Goal: Task Accomplishment & Management: Manage account settings

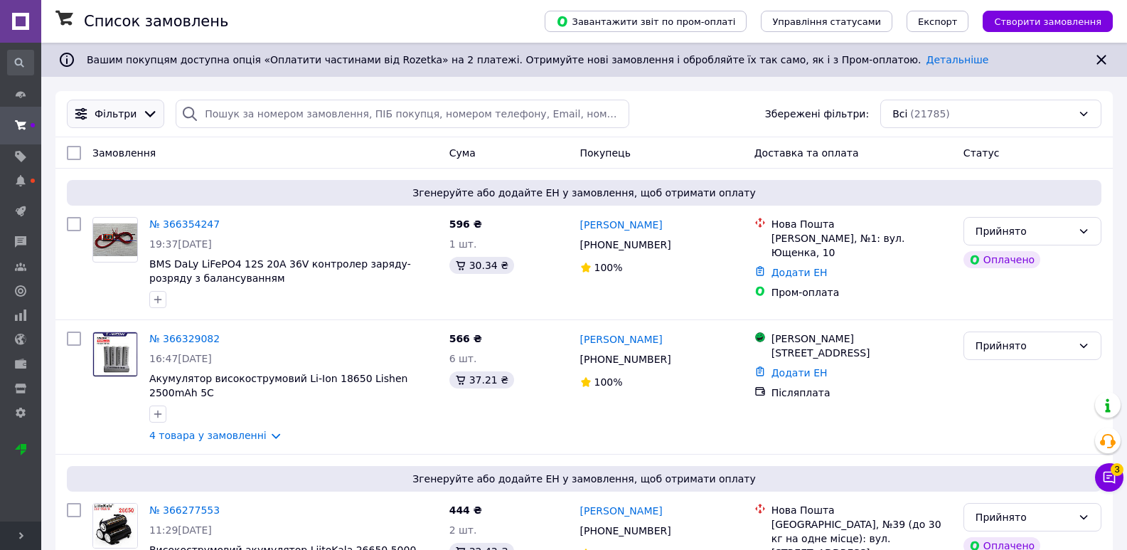
click at [142, 113] on icon at bounding box center [150, 114] width 16 height 16
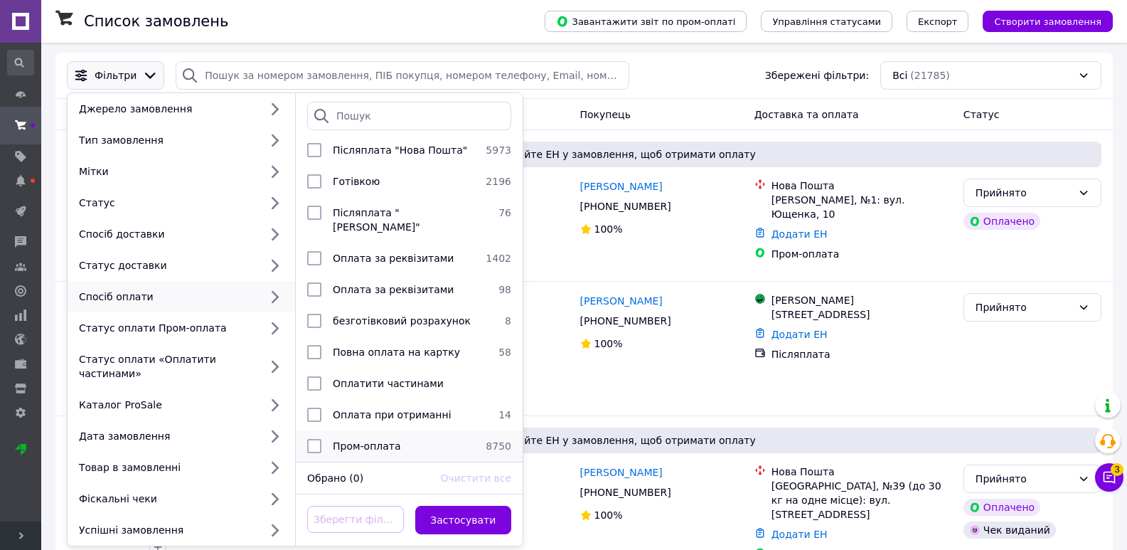
scroll to position [71, 0]
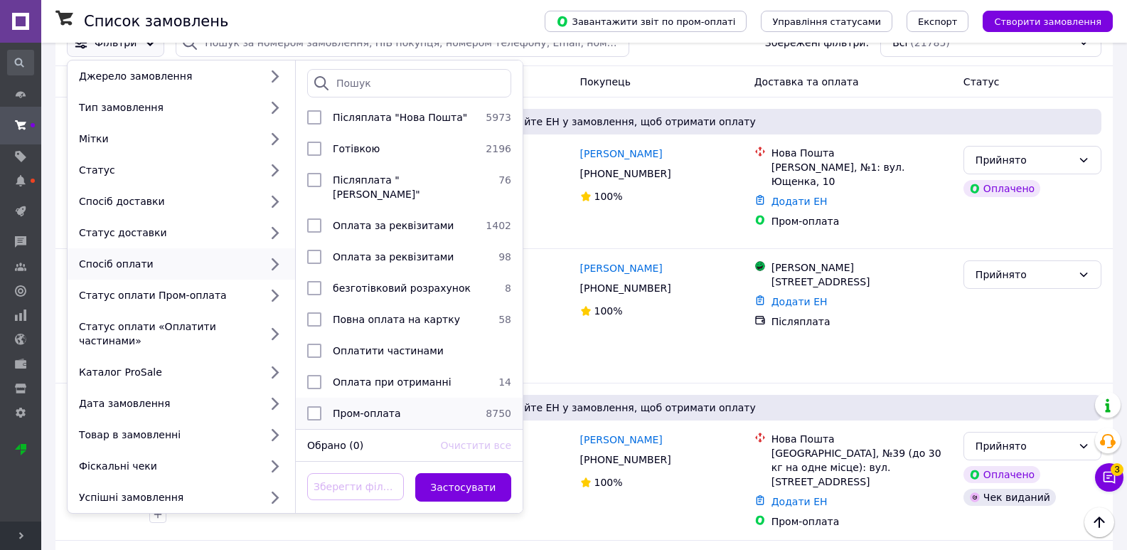
click at [386, 408] on span "Пром-оплата" at bounding box center [367, 413] width 68 height 11
checkbox input "true"
click at [458, 479] on button "Застосувати" at bounding box center [463, 487] width 97 height 28
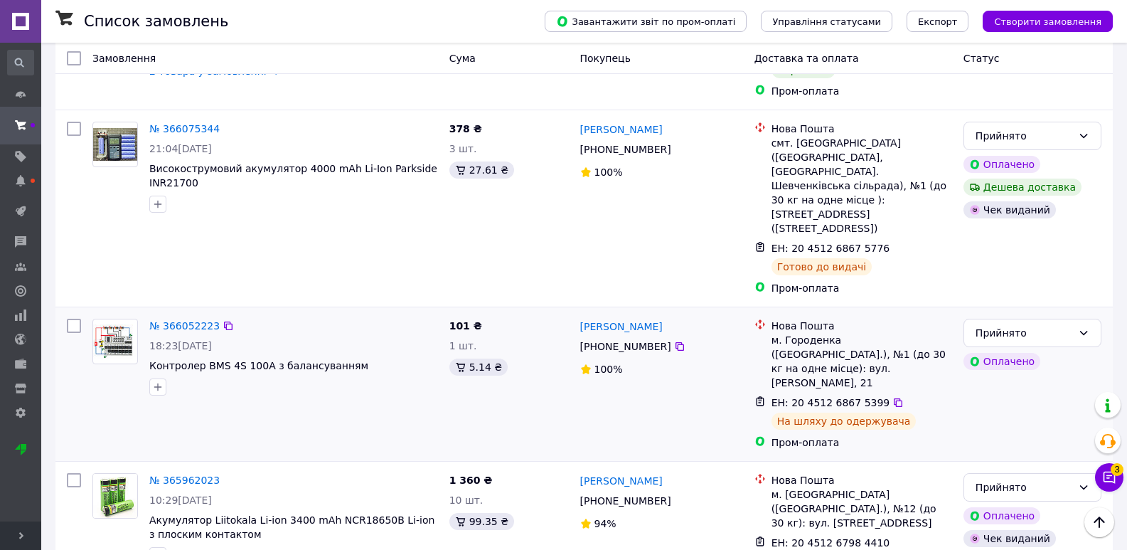
scroll to position [996, 0]
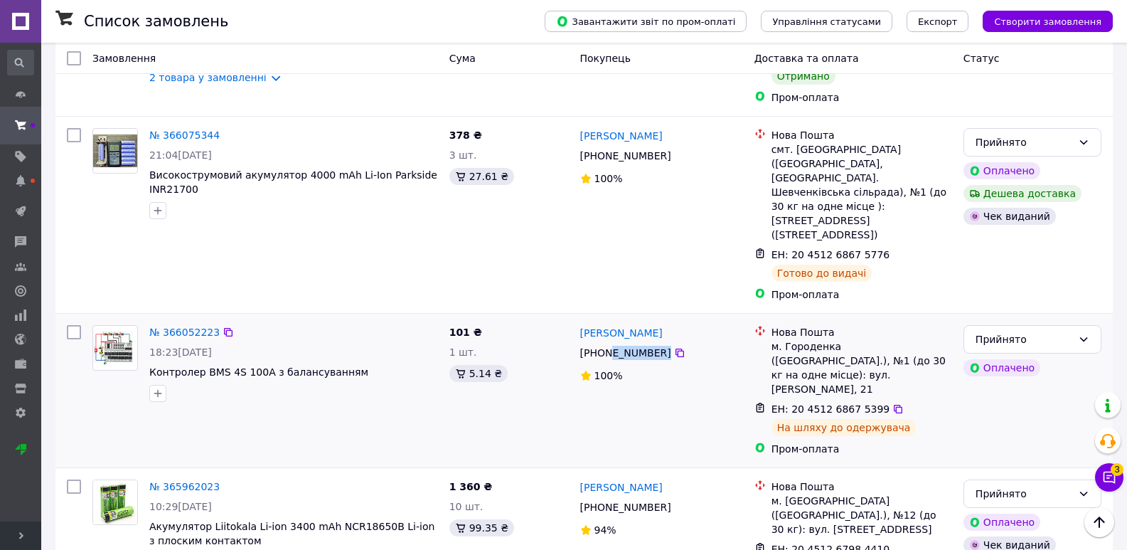
drag, startPoint x: 669, startPoint y: 262, endPoint x: 605, endPoint y: 262, distance: 64.0
click at [605, 344] on div "[PHONE_NUMBER]" at bounding box center [662, 352] width 166 height 17
copy div "96 066 55 37"
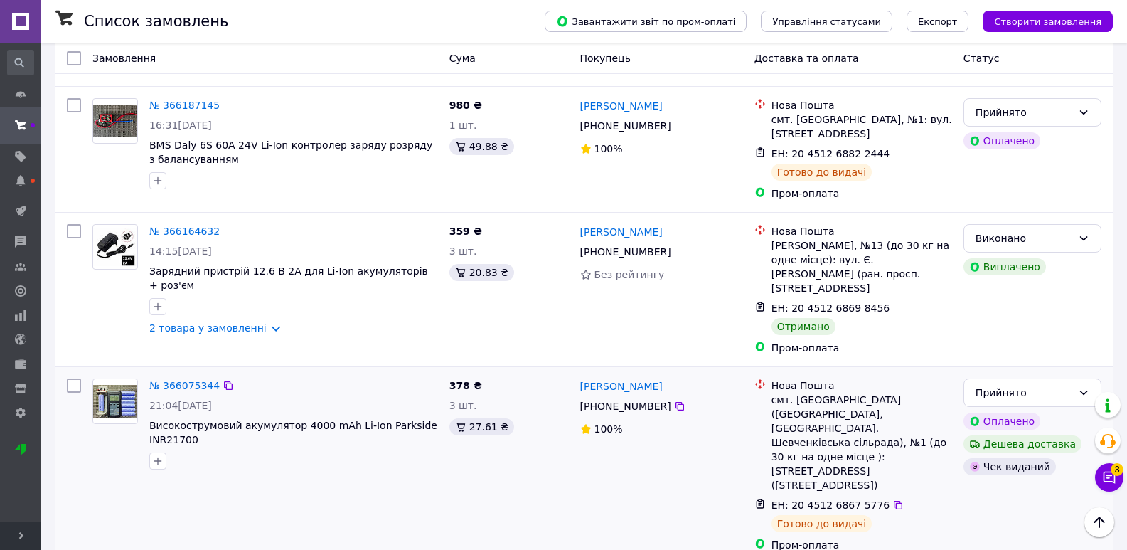
scroll to position [711, 0]
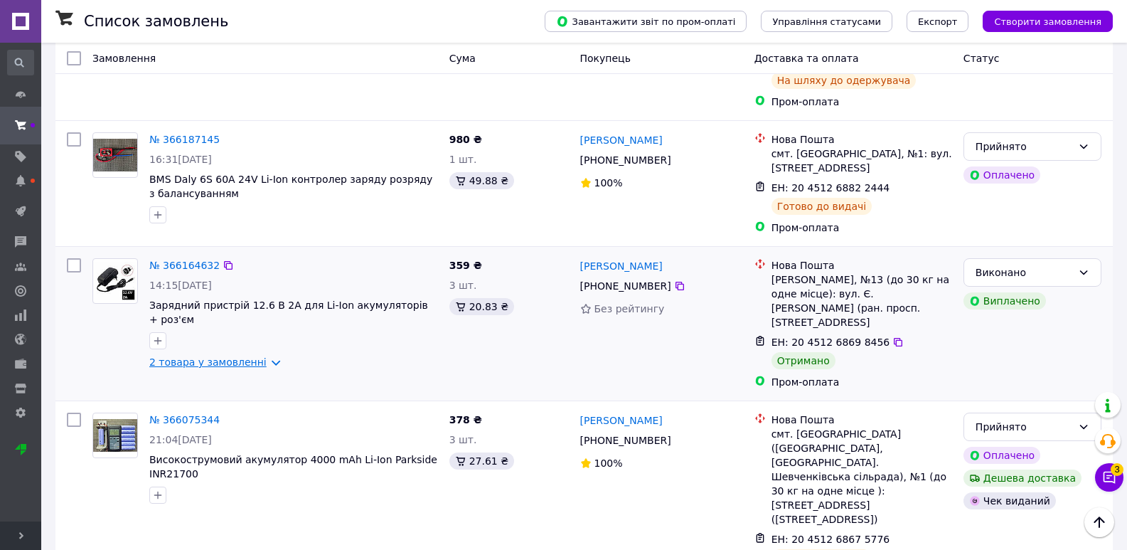
click at [239, 356] on link "2 товара у замовленні" at bounding box center [207, 361] width 117 height 11
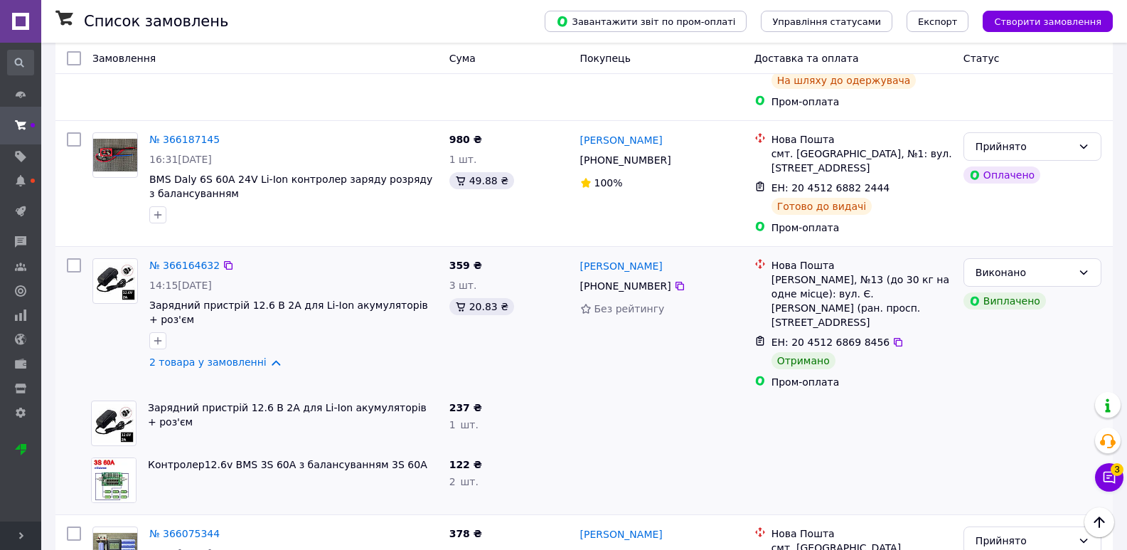
drag, startPoint x: 663, startPoint y: 238, endPoint x: 605, endPoint y: 243, distance: 58.5
click at [605, 276] on div "[PHONE_NUMBER]" at bounding box center [626, 286] width 97 height 20
copy div "97 156 93 70"
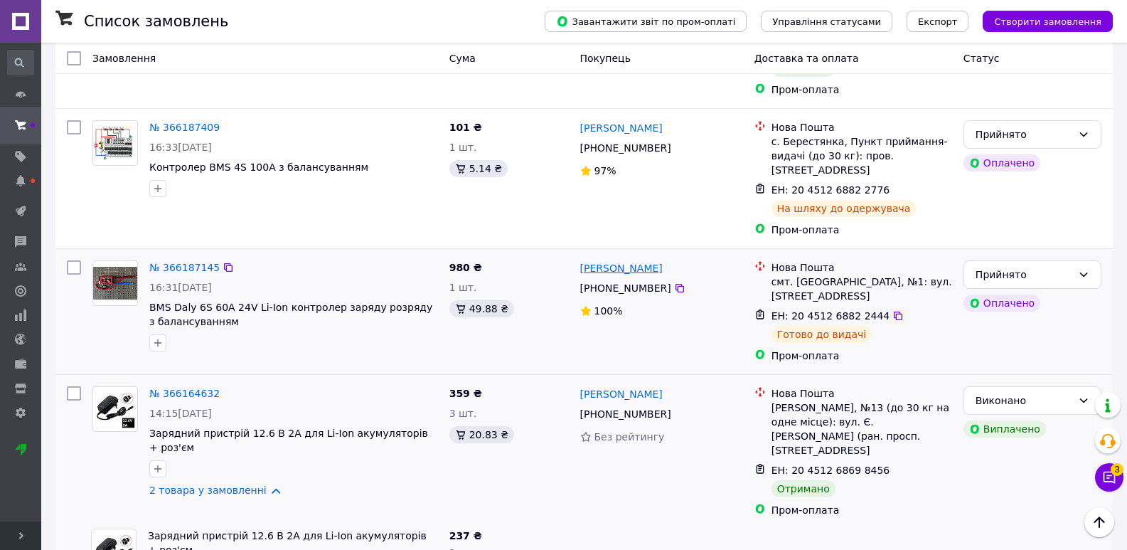
scroll to position [569, 0]
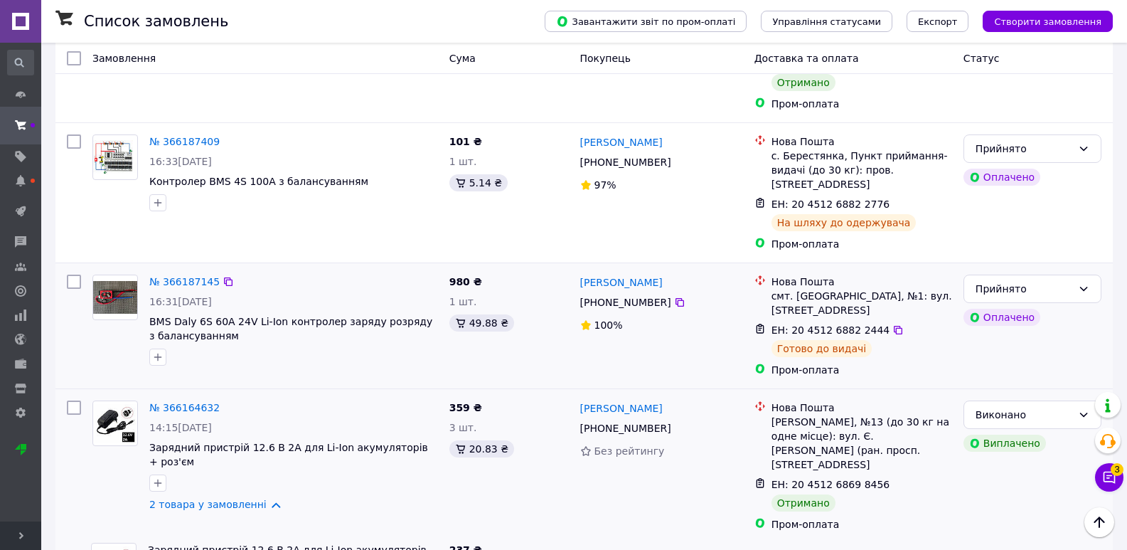
drag, startPoint x: 661, startPoint y: 255, endPoint x: 623, endPoint y: 254, distance: 38.4
click at [605, 292] on div "[PHONE_NUMBER]" at bounding box center [626, 302] width 97 height 20
copy div "97 320 28 43"
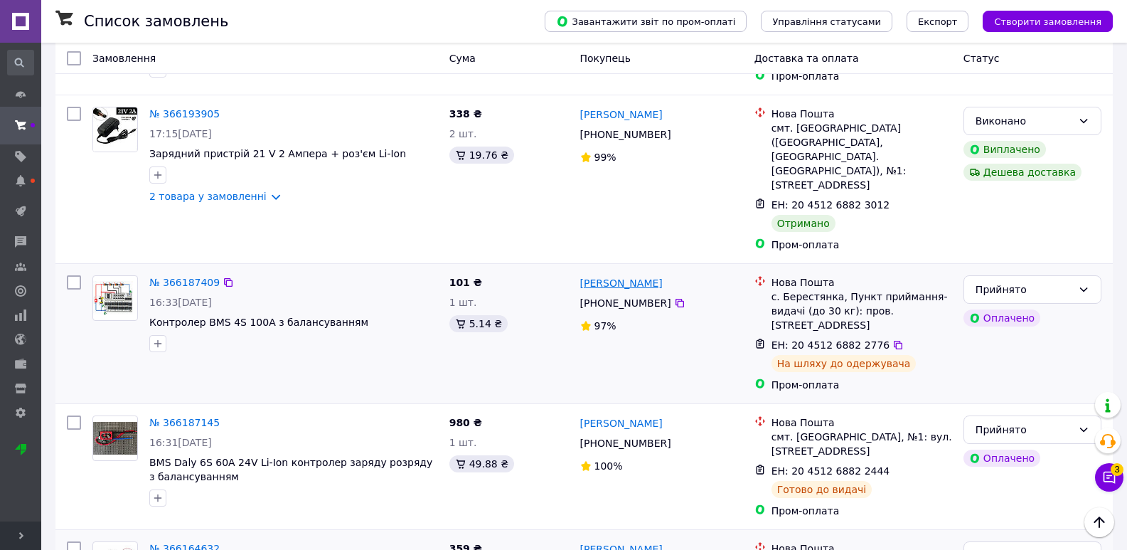
scroll to position [427, 0]
drag, startPoint x: 654, startPoint y: 273, endPoint x: 607, endPoint y: 267, distance: 47.4
click at [607, 296] on div "[PHONE_NUMBER]" at bounding box center [662, 304] width 166 height 17
copy div "93 400 32 51"
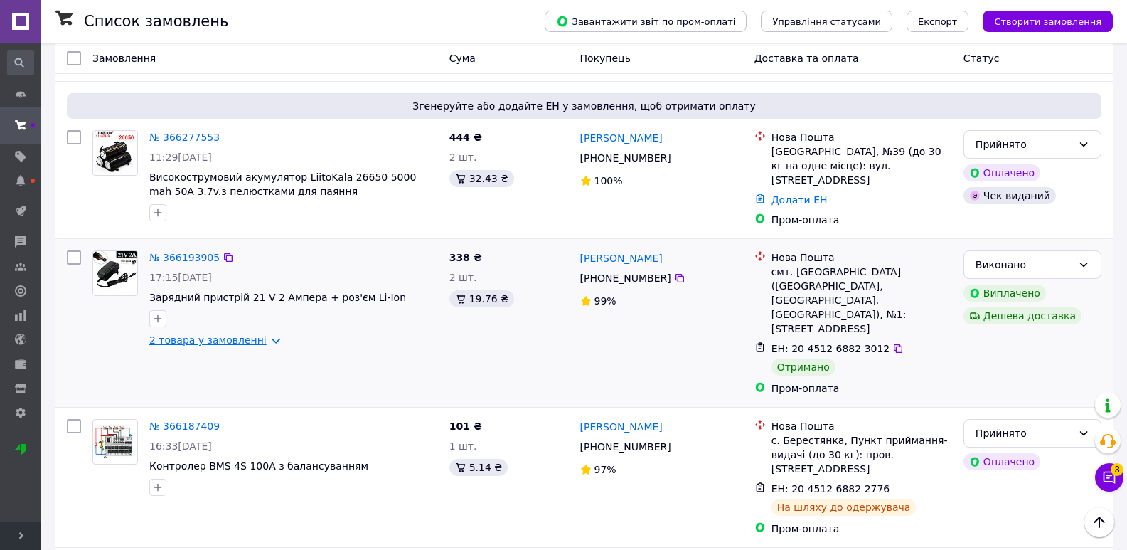
click at [248, 334] on link "2 товара у замовленні" at bounding box center [207, 339] width 117 height 11
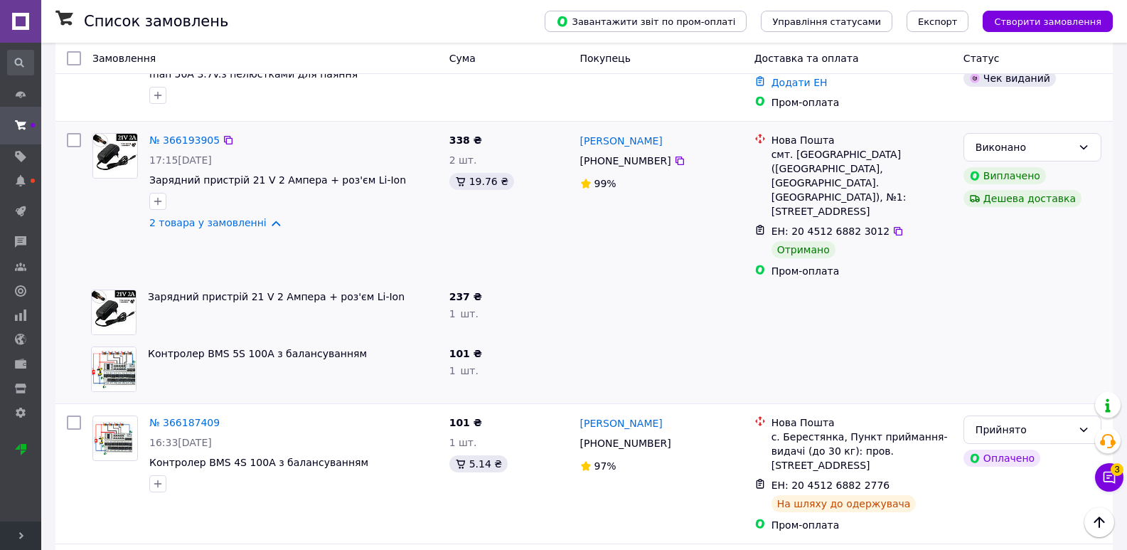
scroll to position [427, 0]
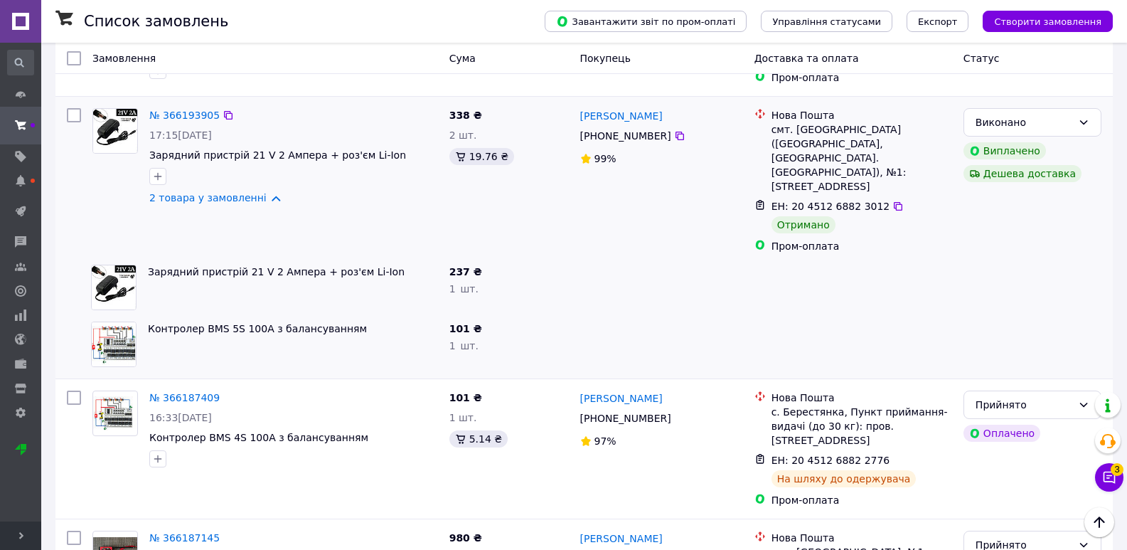
drag, startPoint x: 657, startPoint y: 132, endPoint x: 605, endPoint y: 131, distance: 51.2
click at [605, 131] on div "[PHONE_NUMBER]" at bounding box center [626, 136] width 97 height 20
copy div "66 775 04 50"
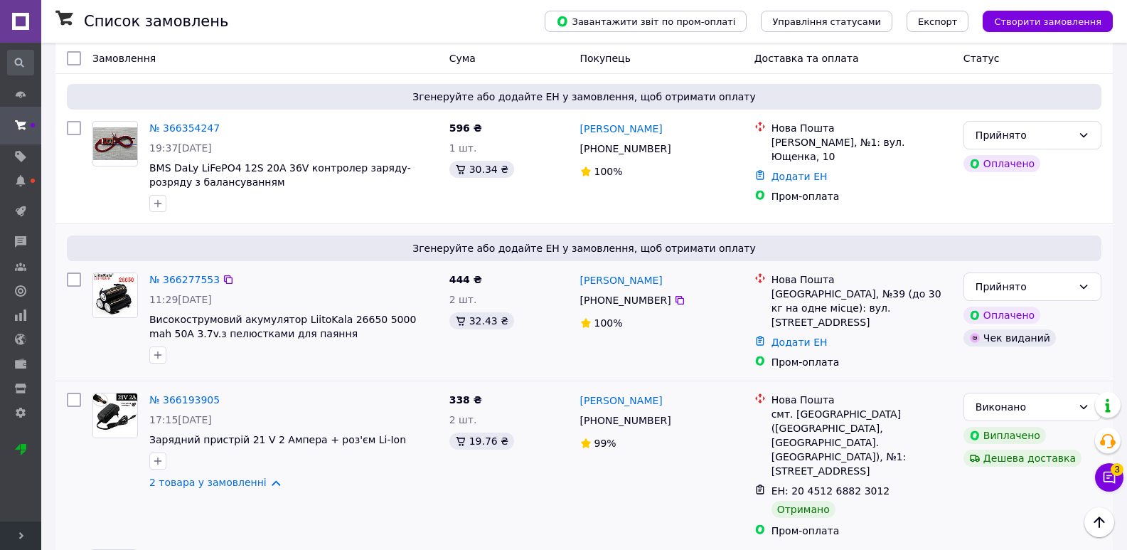
scroll to position [71, 0]
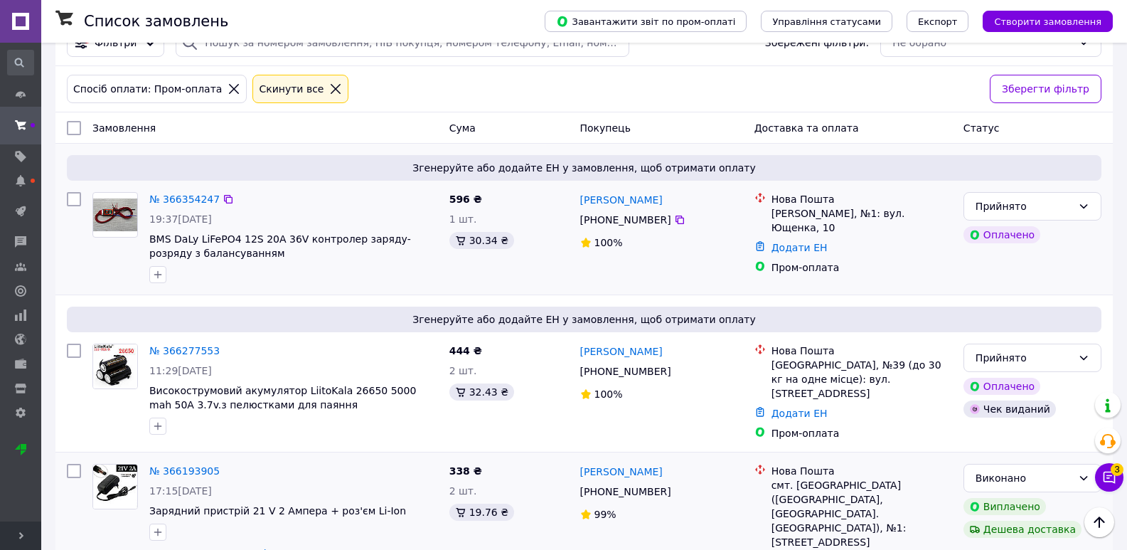
drag, startPoint x: 663, startPoint y: 221, endPoint x: 607, endPoint y: 224, distance: 56.3
click at [607, 224] on div "[PHONE_NUMBER]" at bounding box center [626, 220] width 97 height 20
copy div "67 389 18 26"
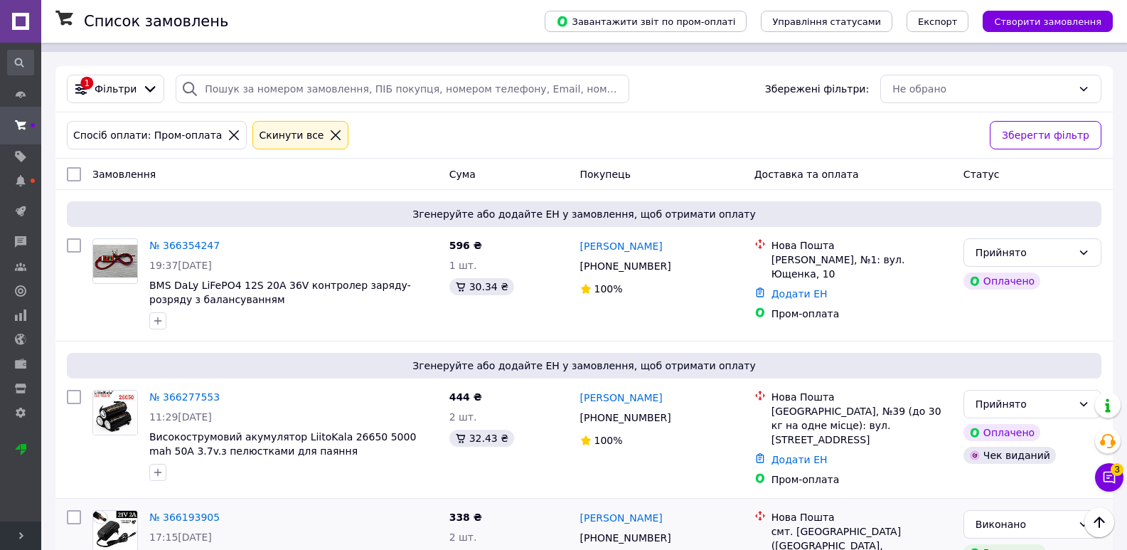
scroll to position [0, 0]
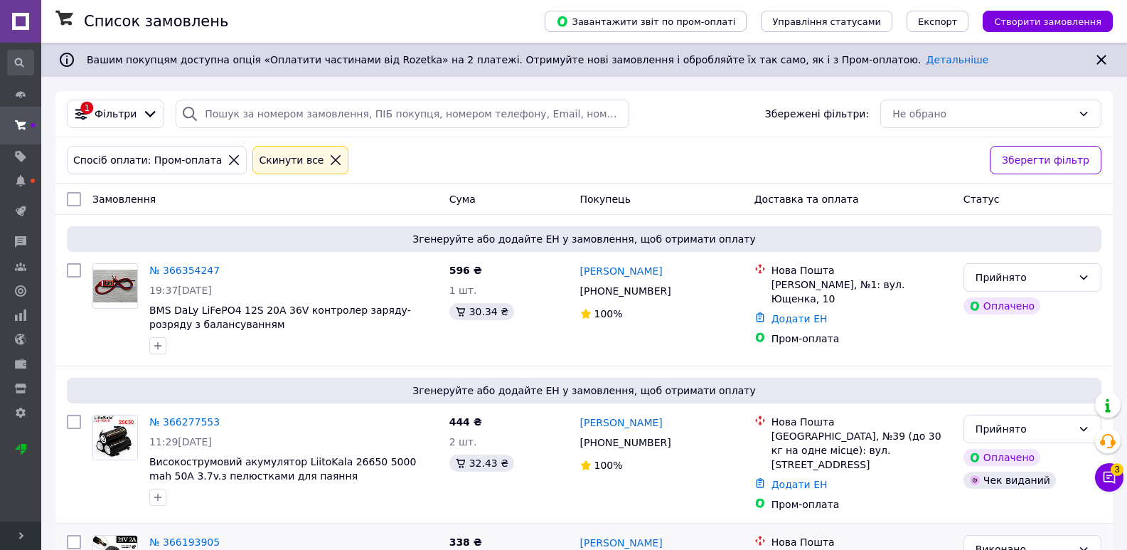
click at [331, 163] on icon at bounding box center [336, 160] width 10 height 10
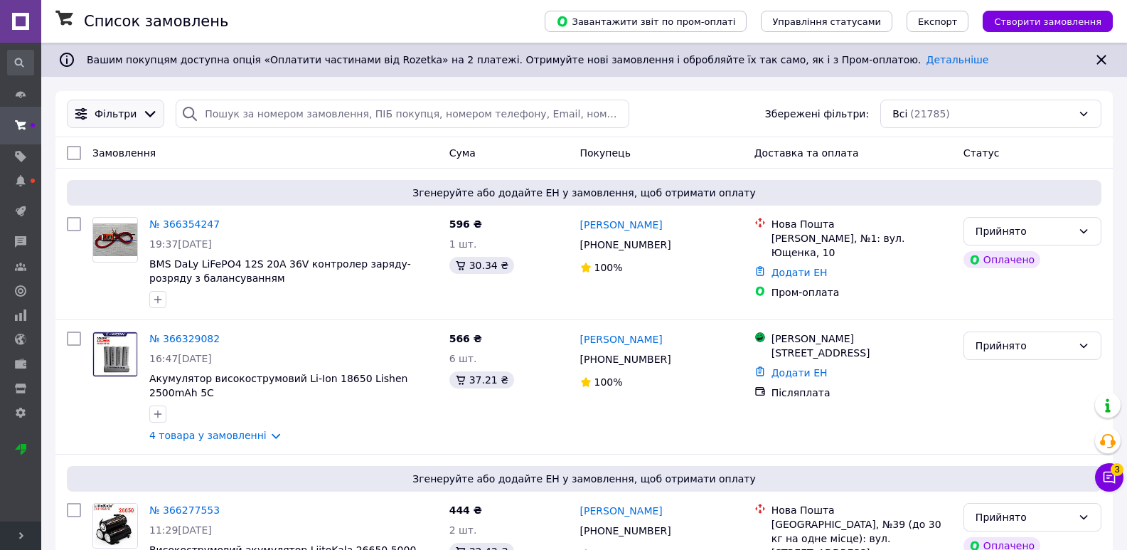
click at [142, 112] on icon at bounding box center [150, 114] width 16 height 16
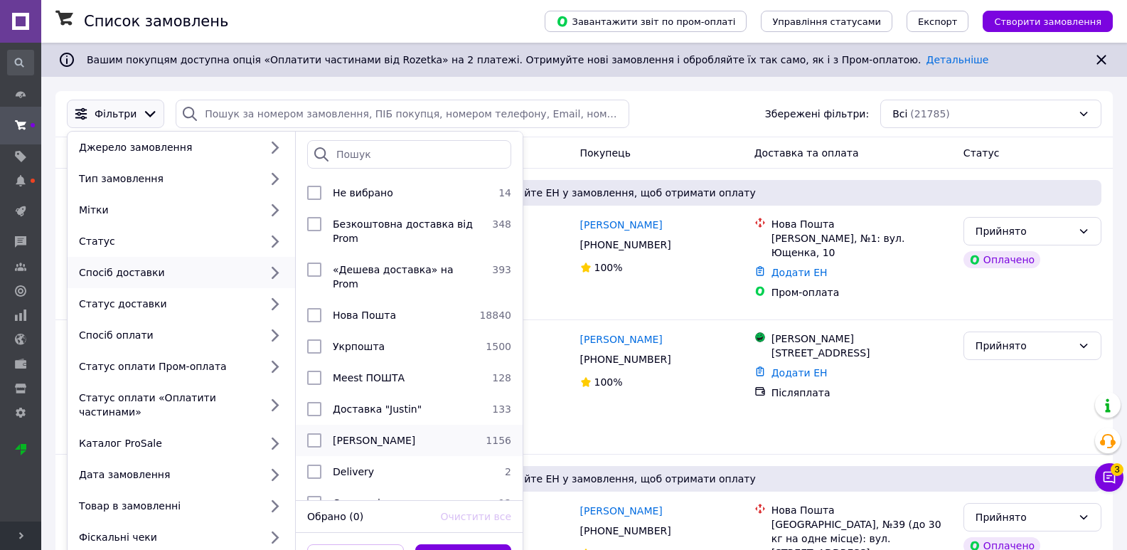
click at [388, 433] on div "[PERSON_NAME]" at bounding box center [403, 440] width 153 height 14
checkbox input "true"
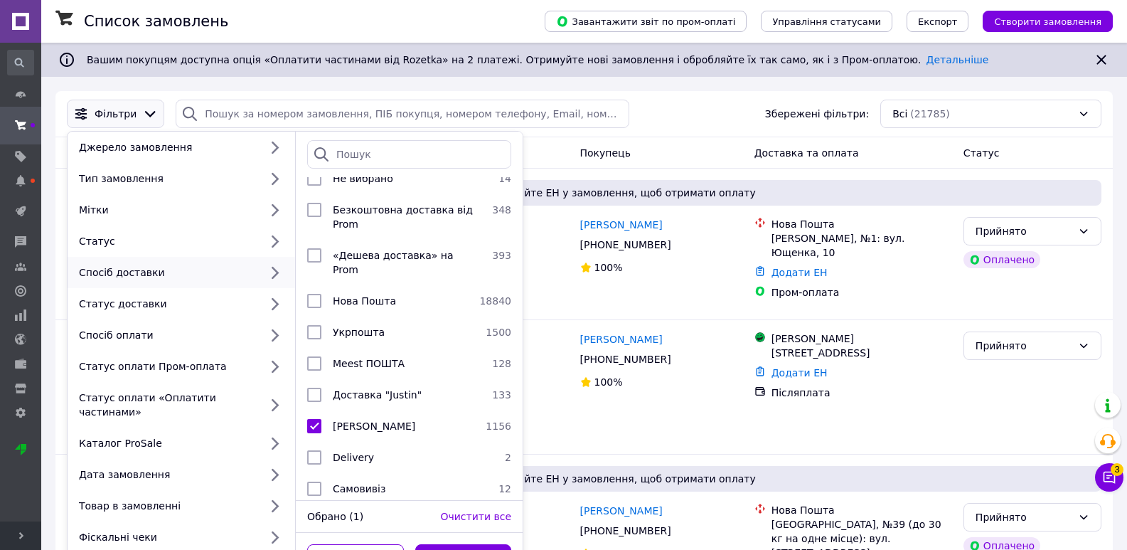
scroll to position [18, 0]
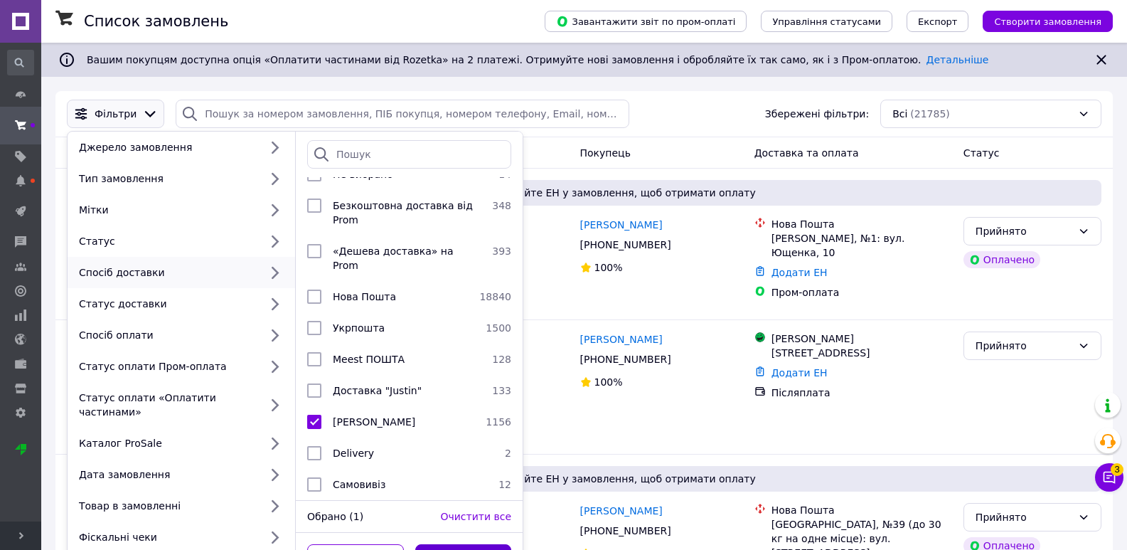
click at [491, 544] on button "Застосувати" at bounding box center [463, 558] width 97 height 28
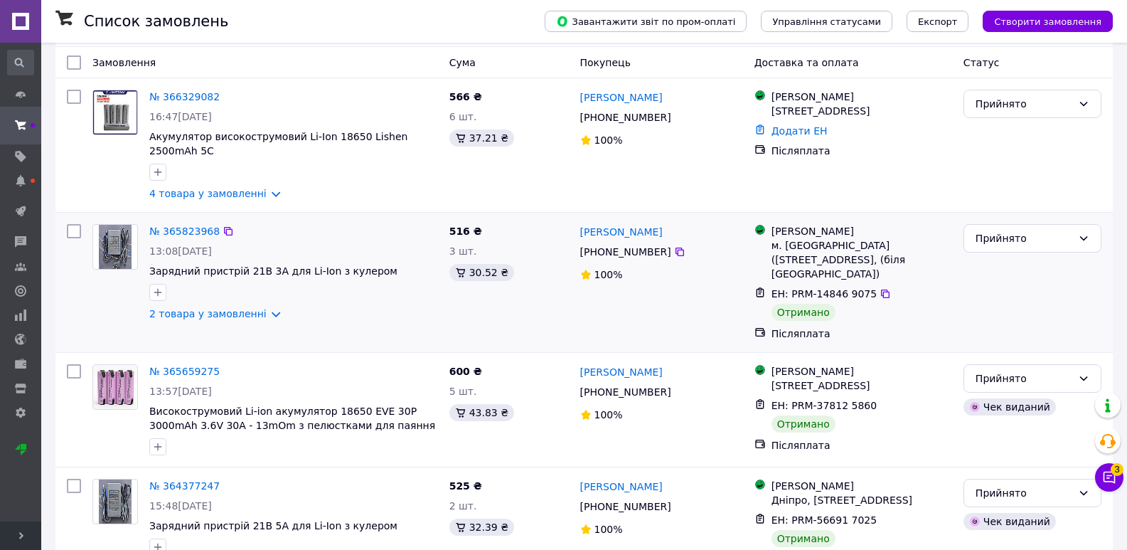
scroll to position [142, 0]
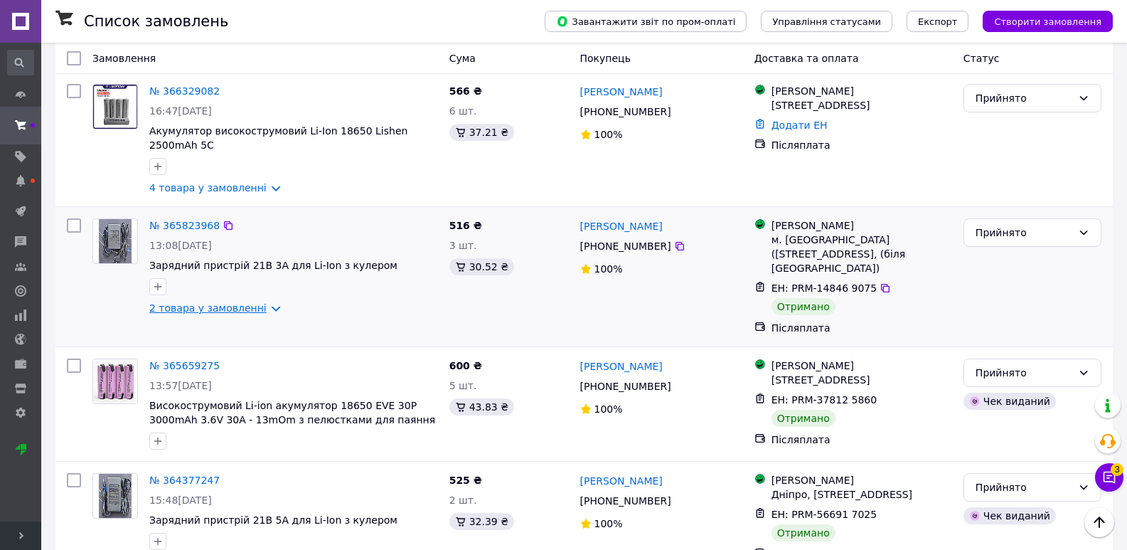
click at [236, 302] on link "2 товара у замовленні" at bounding box center [207, 307] width 117 height 11
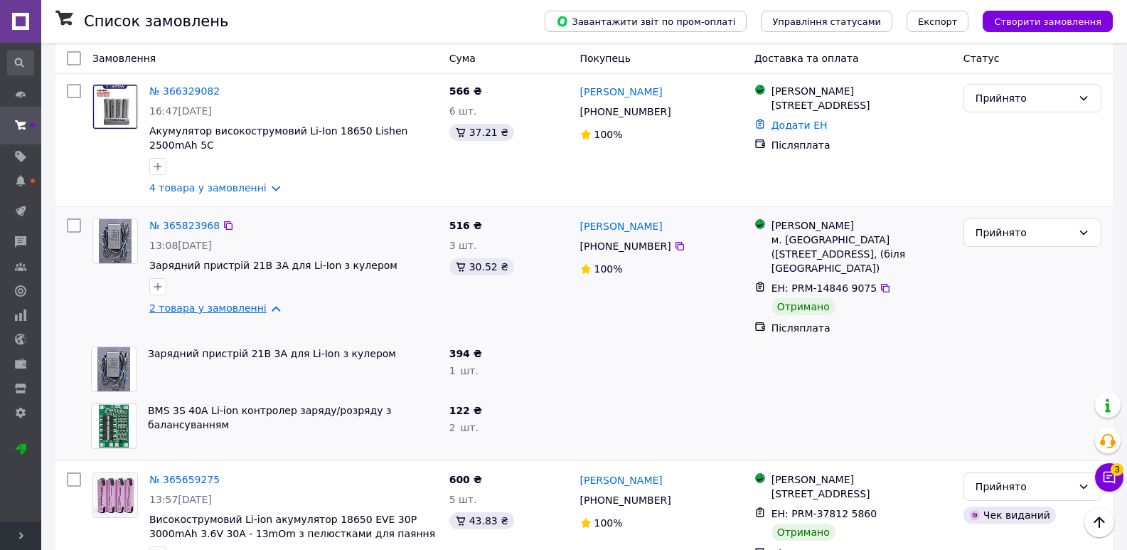
click at [236, 302] on link "2 товара у замовленні" at bounding box center [207, 307] width 117 height 11
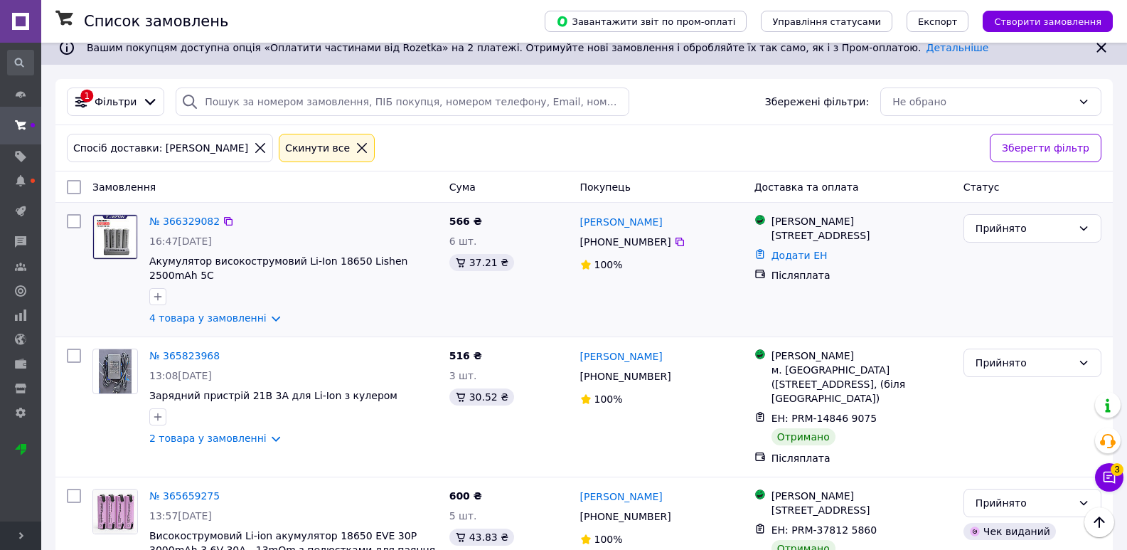
scroll to position [0, 0]
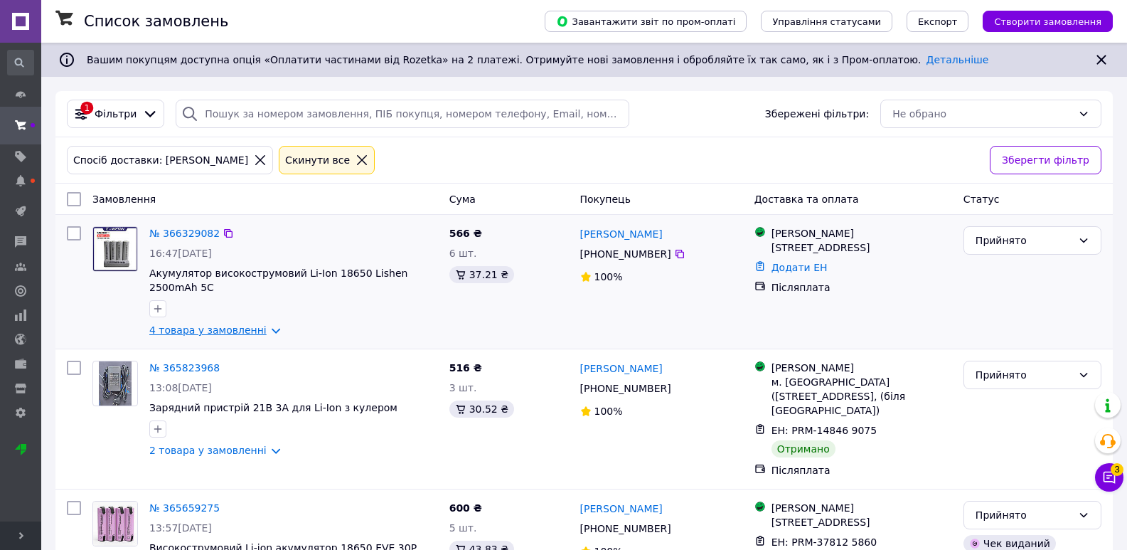
click at [206, 324] on link "4 товара у замовленні" at bounding box center [207, 329] width 117 height 11
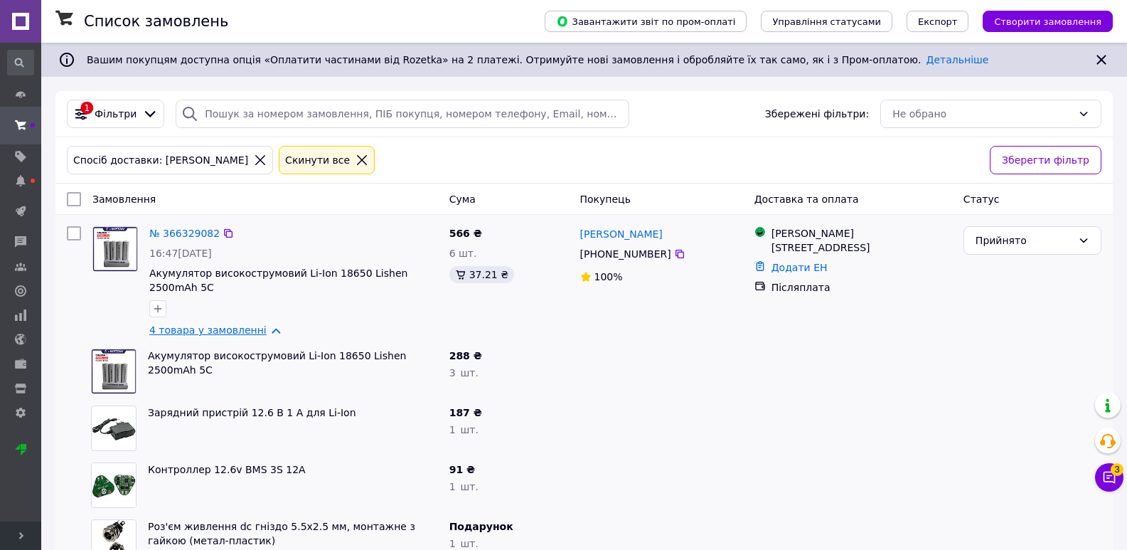
click at [235, 324] on link "4 товара у замовленні" at bounding box center [207, 329] width 117 height 11
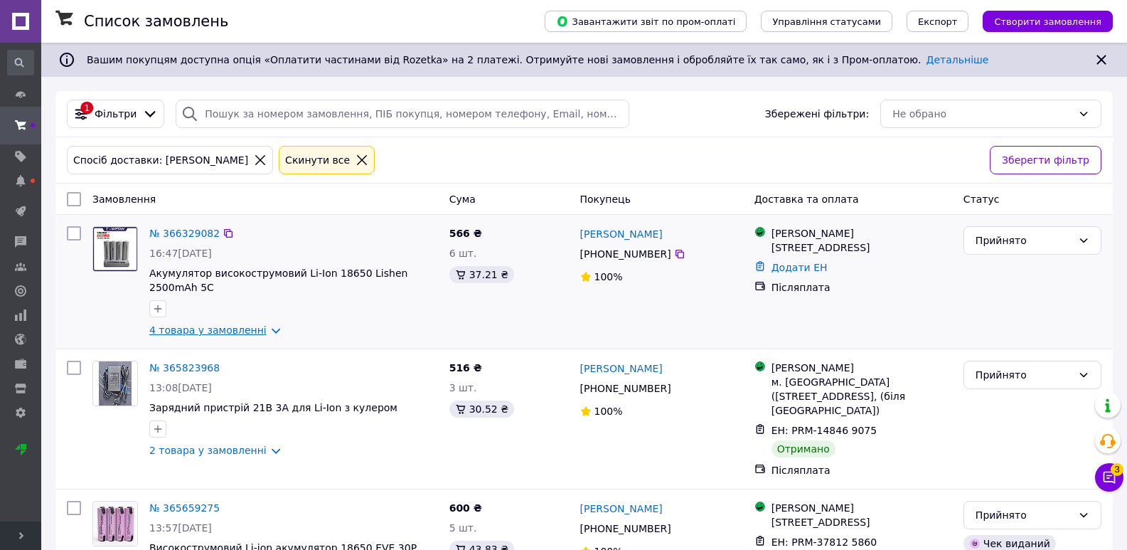
click at [223, 324] on link "4 товара у замовленні" at bounding box center [207, 329] width 117 height 11
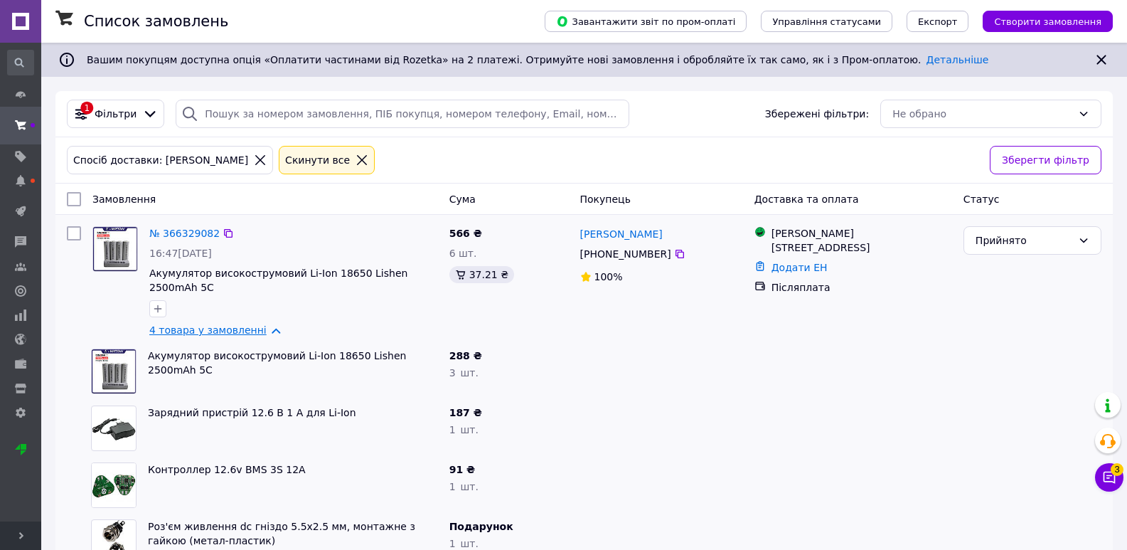
click at [178, 324] on link "4 товара у замовленні" at bounding box center [207, 329] width 117 height 11
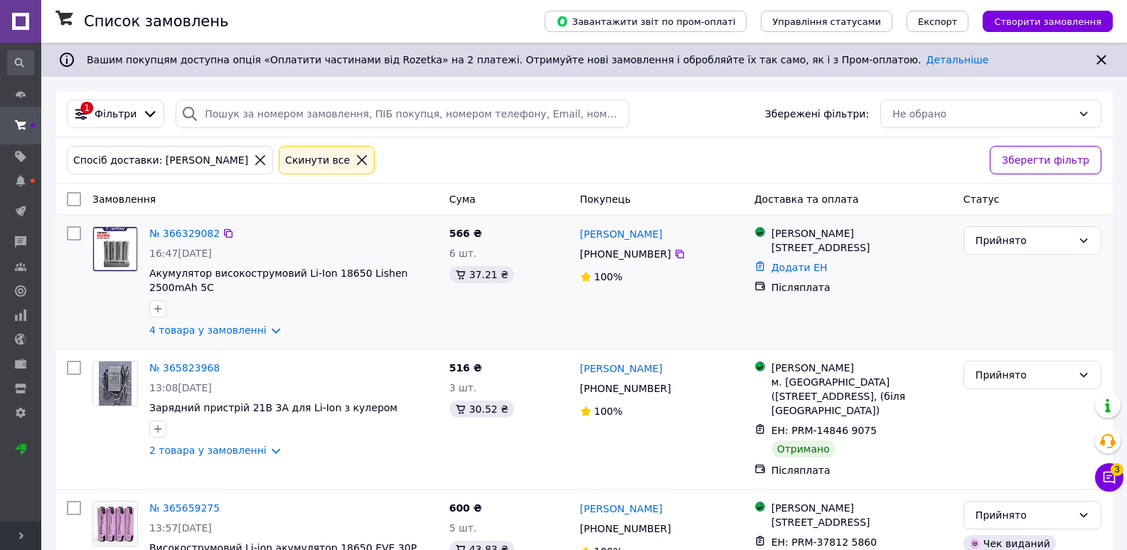
click at [68, 235] on input "checkbox" at bounding box center [74, 233] width 14 height 14
checkbox input "true"
click at [125, 201] on span "Дії для 1 замовлення" at bounding box center [136, 199] width 103 height 14
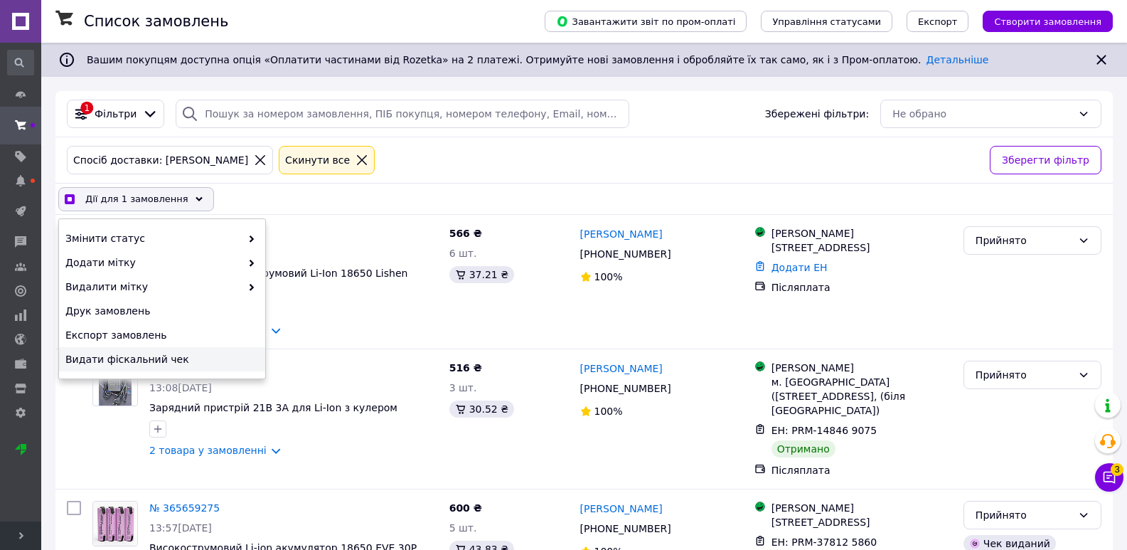
click at [132, 356] on span "Видати фіскальний чек" at bounding box center [160, 359] width 190 height 14
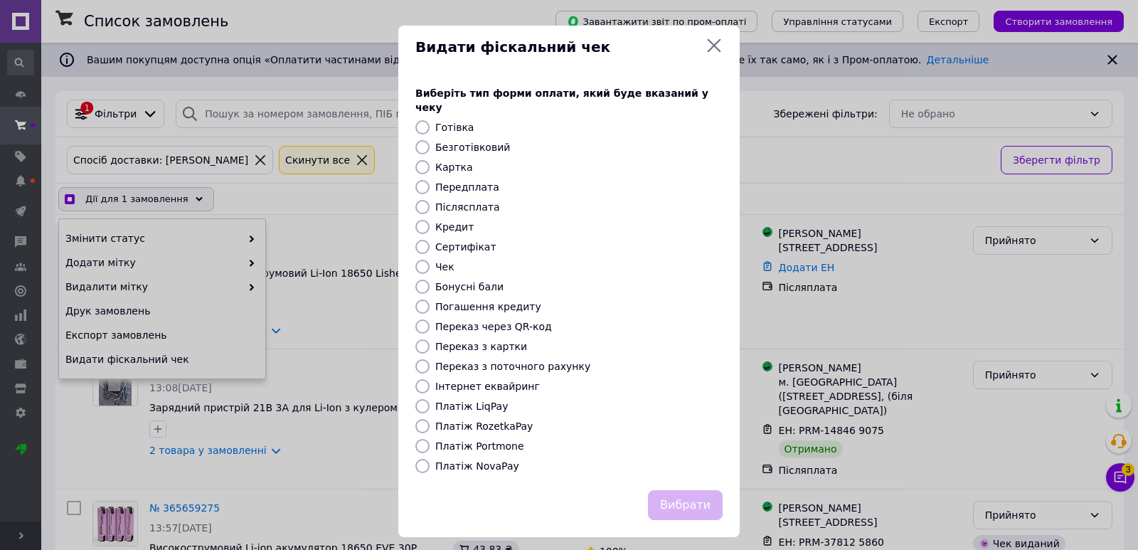
click at [510, 403] on div "Виберіть тип форми оплати, який буде вказаний у чеку Готівка Безготівковий Карт…" at bounding box center [568, 279] width 341 height 421
checkbox input "true"
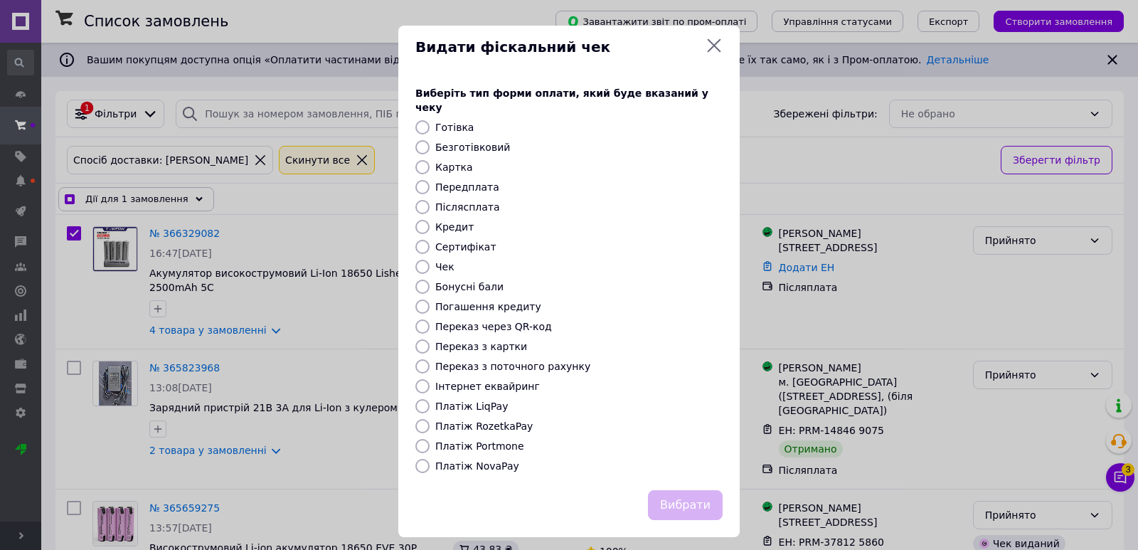
click at [498, 420] on label "Платіж RozetkaPay" at bounding box center [483, 425] width 97 height 11
click at [430, 419] on input "Платіж RozetkaPay" at bounding box center [422, 426] width 14 height 14
radio input "true"
drag, startPoint x: 703, startPoint y: 493, endPoint x: 617, endPoint y: 412, distance: 117.7
click at [703, 494] on button "Вибрати" at bounding box center [685, 505] width 75 height 31
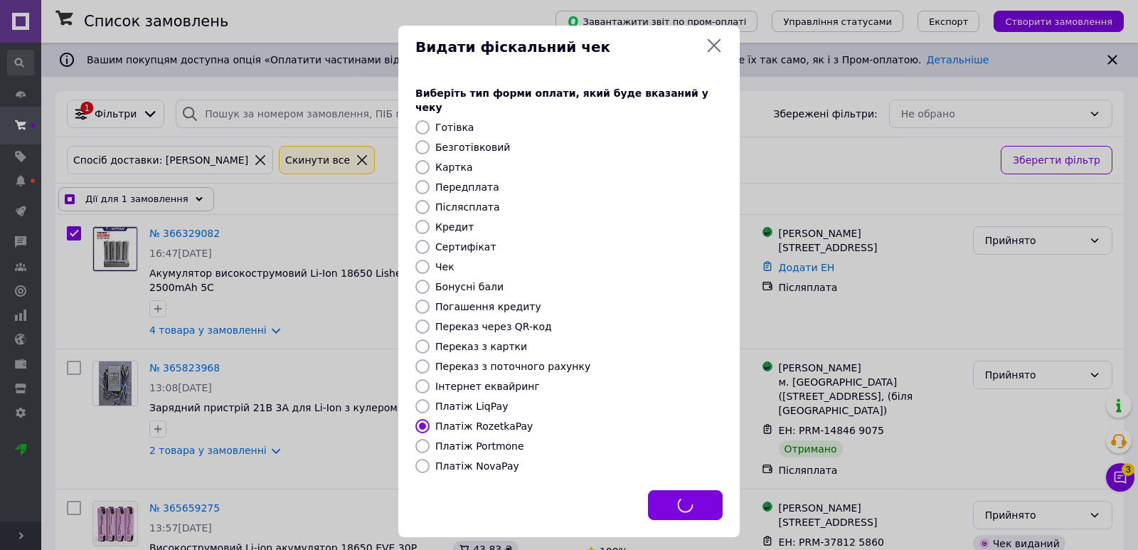
checkbox input "true"
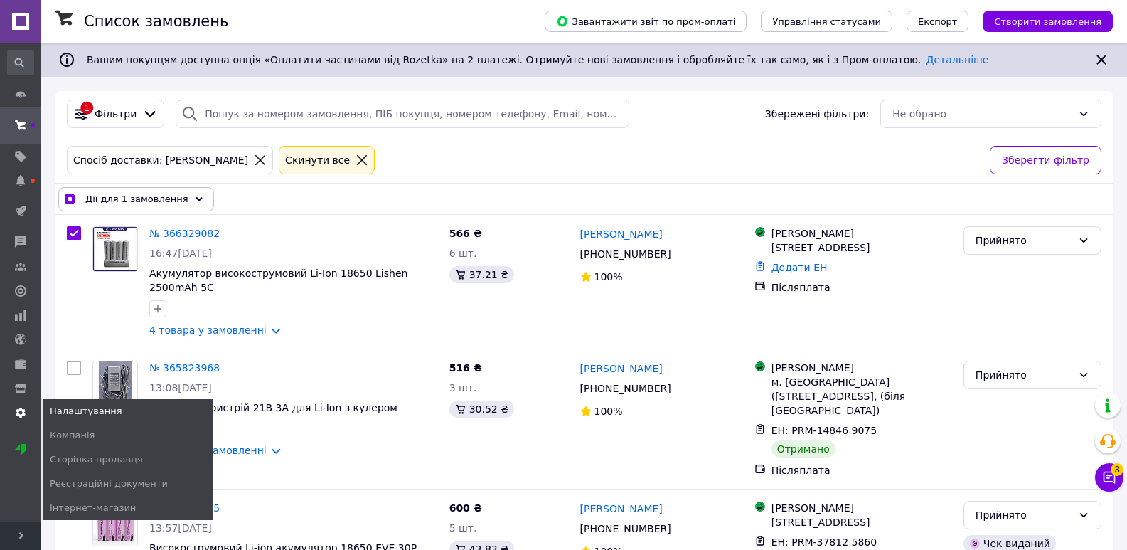
click at [19, 408] on use at bounding box center [21, 413] width 10 height 10
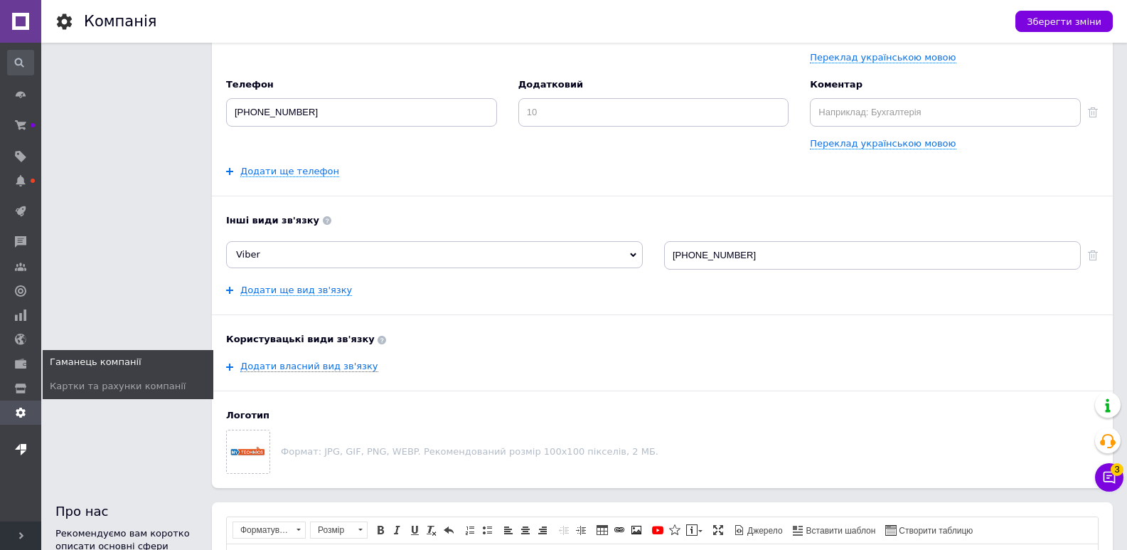
scroll to position [142, 0]
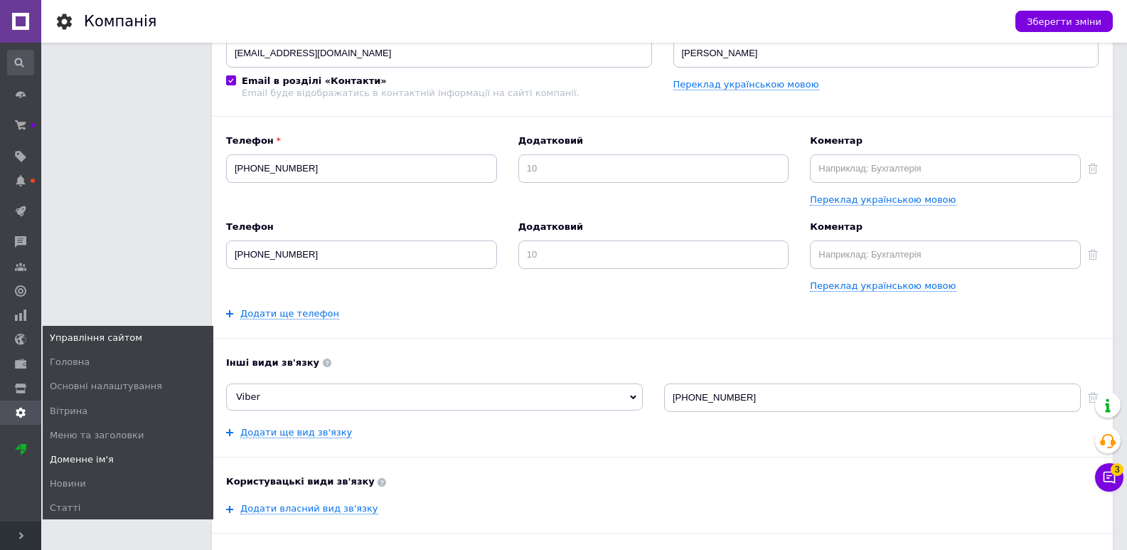
click at [87, 453] on span "Доменне ім'я" at bounding box center [82, 459] width 64 height 13
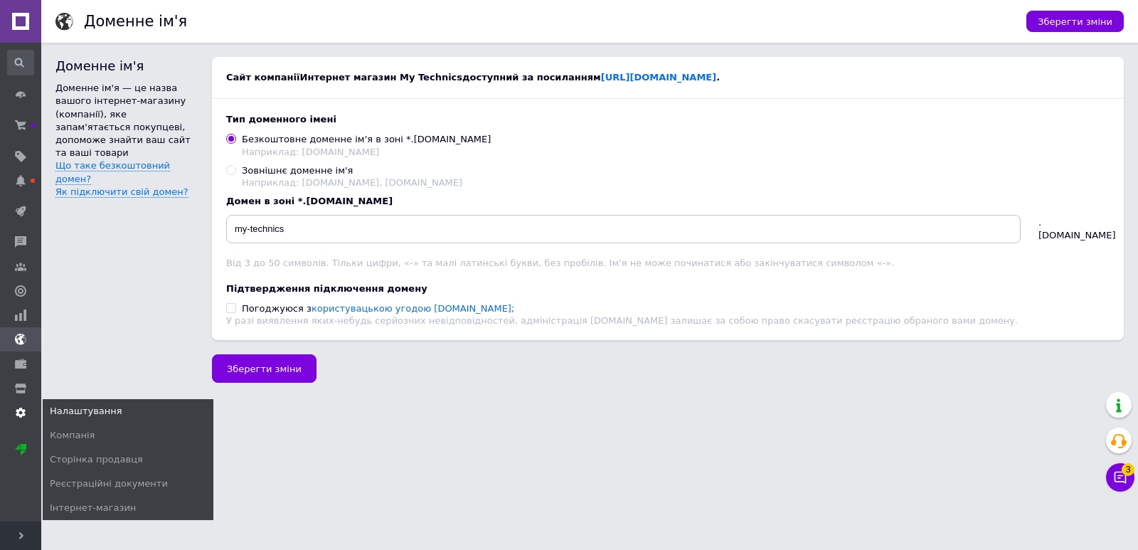
click at [18, 408] on use at bounding box center [21, 413] width 10 height 10
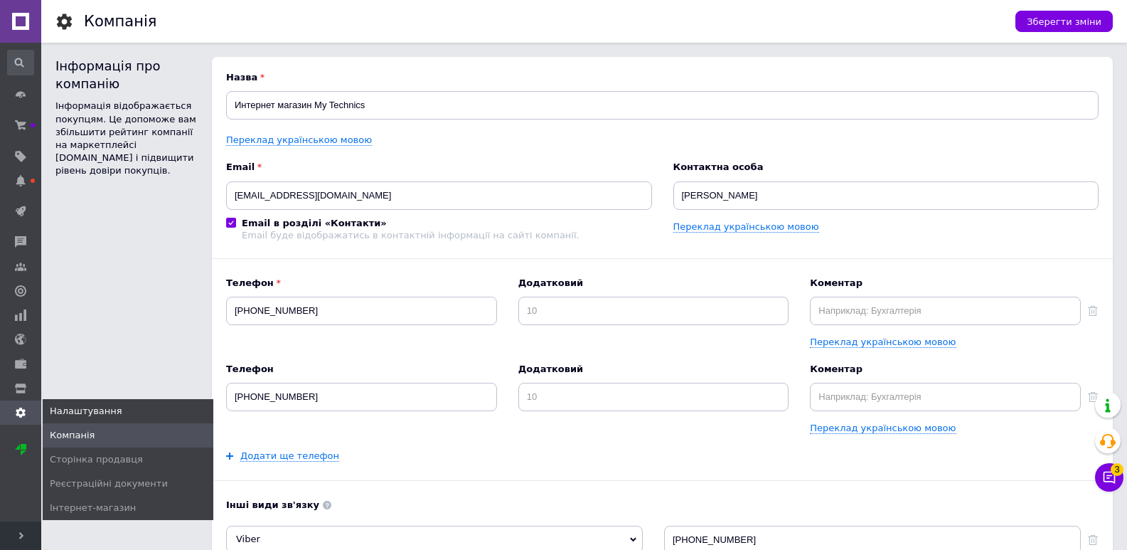
click at [99, 405] on span "Налаштування" at bounding box center [86, 411] width 73 height 13
click at [84, 501] on span "Інтернет-магазин" at bounding box center [93, 507] width 86 height 13
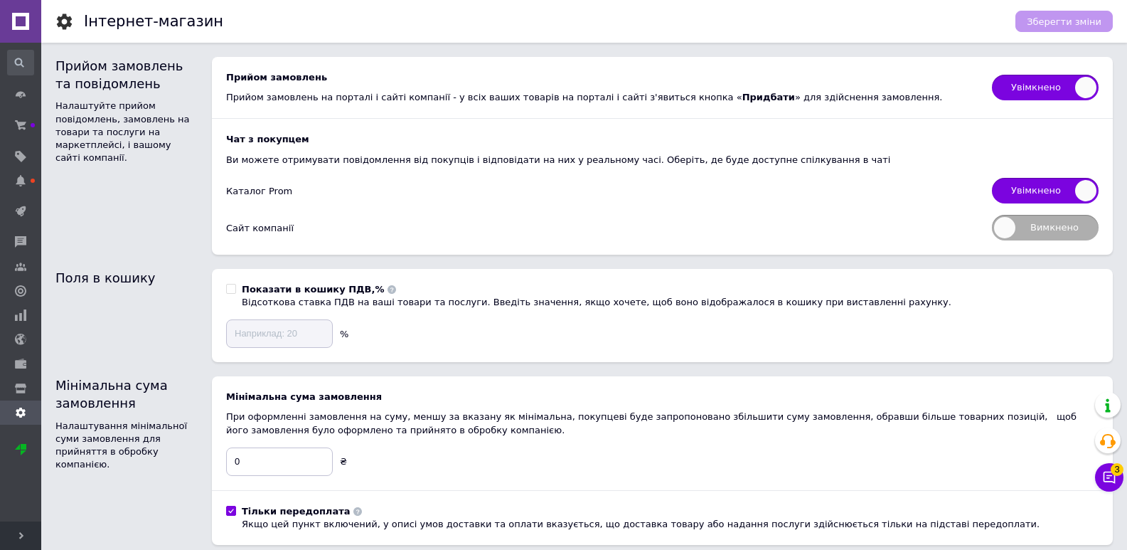
click at [1064, 227] on span "Вимкнено" at bounding box center [1045, 228] width 107 height 26
click at [992, 215] on input "Вимкнено" at bounding box center [987, 210] width 9 height 9
click at [1014, 226] on span "Увімкнено" at bounding box center [1045, 228] width 107 height 26
click at [992, 215] on input "Увімкнено" at bounding box center [987, 210] width 9 height 9
checkbox input "false"
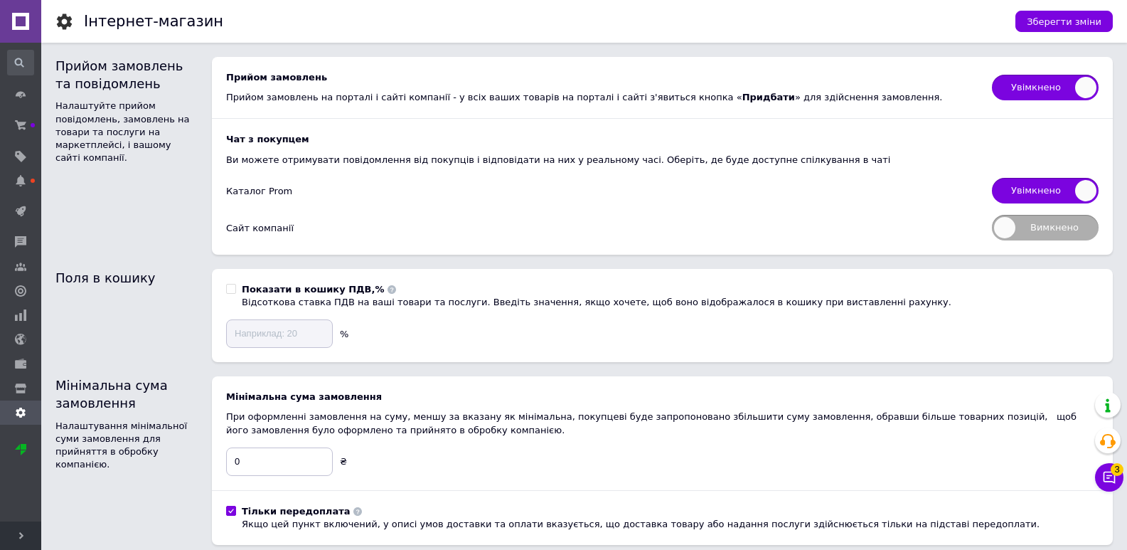
click at [261, 227] on div "Сайт компанії" at bounding box center [602, 228] width 752 height 13
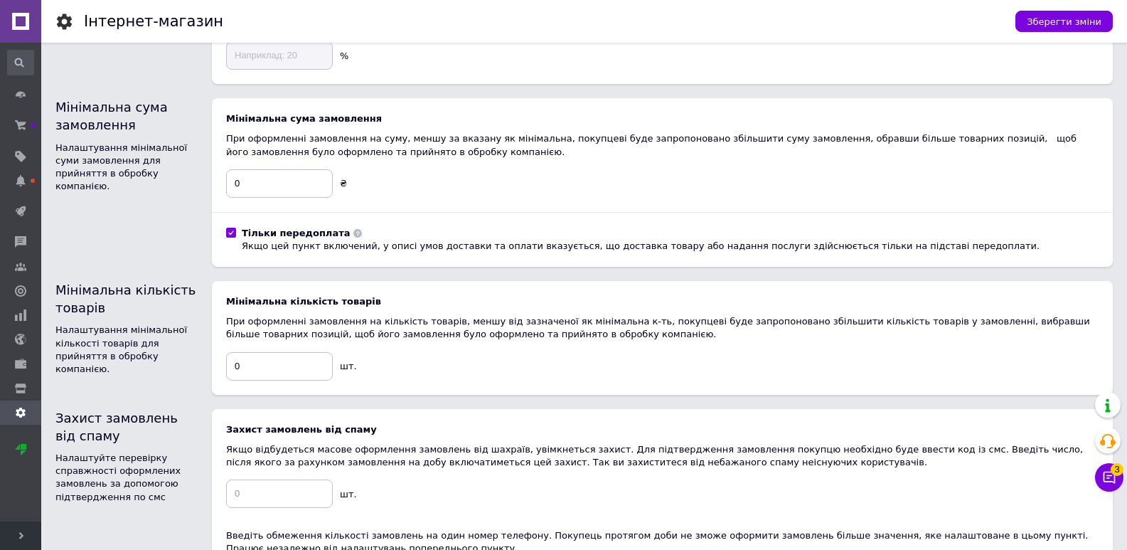
scroll to position [142, 0]
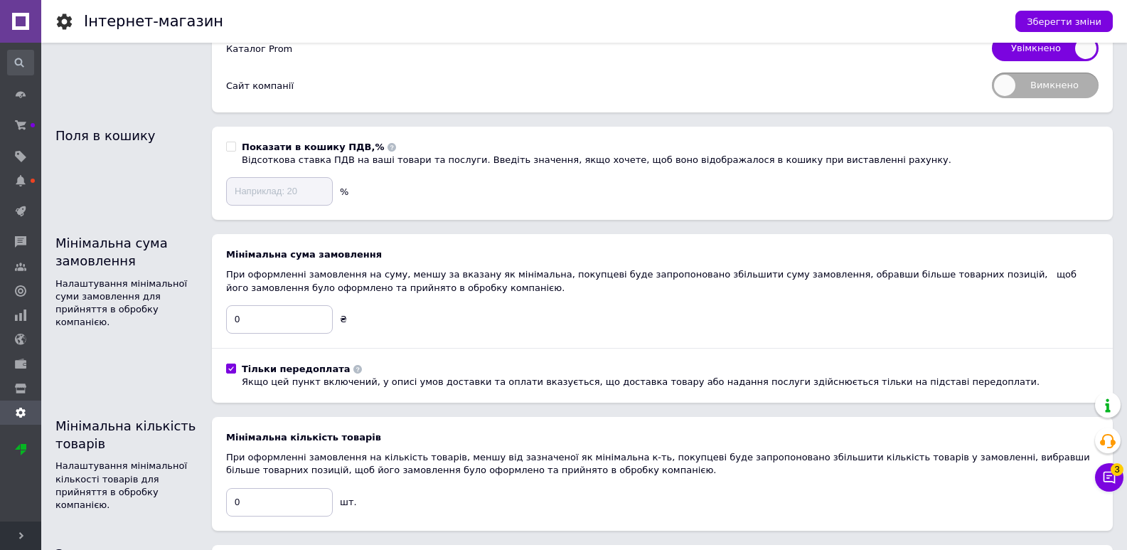
click at [354, 370] on icon at bounding box center [358, 369] width 9 height 9
click at [234, 367] on input "Тільки передоплата Якщо цей пункт включений, у описі умов доставки та оплати вк…" at bounding box center [230, 367] width 9 height 9
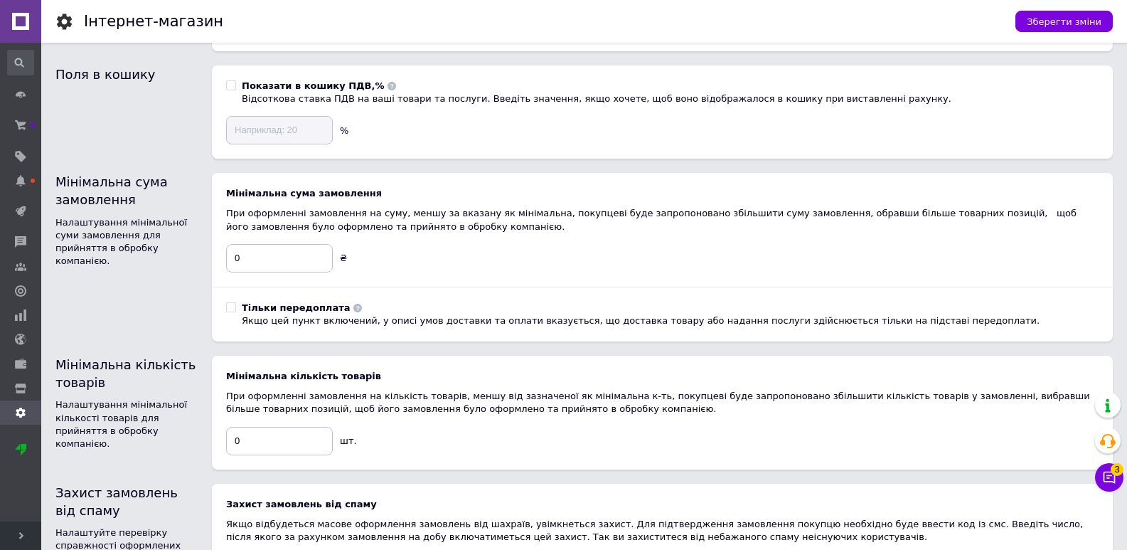
scroll to position [285, 0]
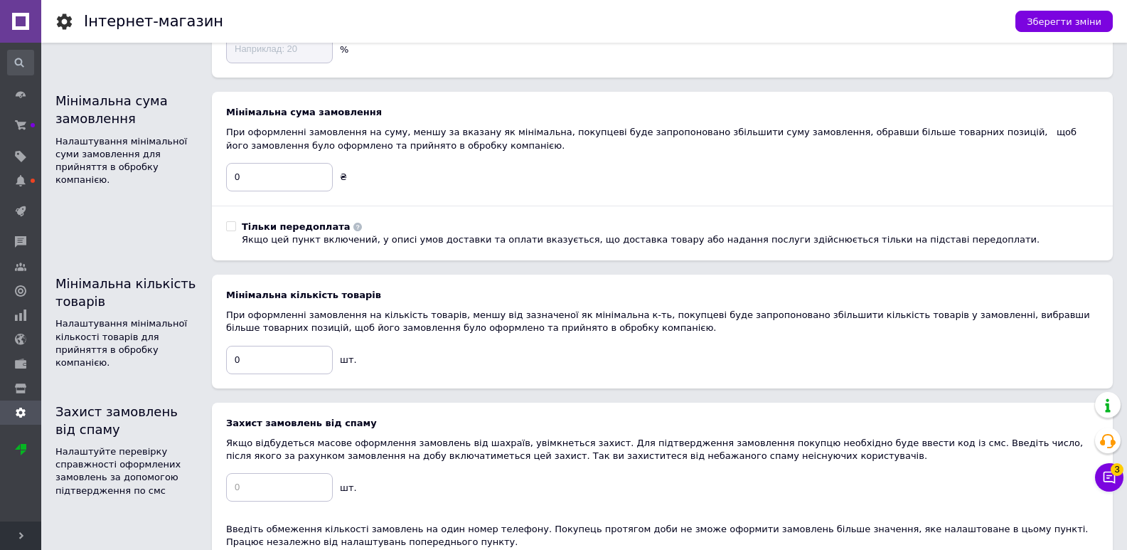
click at [227, 224] on input "Тільки передоплата Якщо цей пункт включений, у описі умов доставки та оплати вк…" at bounding box center [230, 225] width 9 height 9
checkbox input "true"
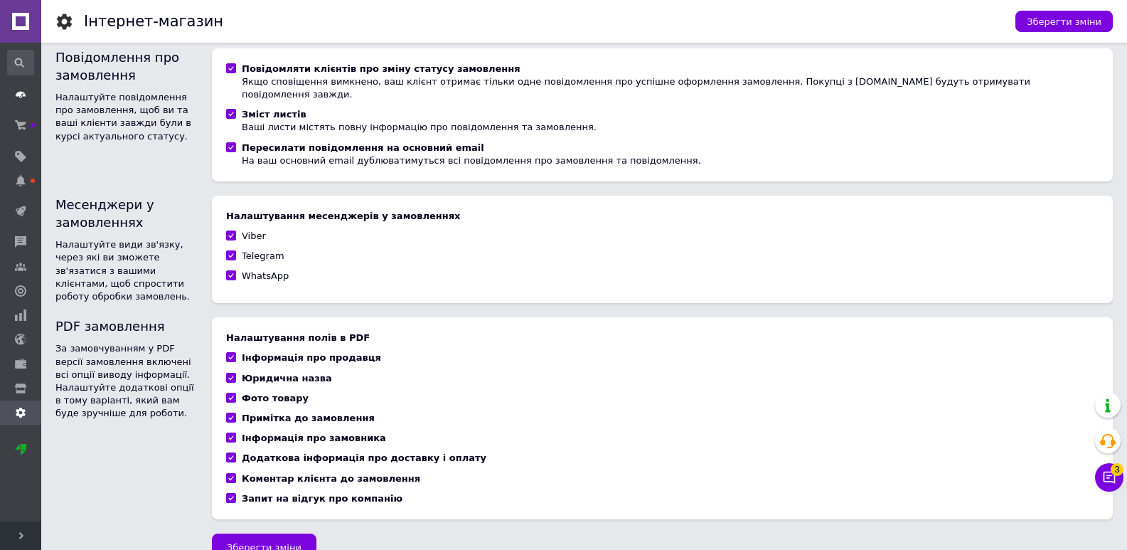
scroll to position [582, 0]
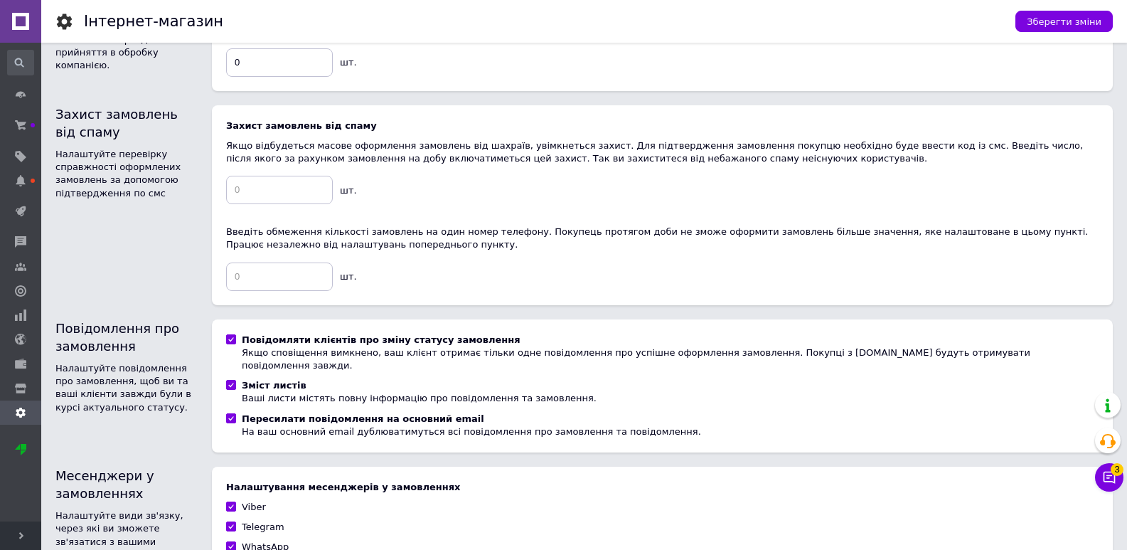
click at [37, 53] on div "Головна Замовлення та повідомлення Замовлення та повідомлення Замовлення Повідо…" at bounding box center [20, 282] width 41 height 479
click at [32, 57] on div at bounding box center [20, 63] width 27 height 26
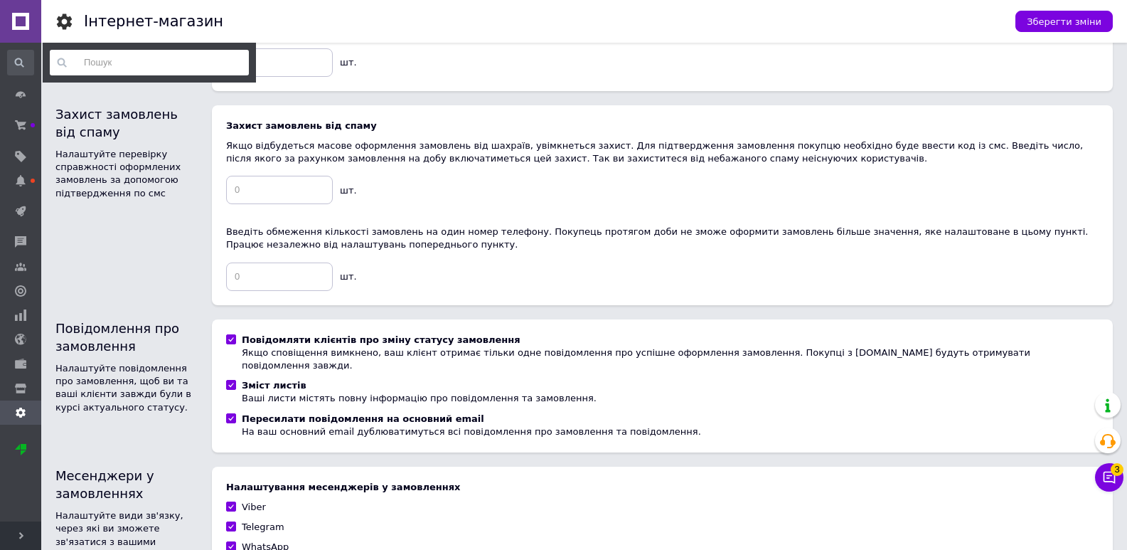
click at [121, 64] on input at bounding box center [149, 63] width 199 height 26
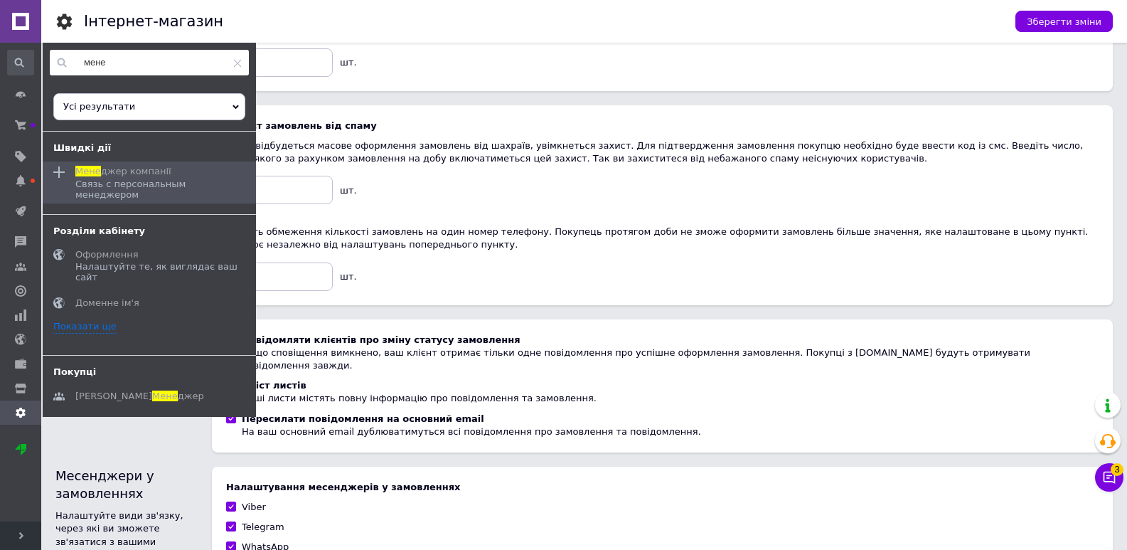
type input "мене"
click at [117, 174] on span "джер компанії" at bounding box center [136, 171] width 70 height 11
click at [135, 181] on div "Связь с персональным менеджером" at bounding box center [160, 189] width 170 height 21
click at [141, 166] on span "джер компанії" at bounding box center [136, 171] width 70 height 11
click at [137, 176] on span "джер компанії" at bounding box center [136, 171] width 70 height 11
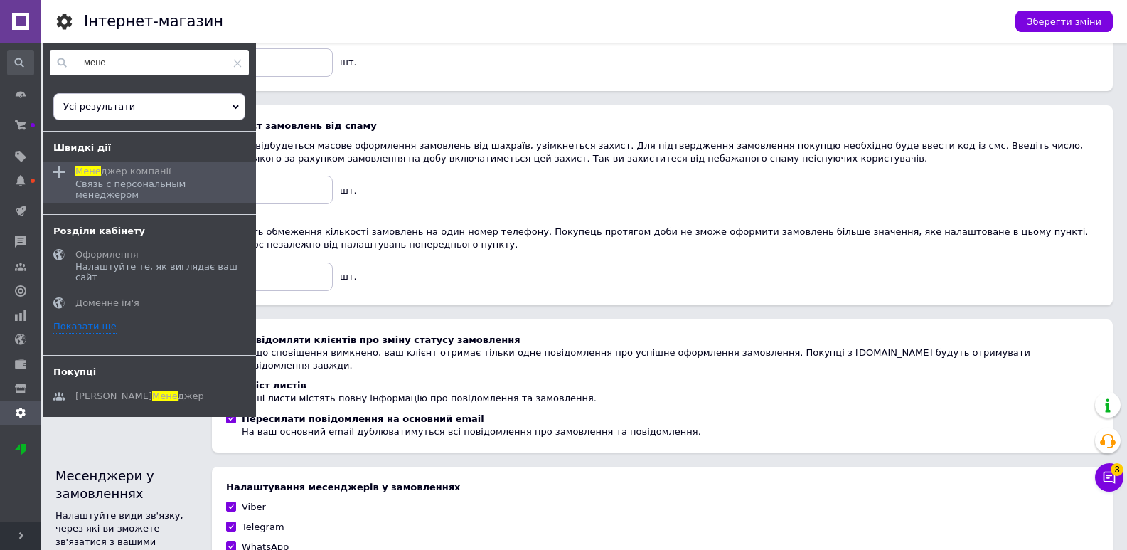
click at [61, 171] on icon at bounding box center [58, 171] width 11 height 11
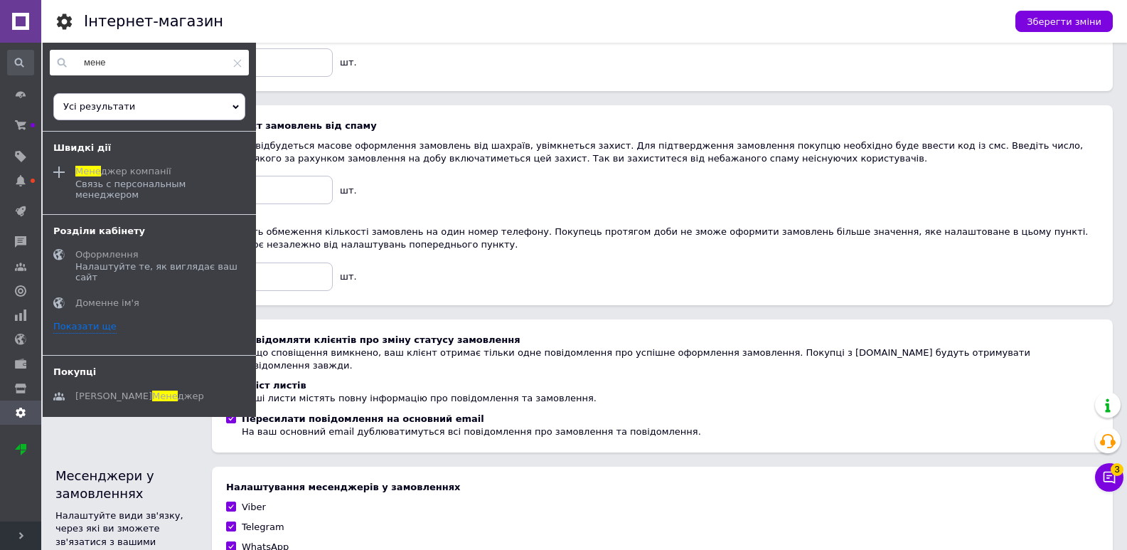
drag, startPoint x: 147, startPoint y: 163, endPoint x: 159, endPoint y: 232, distance: 70.0
click at [147, 162] on div "Мене джер компанії Связь с персональным менеджером" at bounding box center [160, 181] width 191 height 41
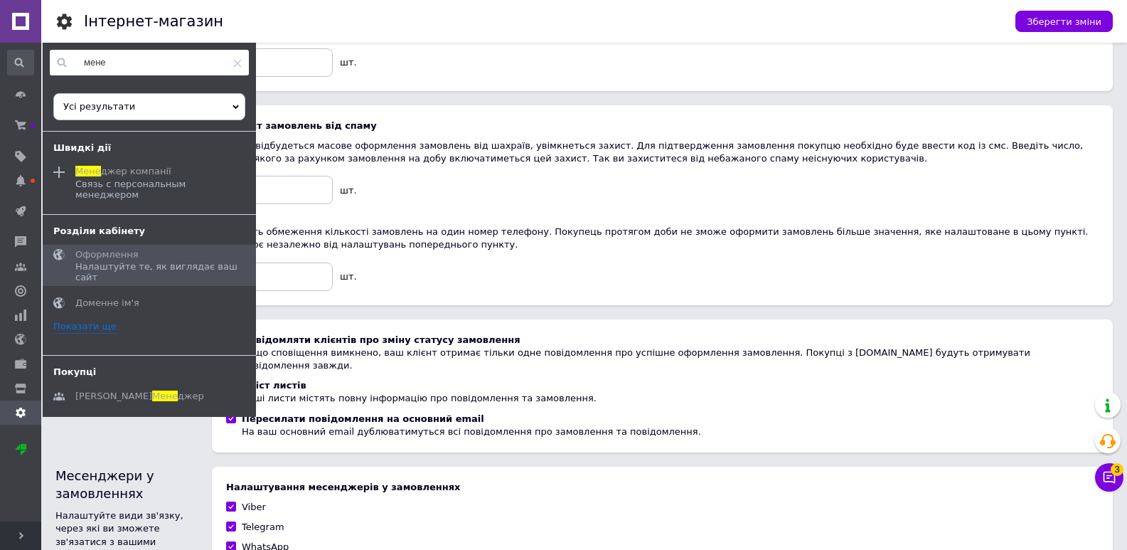
click at [161, 261] on div "Налаштуйте те, як виглядає ваш сайт" at bounding box center [160, 271] width 170 height 21
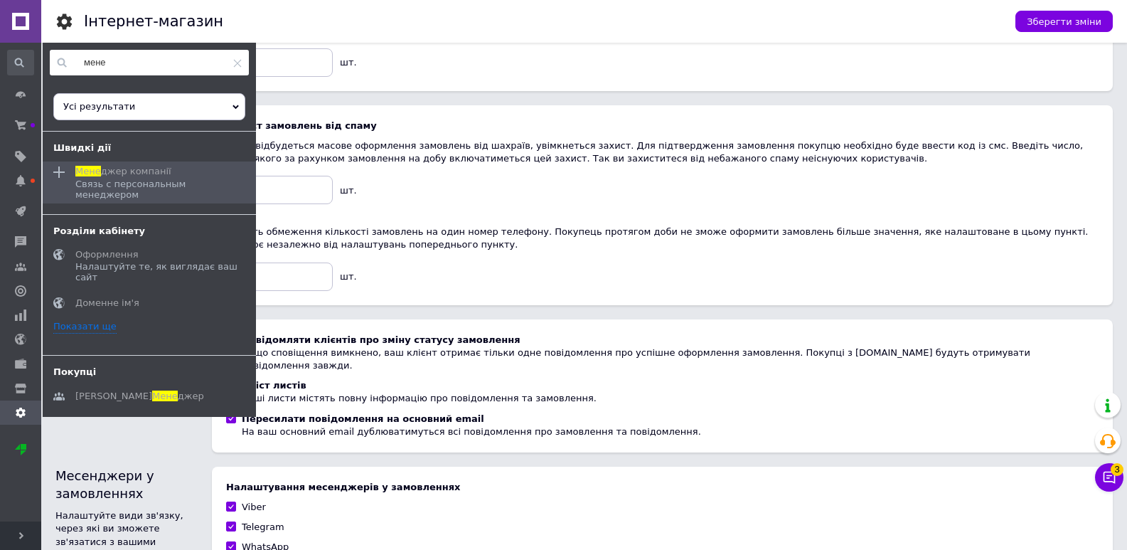
click at [139, 179] on div "Связь с персональным менеджером" at bounding box center [160, 189] width 170 height 21
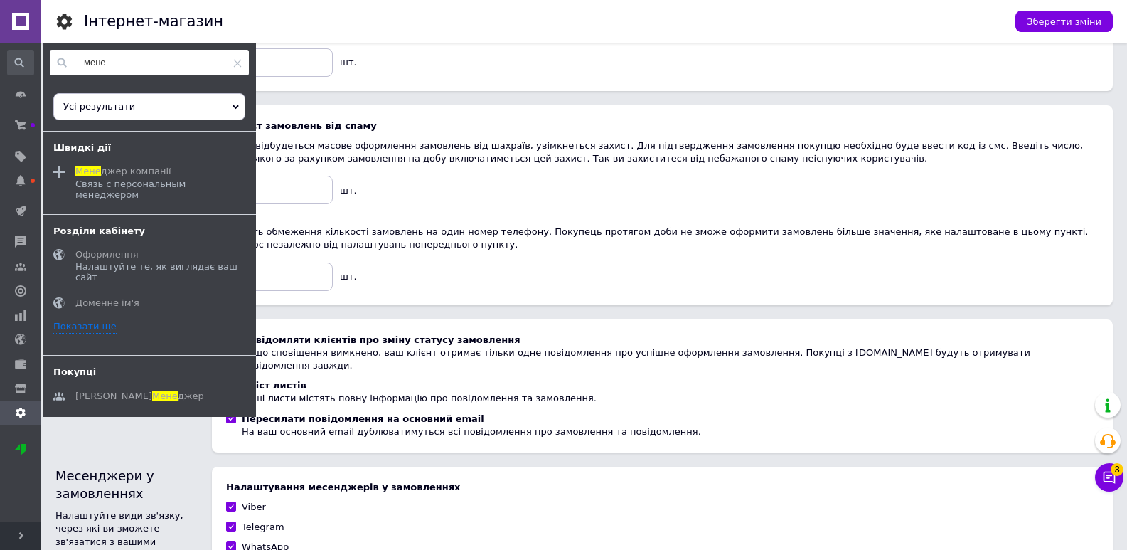
click at [97, 320] on link "Показати ще" at bounding box center [84, 327] width 63 height 14
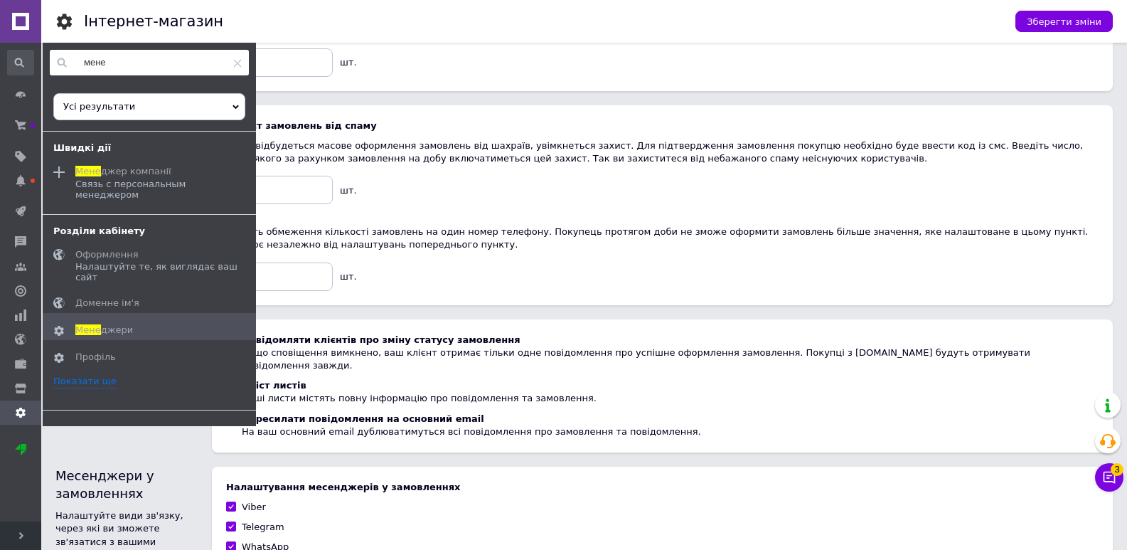
click at [110, 324] on span "джери" at bounding box center [117, 329] width 32 height 11
click at [404, 81] on div "Мінімальна кількість товарів При оформленні замовлення на кількість товарів, ме…" at bounding box center [662, 34] width 901 height 114
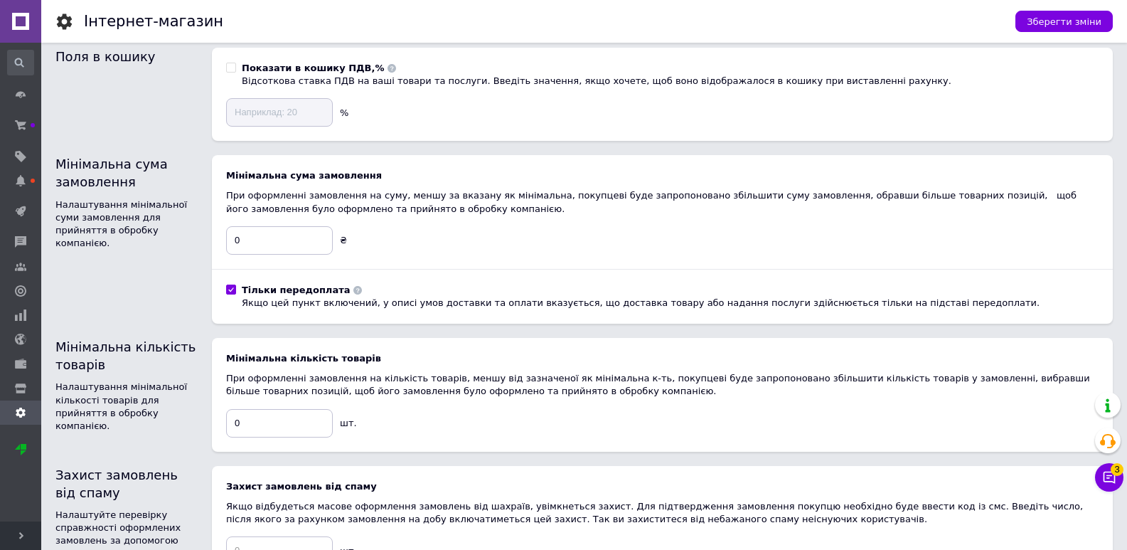
scroll to position [0, 0]
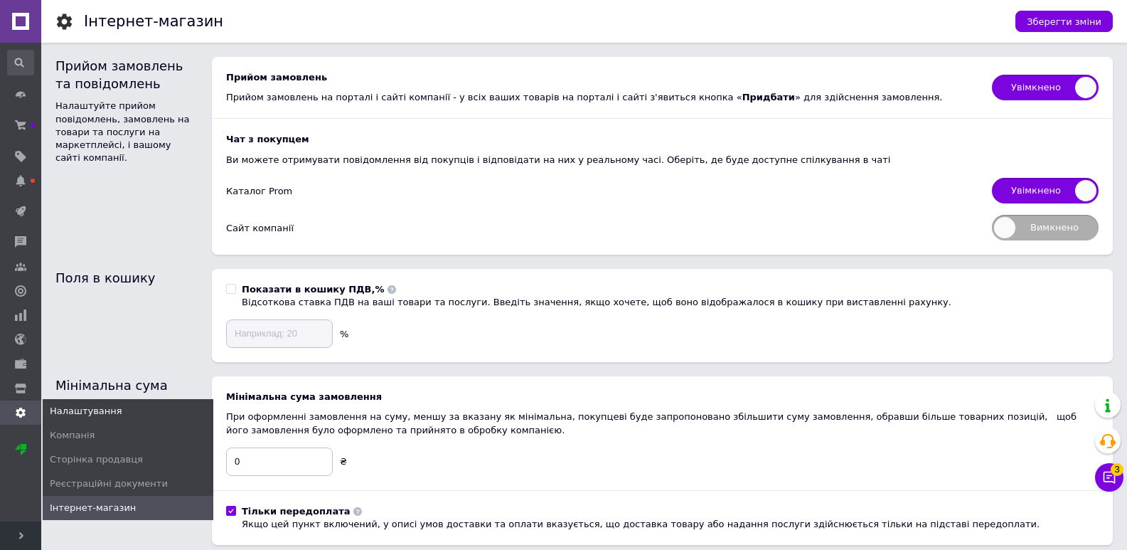
click at [23, 407] on icon at bounding box center [20, 412] width 11 height 11
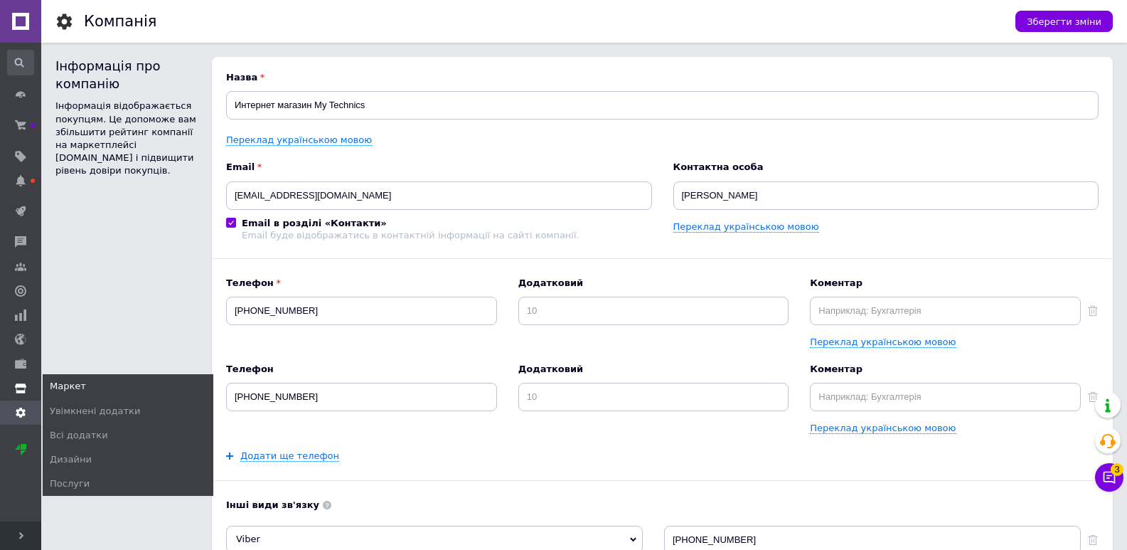
click at [14, 381] on span at bounding box center [20, 387] width 41 height 13
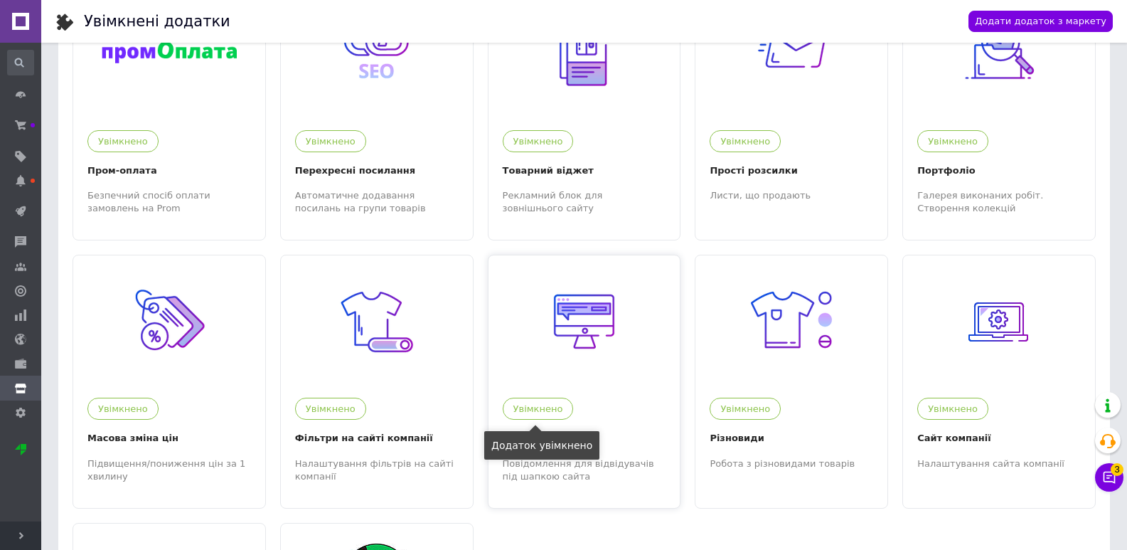
scroll to position [213, 0]
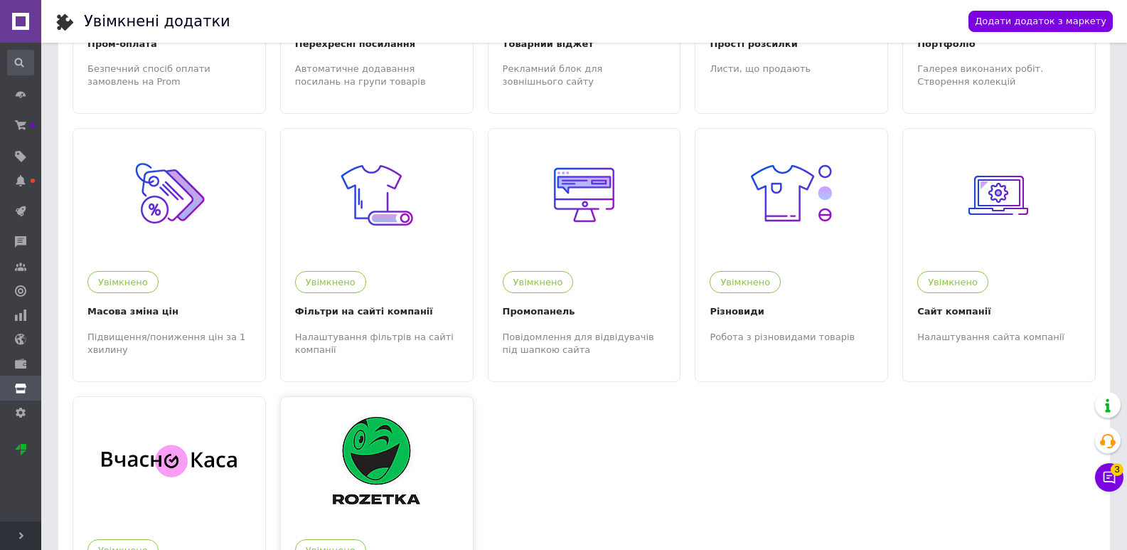
click at [415, 481] on img at bounding box center [376, 460] width 87 height 87
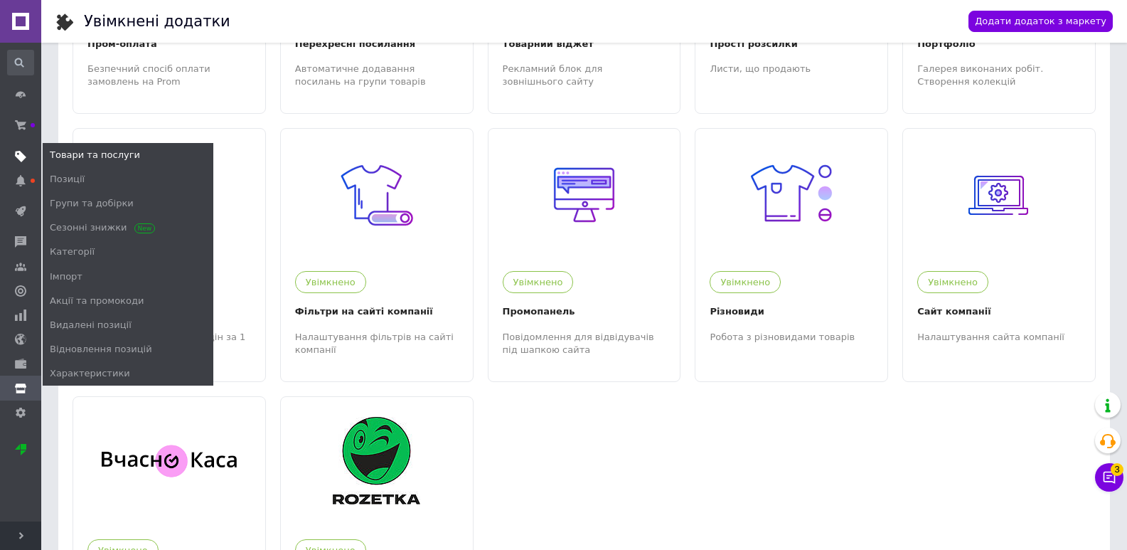
click at [23, 153] on icon at bounding box center [20, 156] width 11 height 11
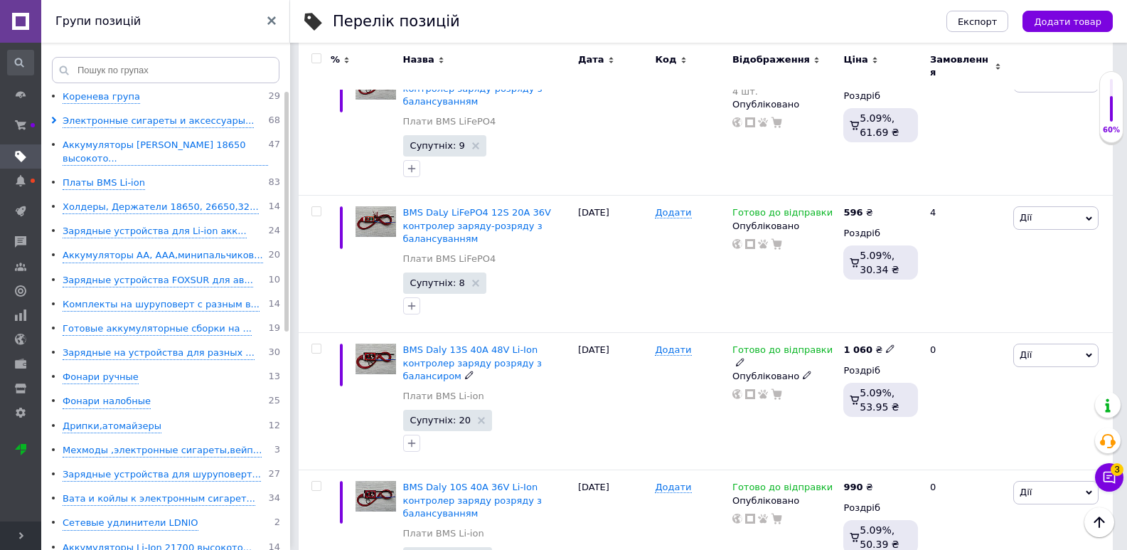
scroll to position [1351, 0]
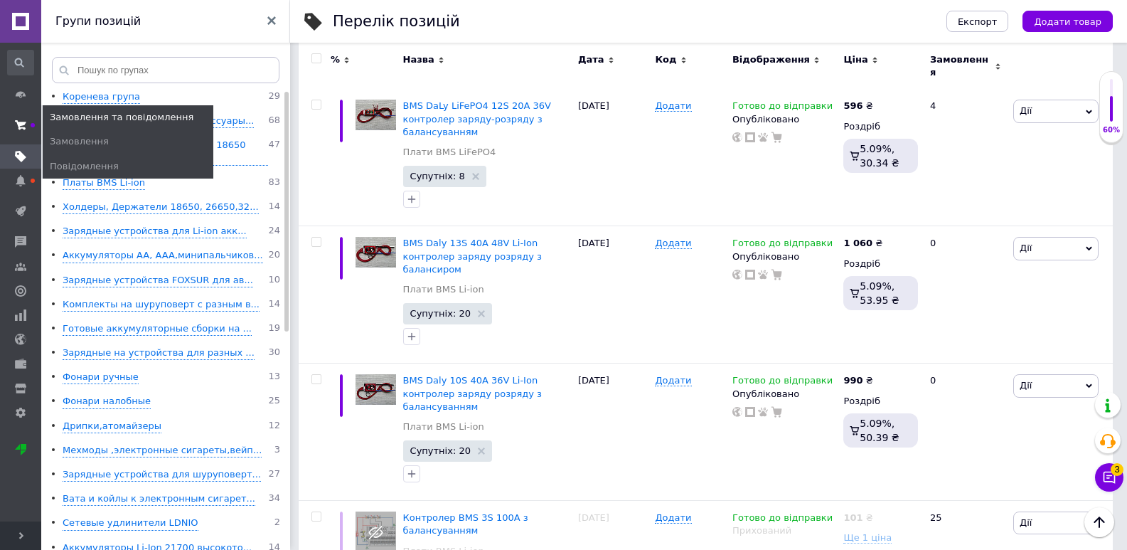
click at [25, 120] on icon at bounding box center [20, 124] width 11 height 11
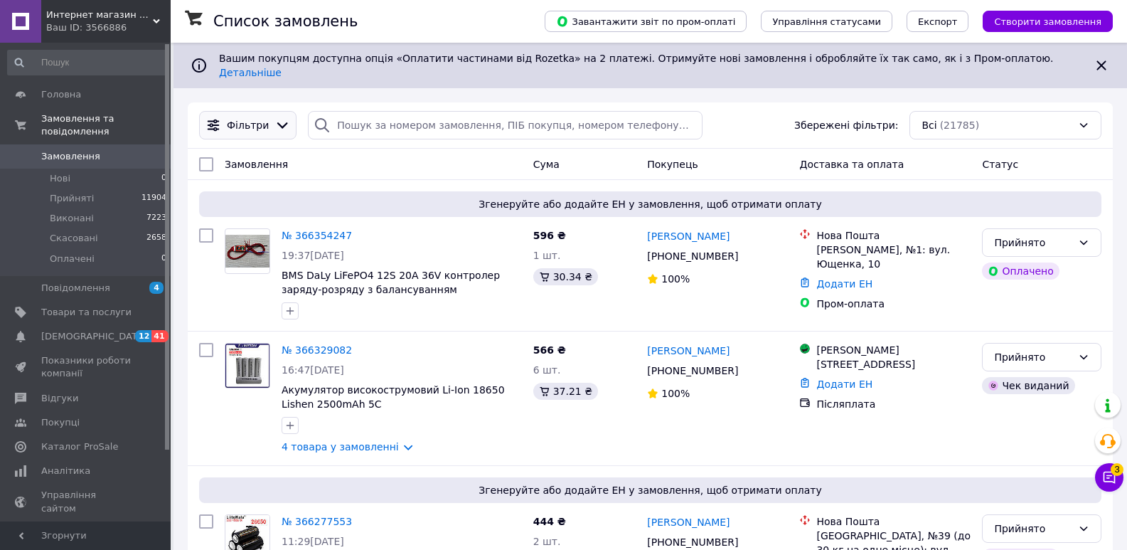
click at [275, 119] on icon at bounding box center [283, 125] width 16 height 16
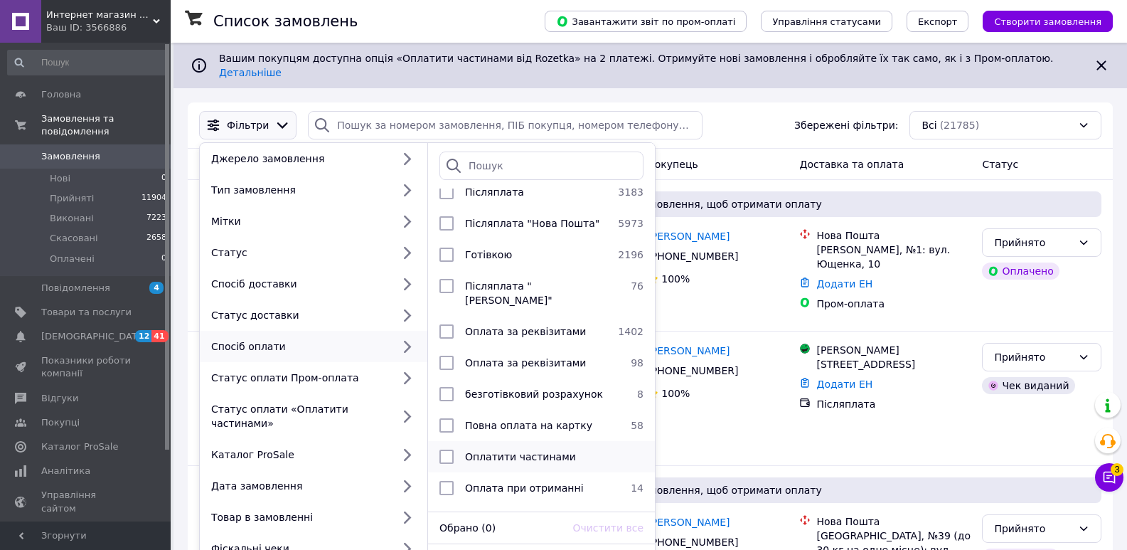
scroll to position [67, 0]
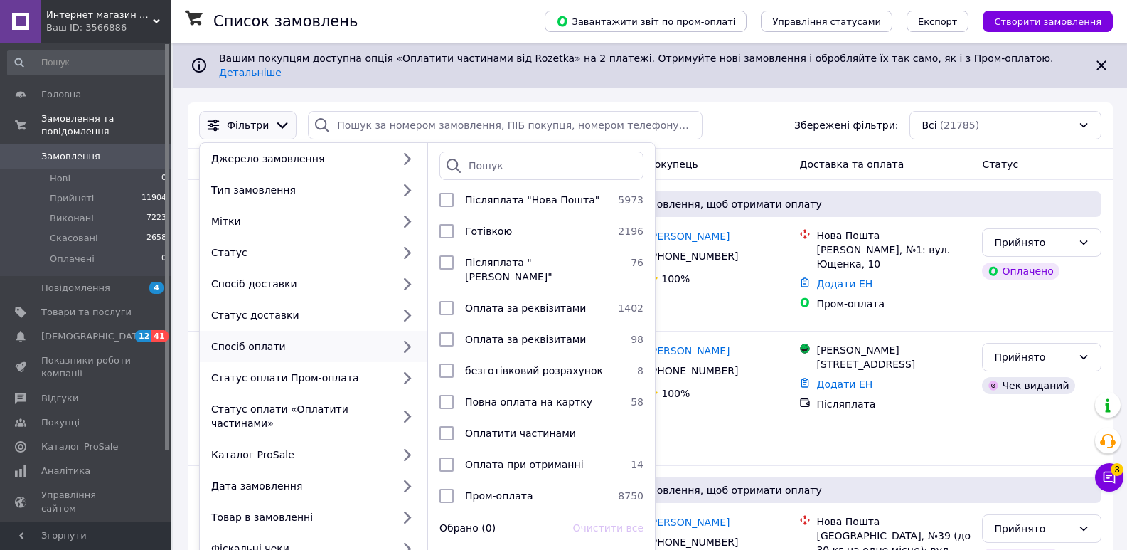
drag, startPoint x: 524, startPoint y: 474, endPoint x: 551, endPoint y: 498, distance: 36.3
click at [524, 490] on span "Пром-оплата" at bounding box center [499, 495] width 68 height 11
checkbox input "true"
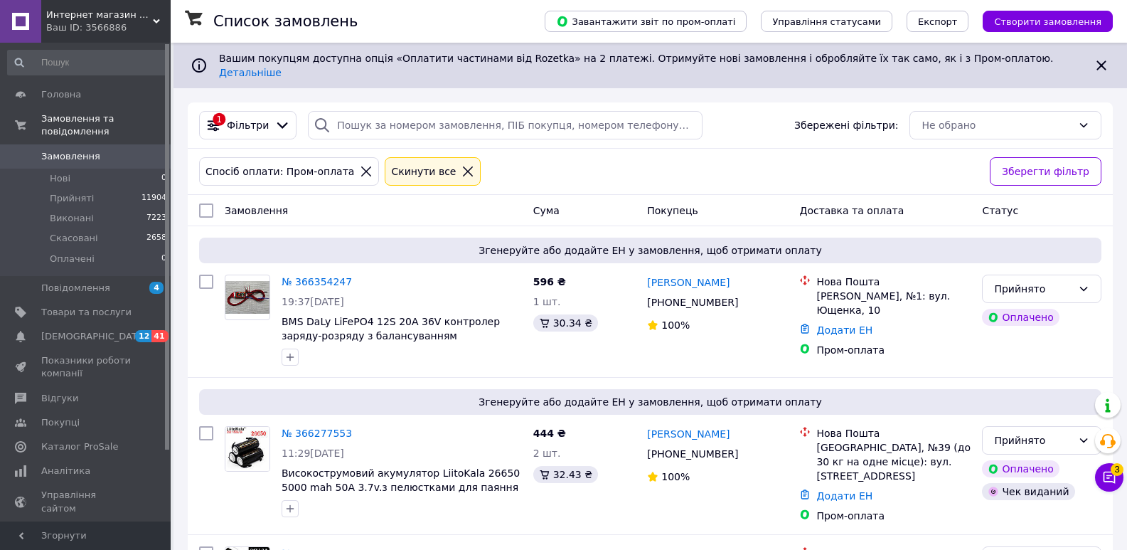
drag, startPoint x: 437, startPoint y: 162, endPoint x: 402, endPoint y: 157, distance: 35.2
click at [462, 165] on icon at bounding box center [468, 171] width 13 height 13
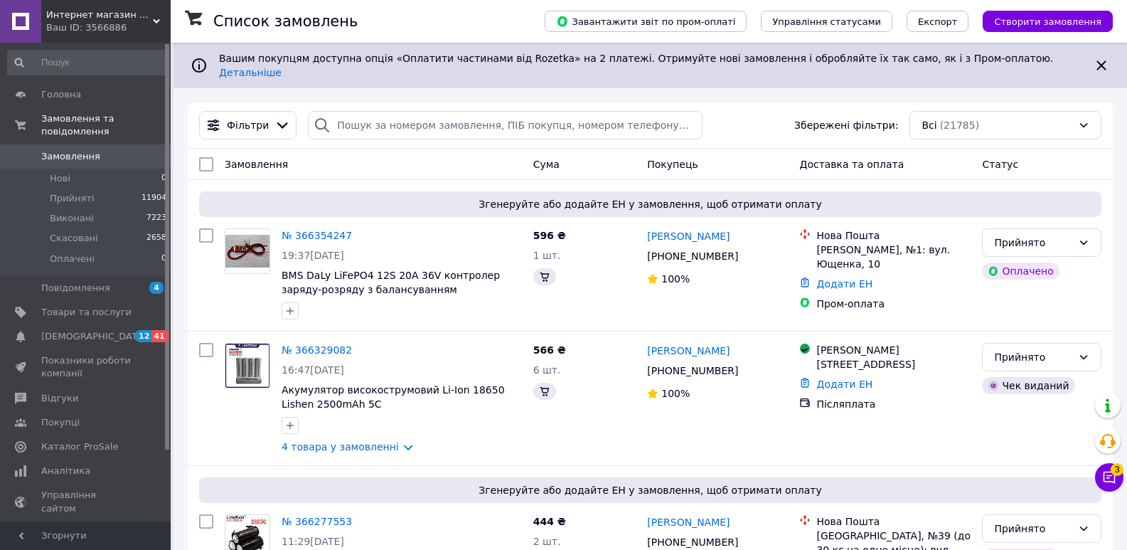
click at [250, 118] on span "Фільтри" at bounding box center [248, 125] width 42 height 14
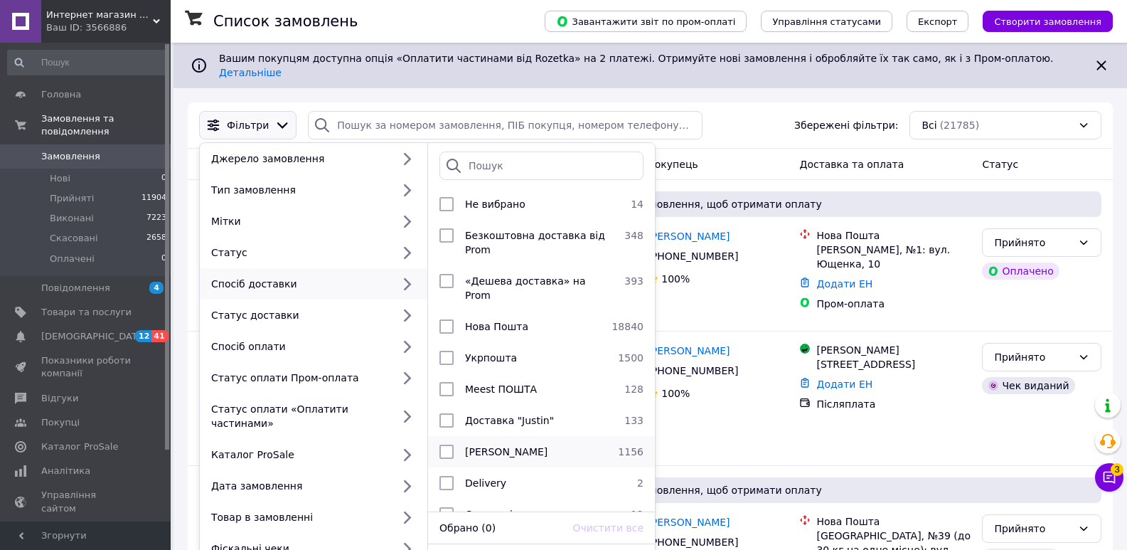
click at [521, 446] on span "[PERSON_NAME]" at bounding box center [506, 451] width 83 height 11
checkbox input "true"
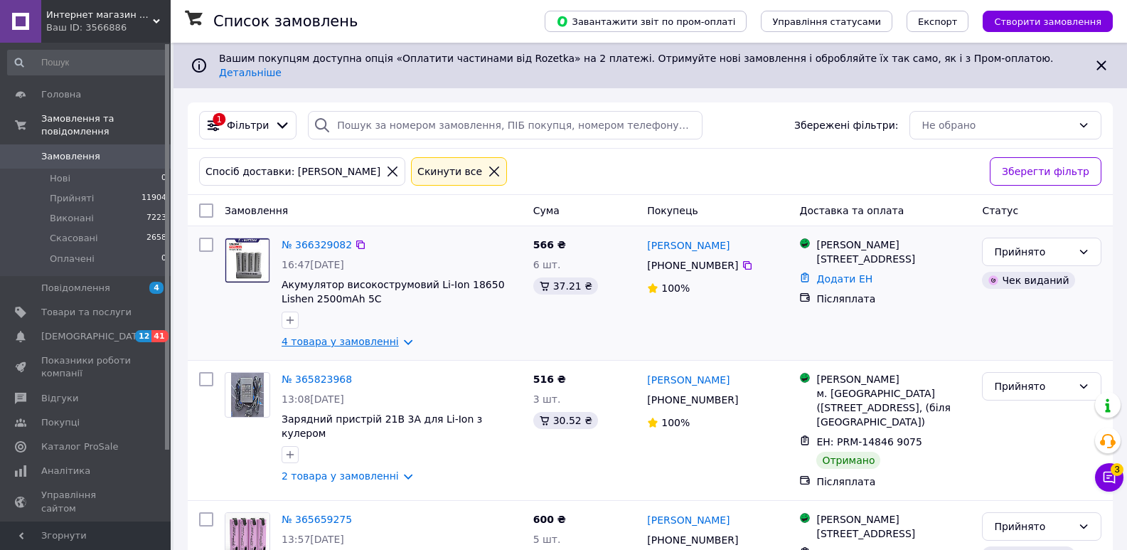
click at [349, 336] on link "4 товара у замовленні" at bounding box center [340, 341] width 117 height 11
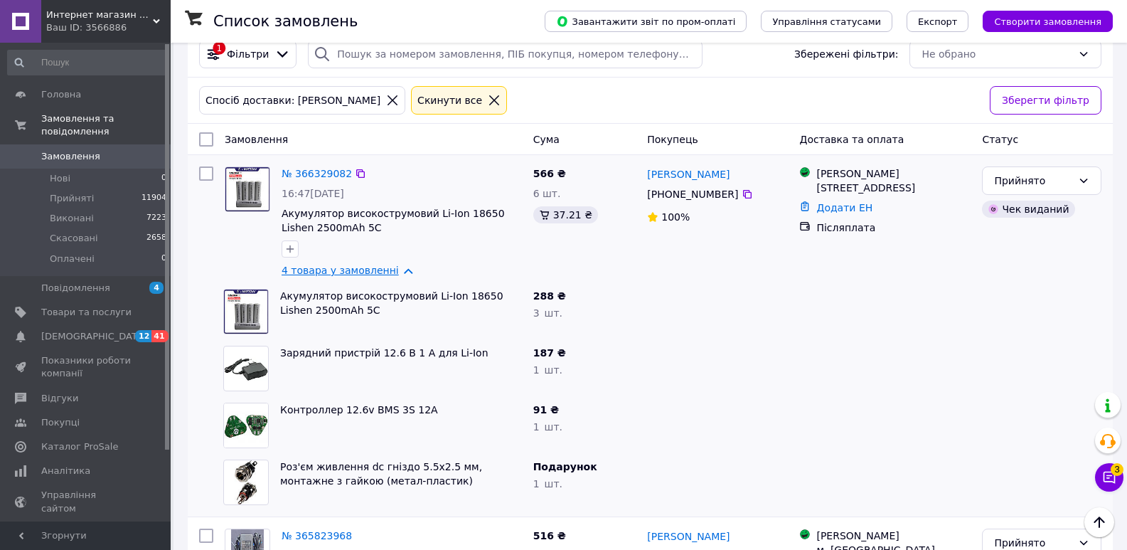
click at [361, 265] on link "4 товара у замовленні" at bounding box center [340, 270] width 117 height 11
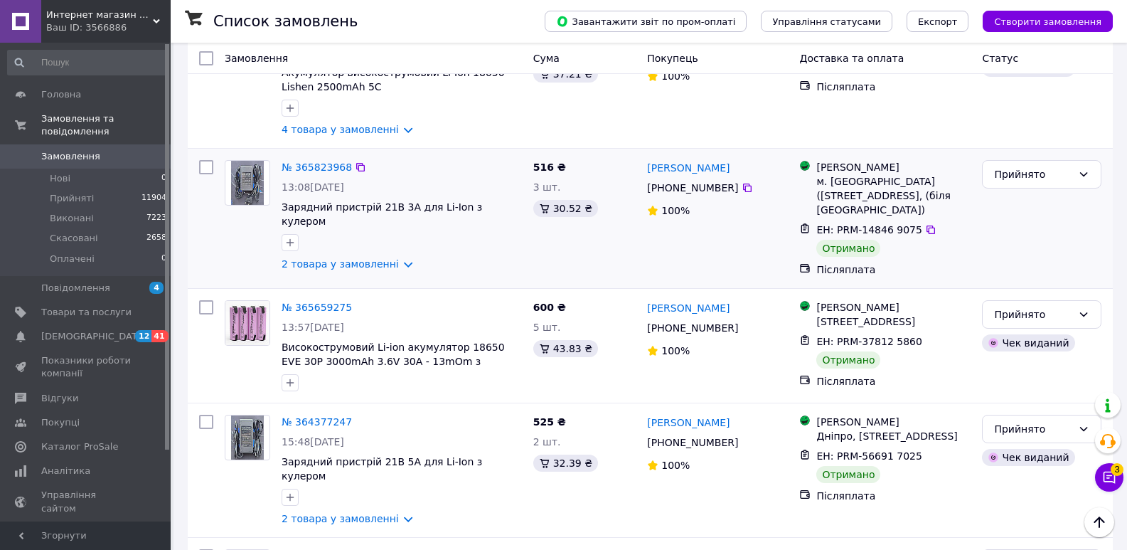
scroll to position [213, 0]
click at [364, 245] on div "№ 365823968 13:08, 09.10.2025 Зарядний пристрій 21В 3А для Li-Ion з кулером 2 т…" at bounding box center [402, 214] width 252 height 122
click at [364, 257] on link "2 товара у замовленні" at bounding box center [340, 262] width 117 height 11
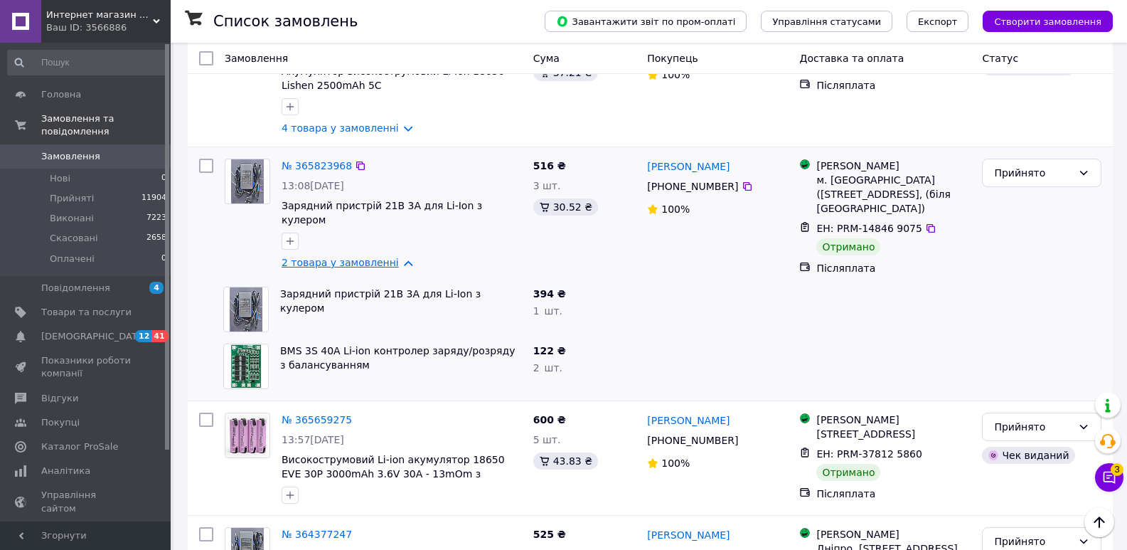
click at [364, 257] on link "2 товара у замовленні" at bounding box center [340, 262] width 117 height 11
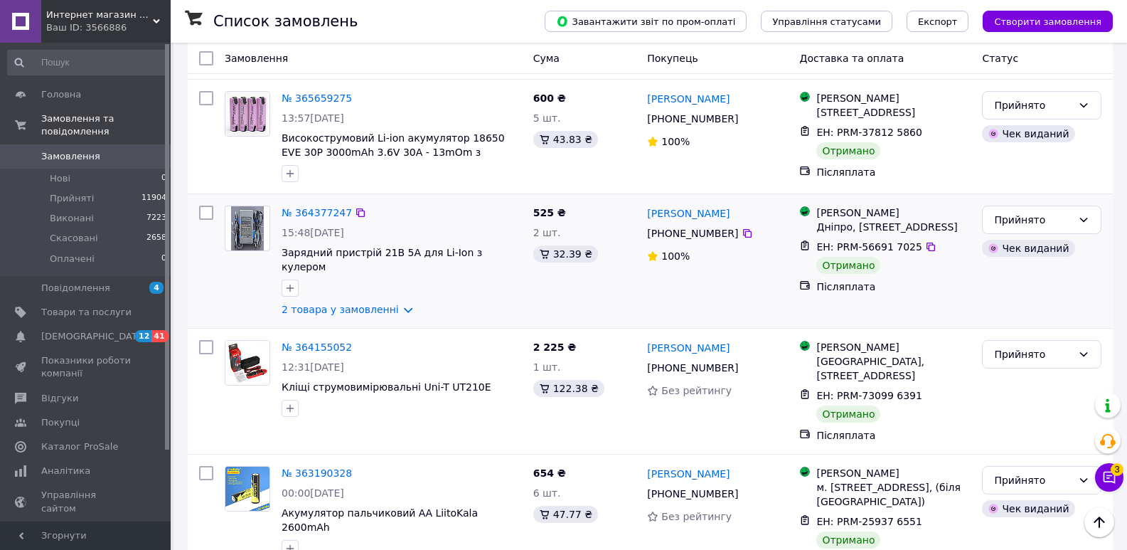
scroll to position [498, 0]
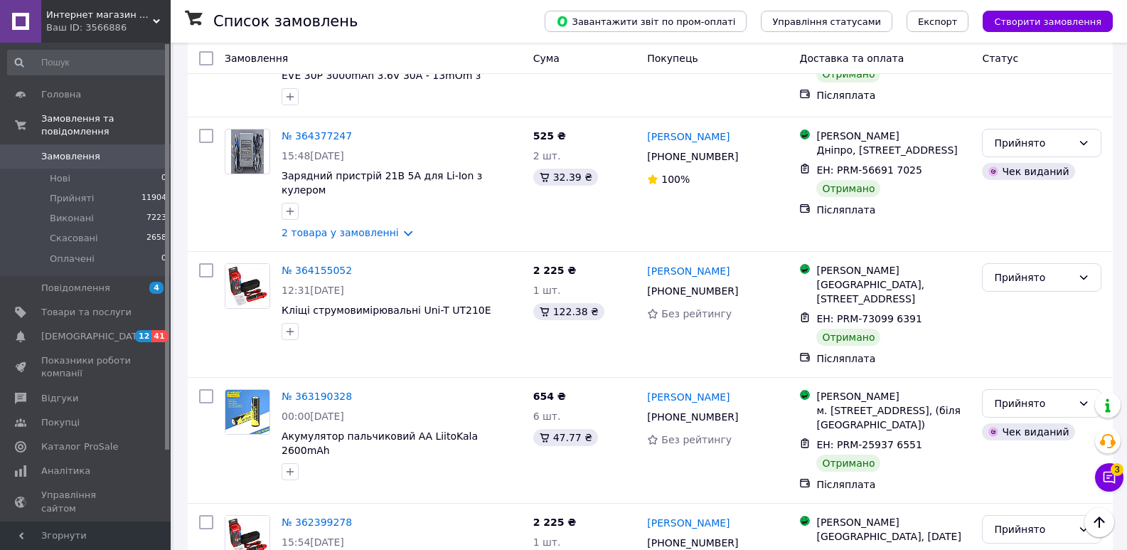
click at [85, 150] on span "Замовлення" at bounding box center [70, 156] width 59 height 13
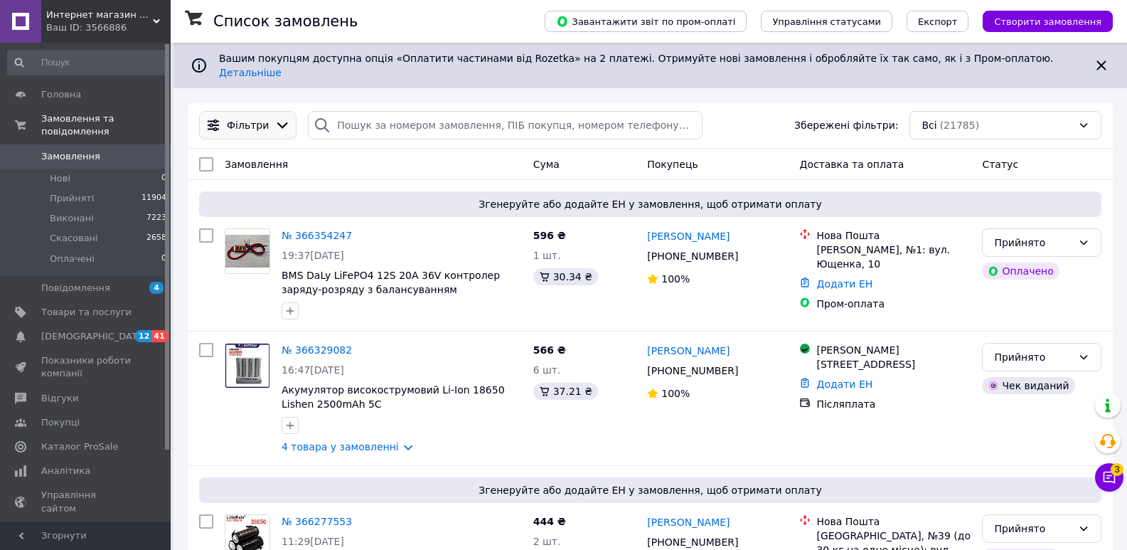
click at [259, 124] on div "Фільтри" at bounding box center [247, 125] width 97 height 28
click at [259, 121] on span "Фільтри" at bounding box center [248, 125] width 42 height 14
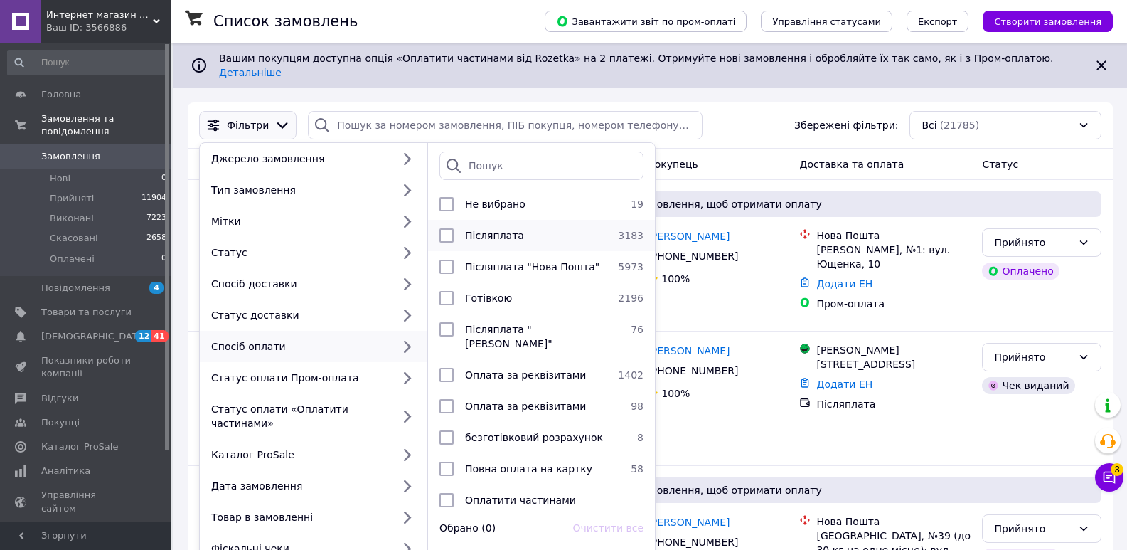
click at [508, 230] on span "Післяплата" at bounding box center [494, 235] width 59 height 11
checkbox input "true"
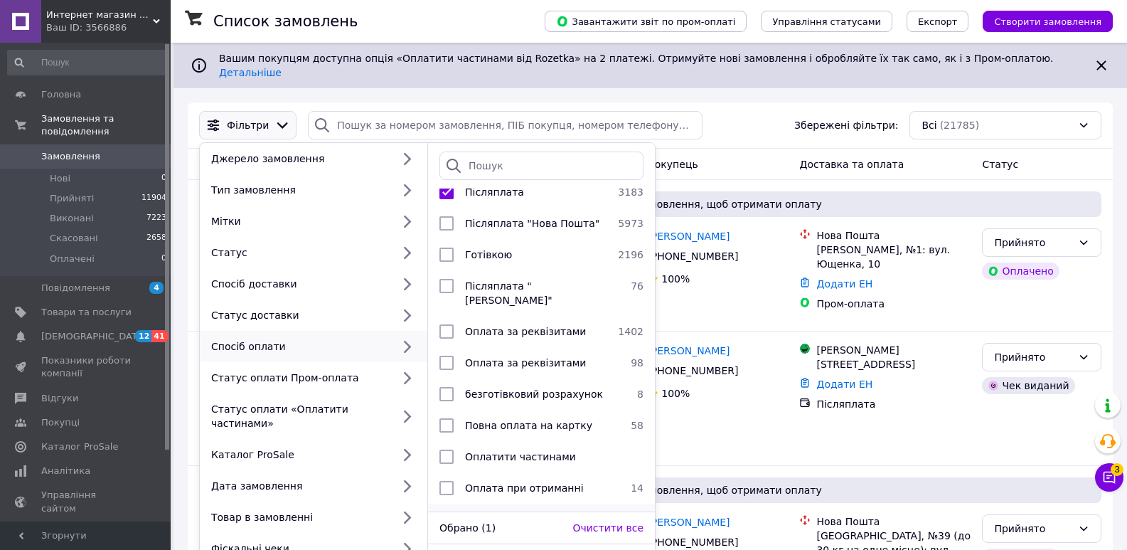
scroll to position [67, 0]
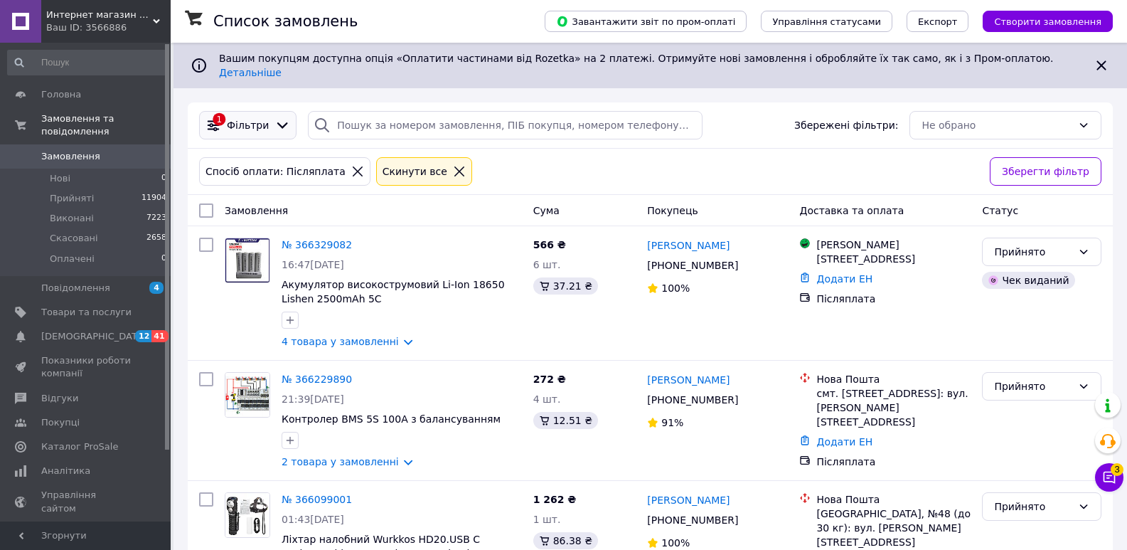
click at [254, 118] on span "Фільтри" at bounding box center [248, 125] width 42 height 14
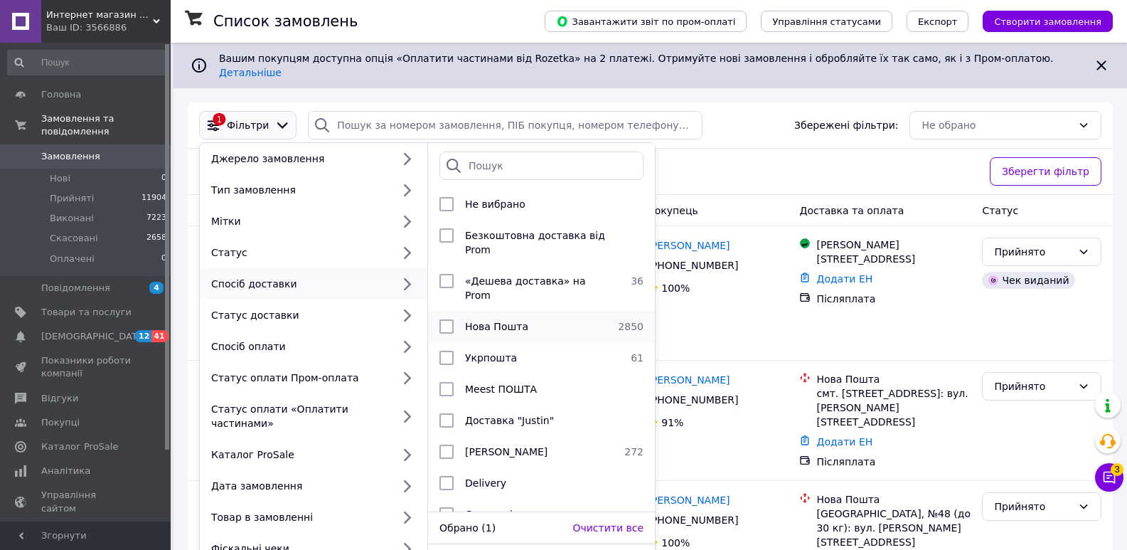
click at [472, 321] on span "Нова Пошта" at bounding box center [496, 326] width 63 height 11
checkbox input "true"
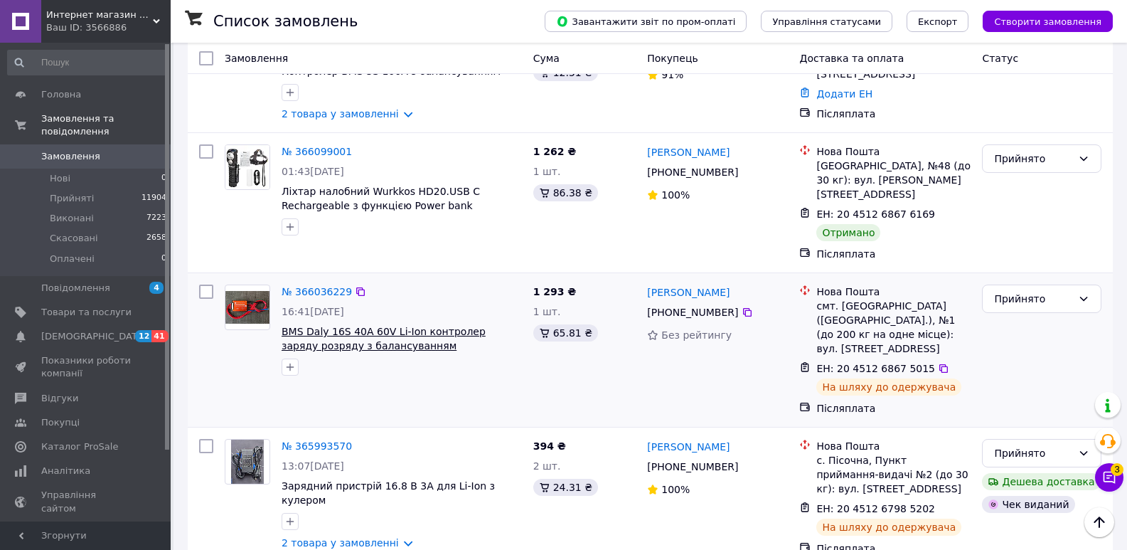
scroll to position [142, 0]
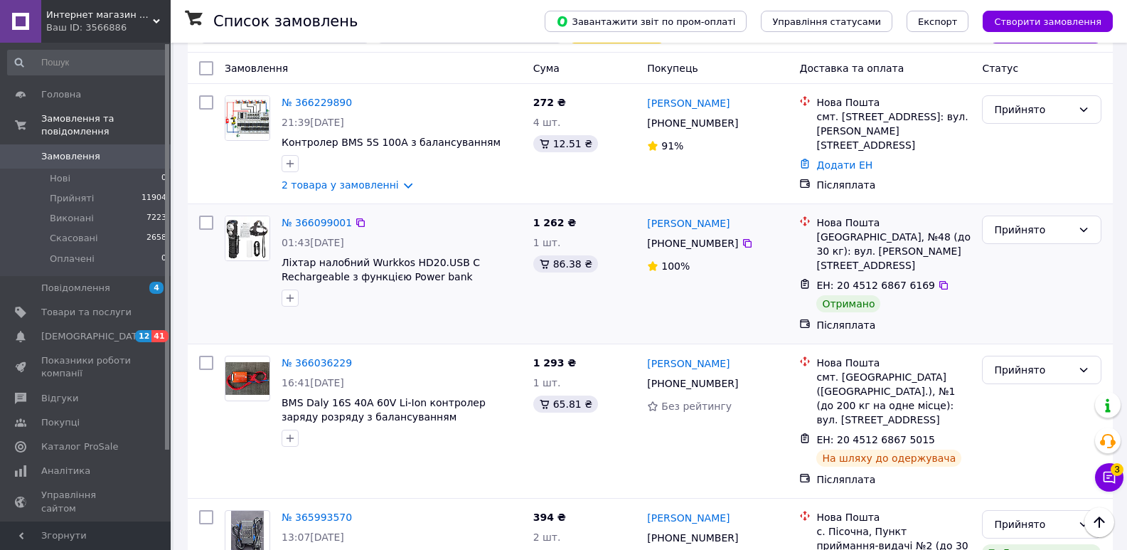
click at [208, 216] on input "checkbox" at bounding box center [206, 223] width 14 height 14
checkbox input "true"
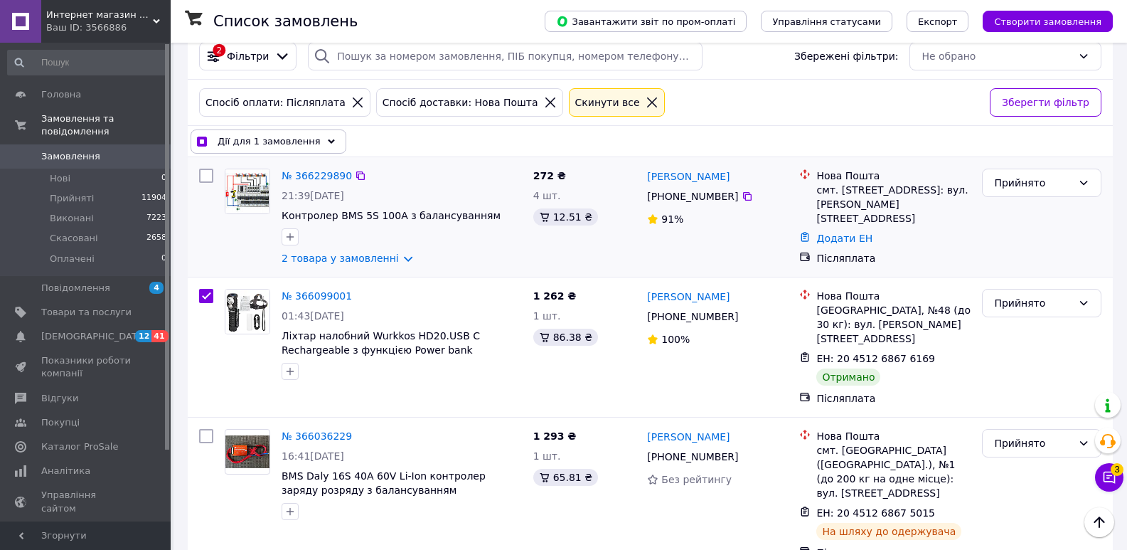
scroll to position [0, 0]
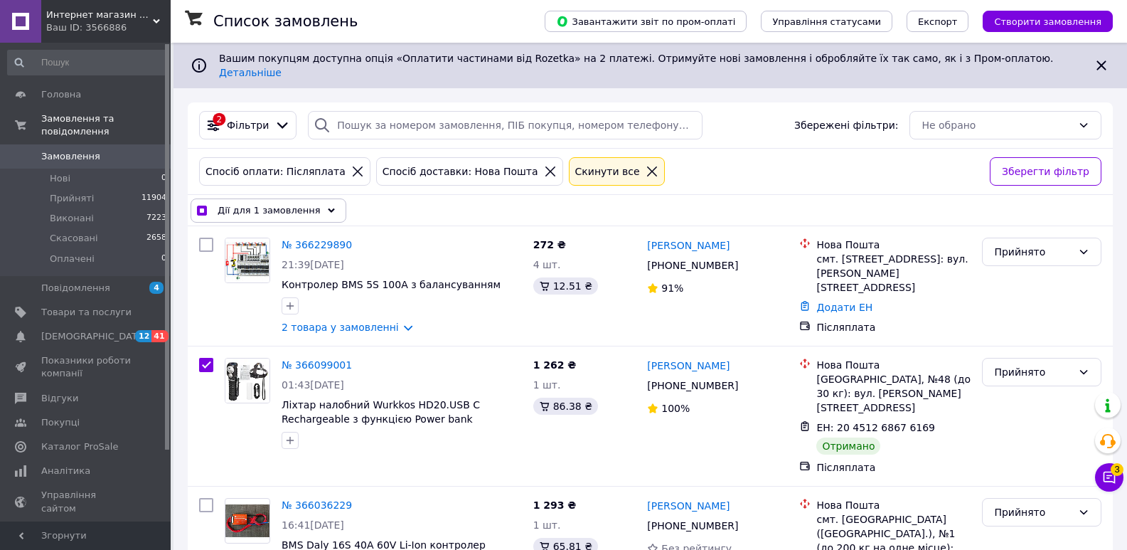
click at [255, 203] on span "Дії для 1 замовлення" at bounding box center [269, 210] width 103 height 14
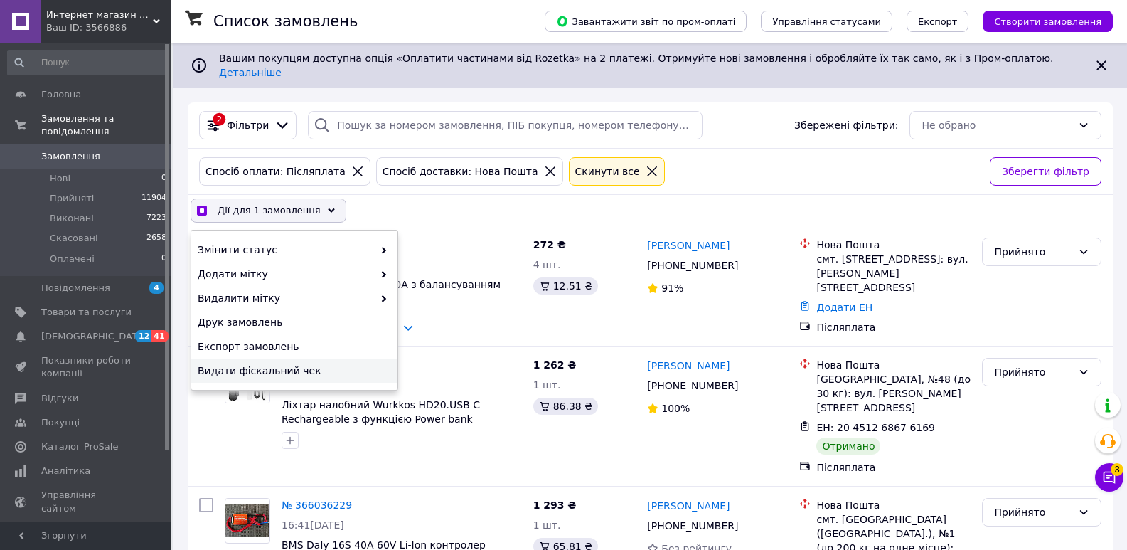
click at [267, 363] on span "Видати фіскальний чек" at bounding box center [293, 370] width 190 height 14
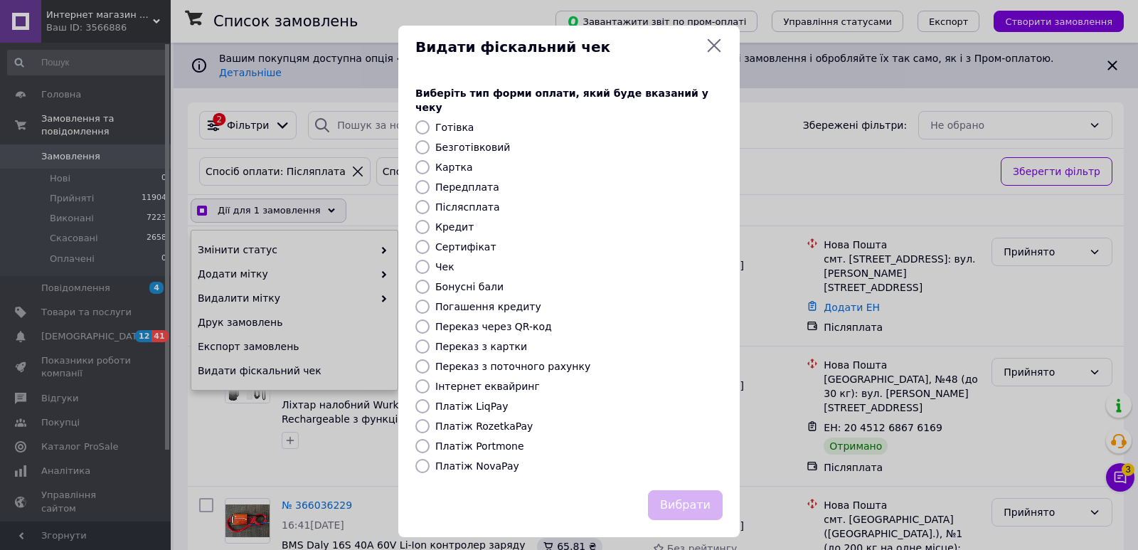
checkbox input "true"
click at [479, 460] on label "Платіж NovaPay" at bounding box center [477, 465] width 84 height 11
click at [430, 459] on input "Платіж NovaPay" at bounding box center [422, 466] width 14 height 14
radio input "true"
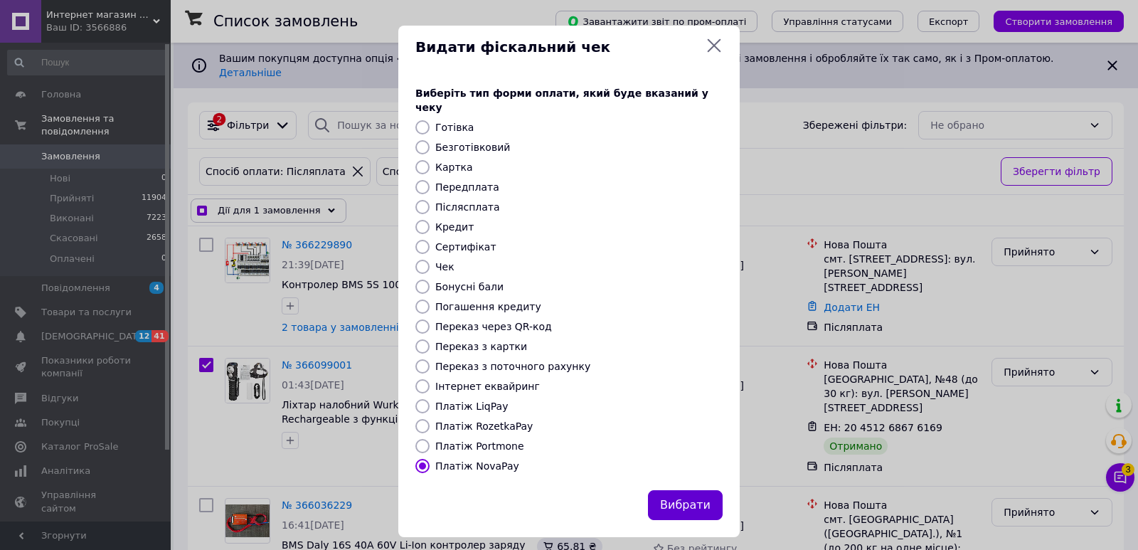
click at [693, 504] on button "Вибрати" at bounding box center [685, 505] width 75 height 31
checkbox input "true"
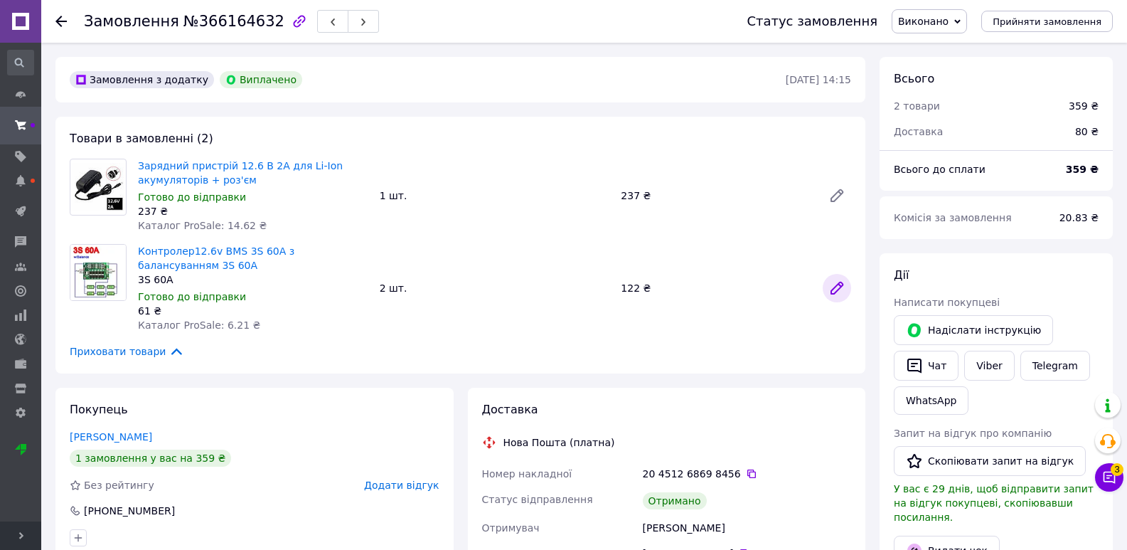
click at [846, 283] on link at bounding box center [837, 288] width 28 height 28
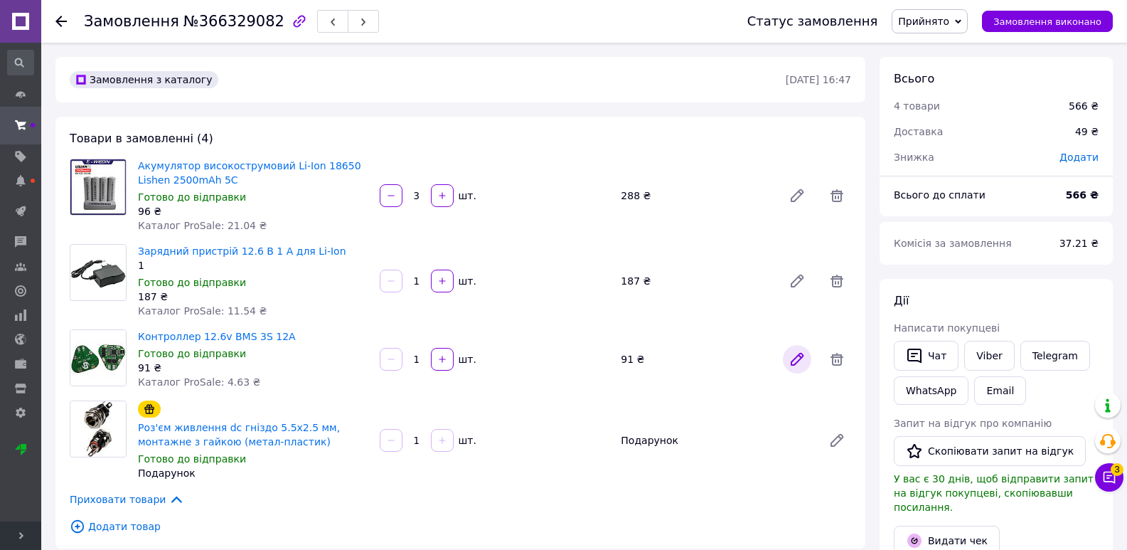
click at [787, 355] on link at bounding box center [797, 359] width 28 height 28
click at [800, 357] on icon at bounding box center [797, 359] width 11 height 11
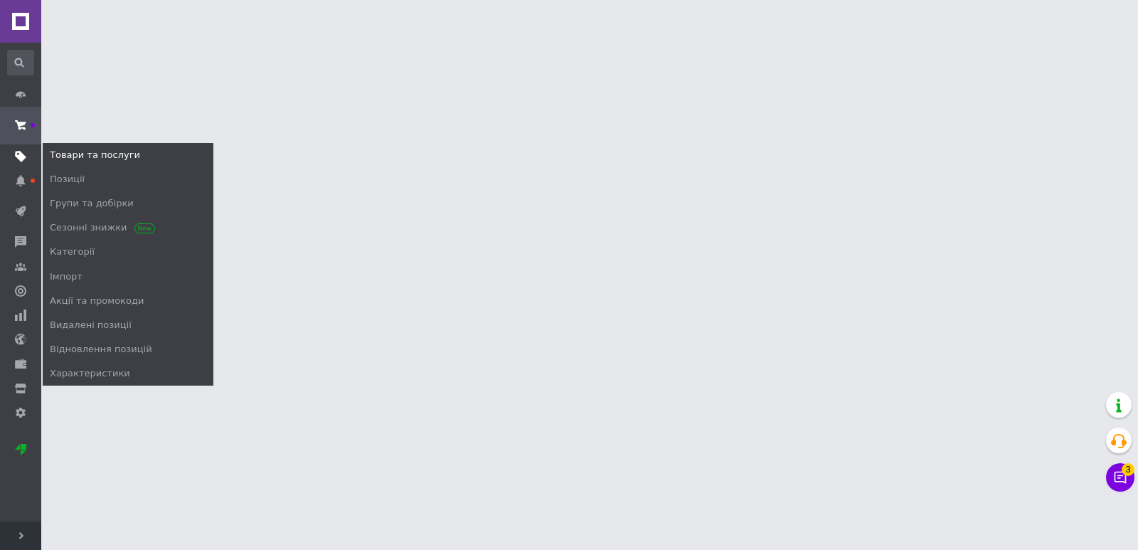
click at [16, 152] on use at bounding box center [20, 156] width 11 height 11
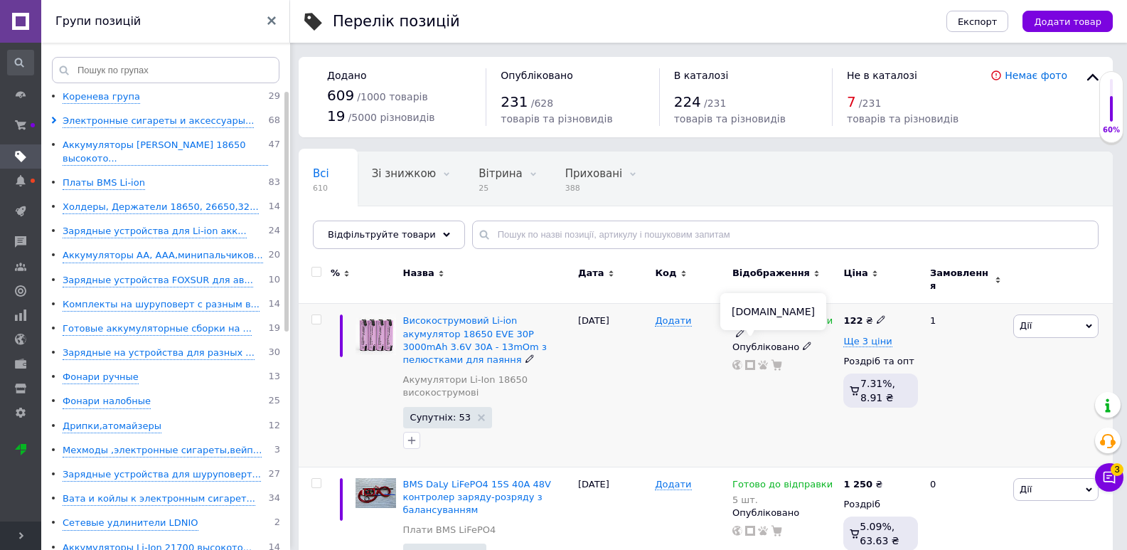
click at [747, 360] on use at bounding box center [750, 365] width 10 height 10
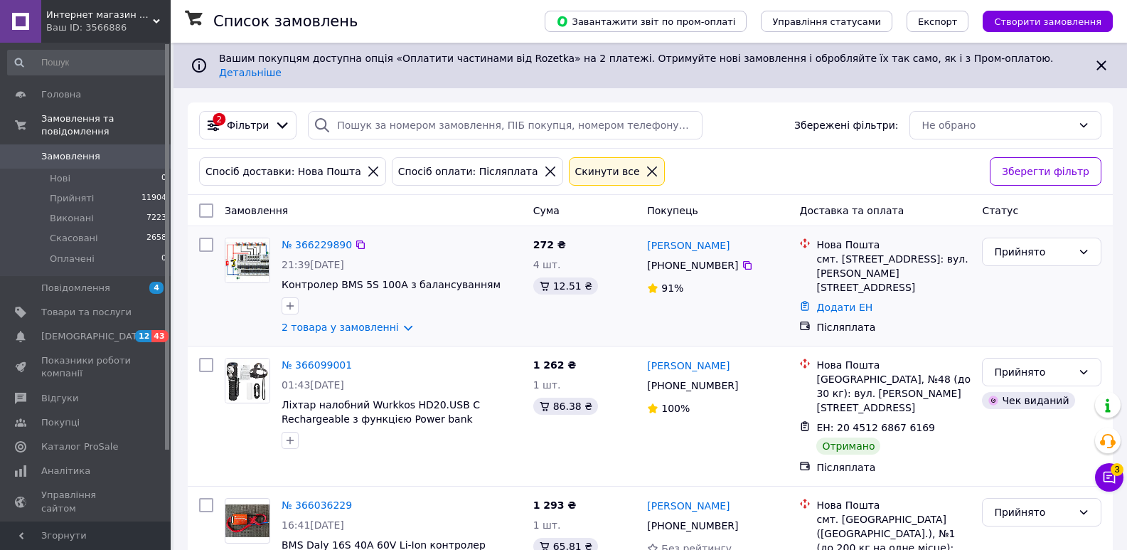
drag, startPoint x: 724, startPoint y: 257, endPoint x: 673, endPoint y: 257, distance: 51.2
click at [673, 257] on div "[PHONE_NUMBER]" at bounding box center [692, 265] width 97 height 20
drag, startPoint x: 671, startPoint y: 255, endPoint x: 658, endPoint y: 247, distance: 16.0
drag, startPoint x: 658, startPoint y: 247, endPoint x: 744, endPoint y: 210, distance: 93.7
click at [744, 210] on div "Покупець" at bounding box center [718, 211] width 152 height 26
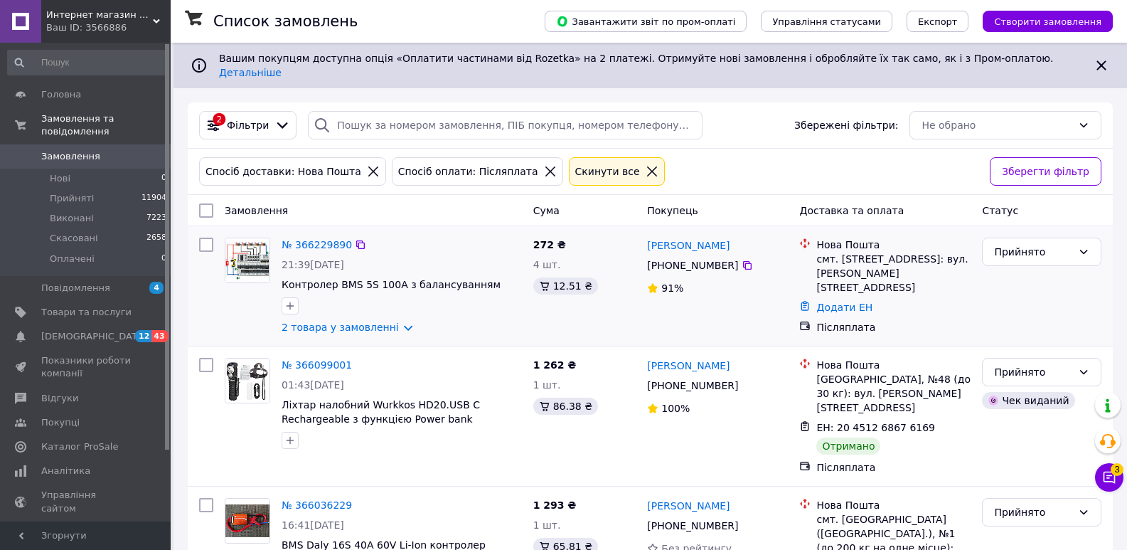
drag, startPoint x: 729, startPoint y: 256, endPoint x: 675, endPoint y: 253, distance: 54.1
click at [675, 255] on div "[PHONE_NUMBER]" at bounding box center [692, 265] width 97 height 20
copy div "95 613 98 35"
click at [354, 321] on link "2 товара у замовленні" at bounding box center [340, 326] width 117 height 11
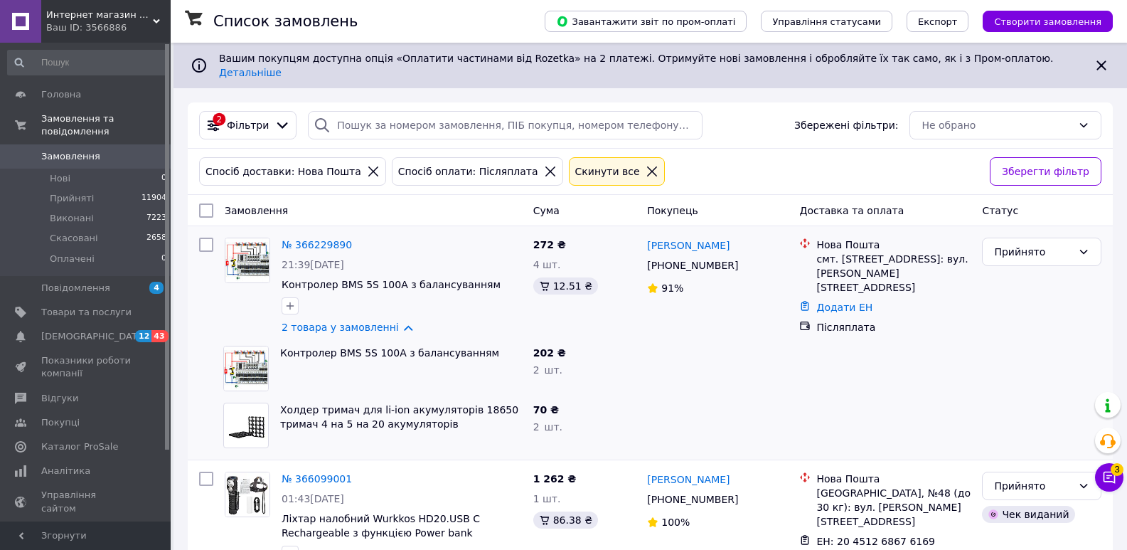
drag, startPoint x: 354, startPoint y: 314, endPoint x: 318, endPoint y: 10, distance: 306.5
click at [354, 302] on div "№ 366229890 21:39[DATE] Контролер BMS 5S 100A з балансуванням 2 товара у замовл…" at bounding box center [402, 286] width 252 height 108
drag, startPoint x: 316, startPoint y: 316, endPoint x: 354, endPoint y: 302, distance: 41.0
click at [317, 321] on link "2 товара у замовленні" at bounding box center [340, 326] width 117 height 11
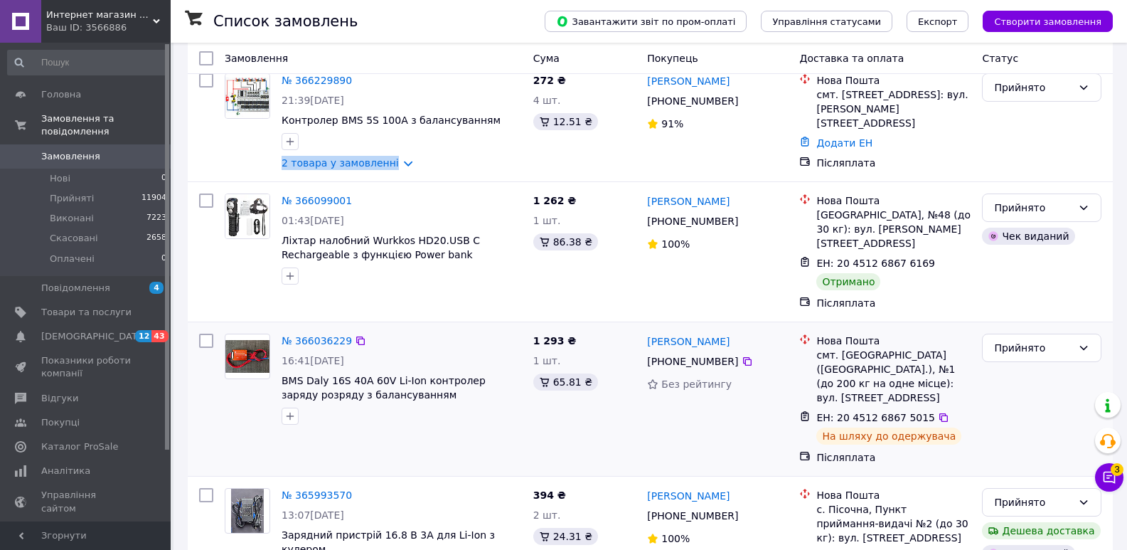
scroll to position [213, 0]
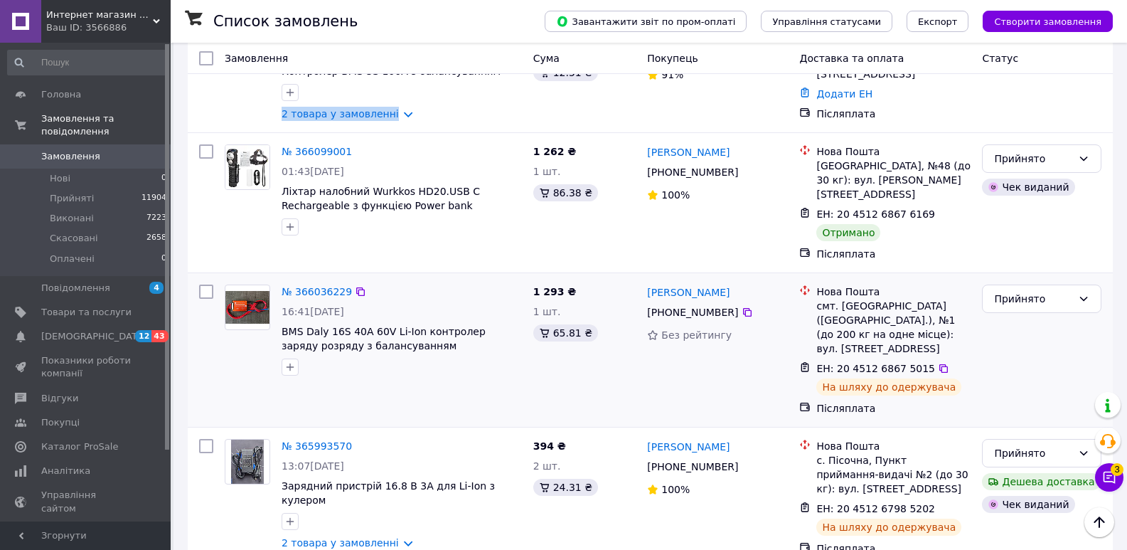
drag, startPoint x: 728, startPoint y: 290, endPoint x: 675, endPoint y: 284, distance: 53.0
click at [675, 302] on div "[PHONE_NUMBER]" at bounding box center [692, 312] width 97 height 20
copy div "50 774 59 70"
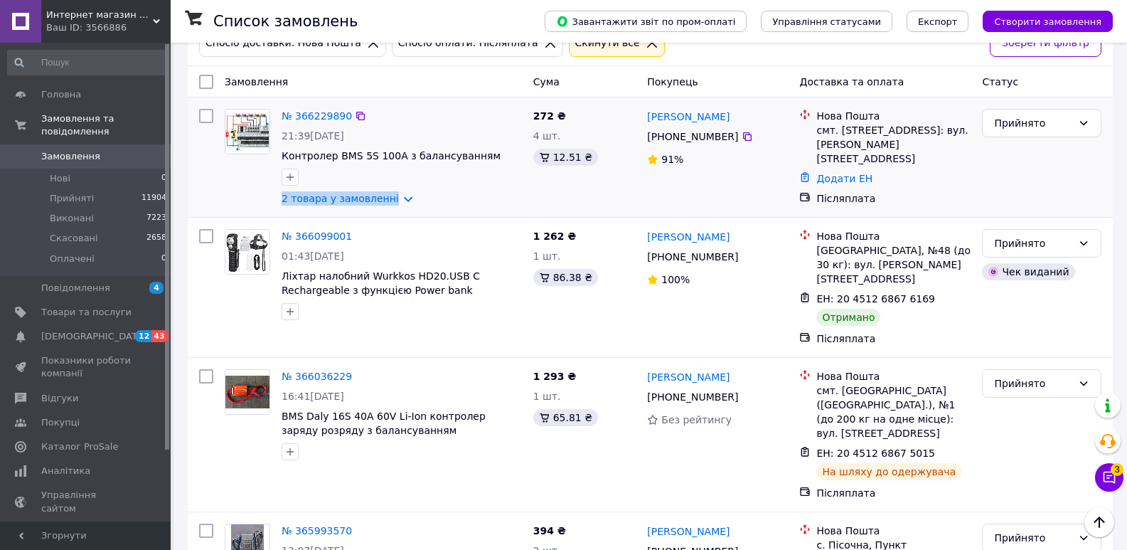
scroll to position [0, 0]
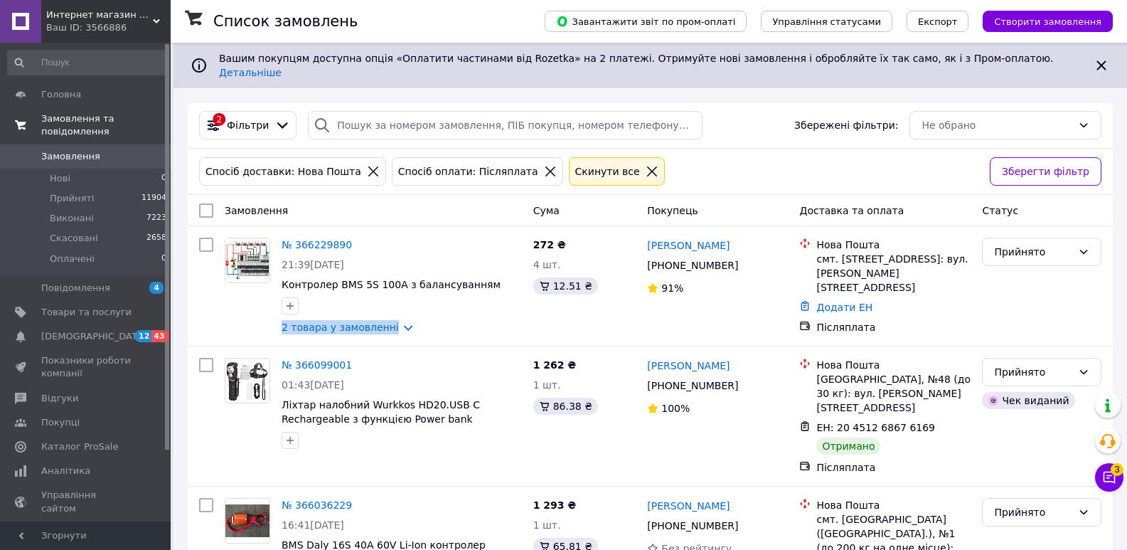
click at [58, 117] on span "Замовлення та повідомлення" at bounding box center [105, 125] width 129 height 26
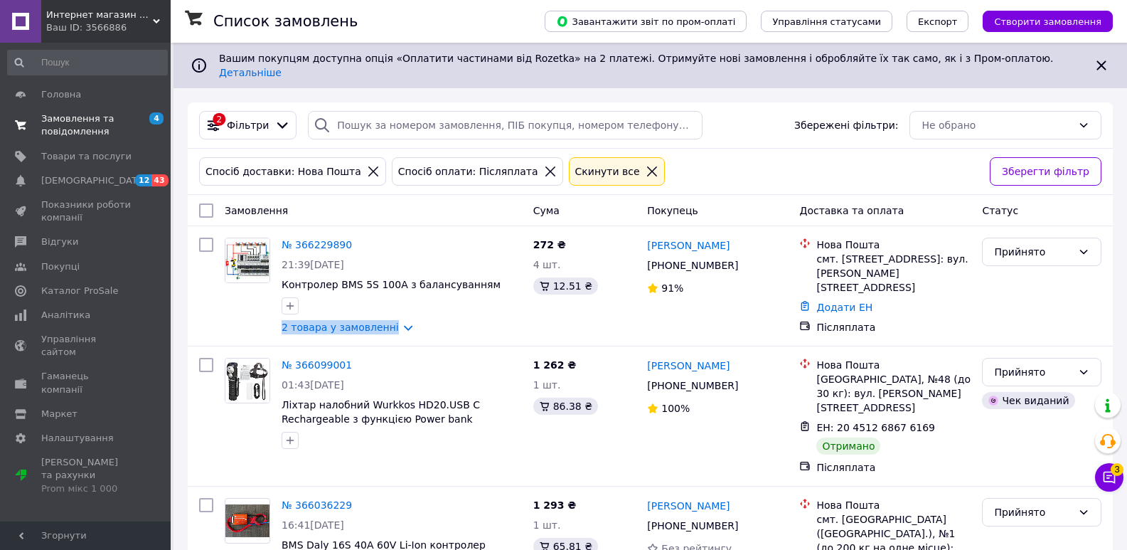
click at [59, 143] on link "Замовлення та повідомлення 4 0" at bounding box center [87, 125] width 175 height 37
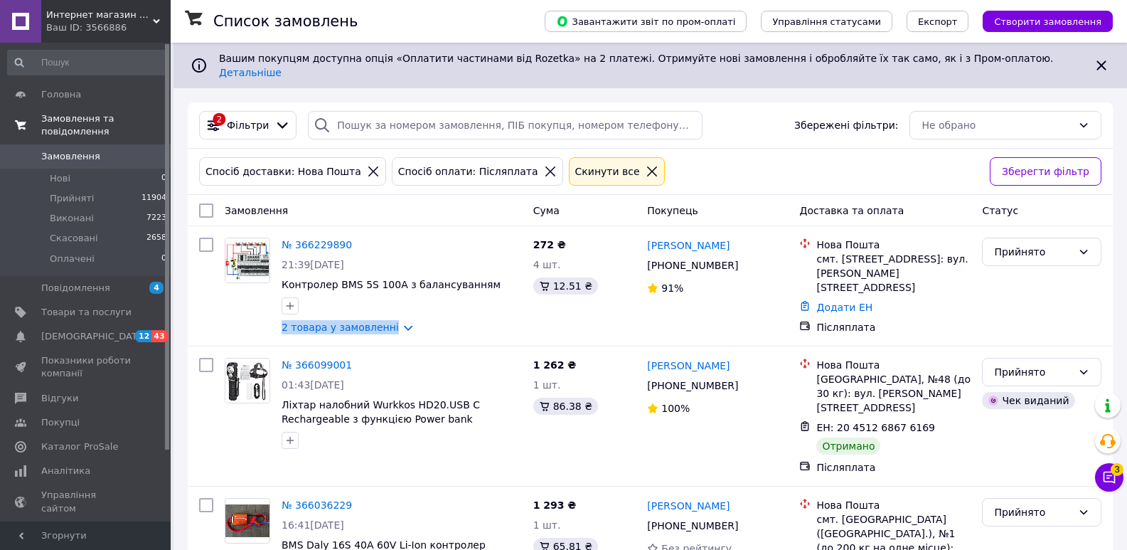
click at [59, 150] on span "Замовлення" at bounding box center [70, 156] width 59 height 13
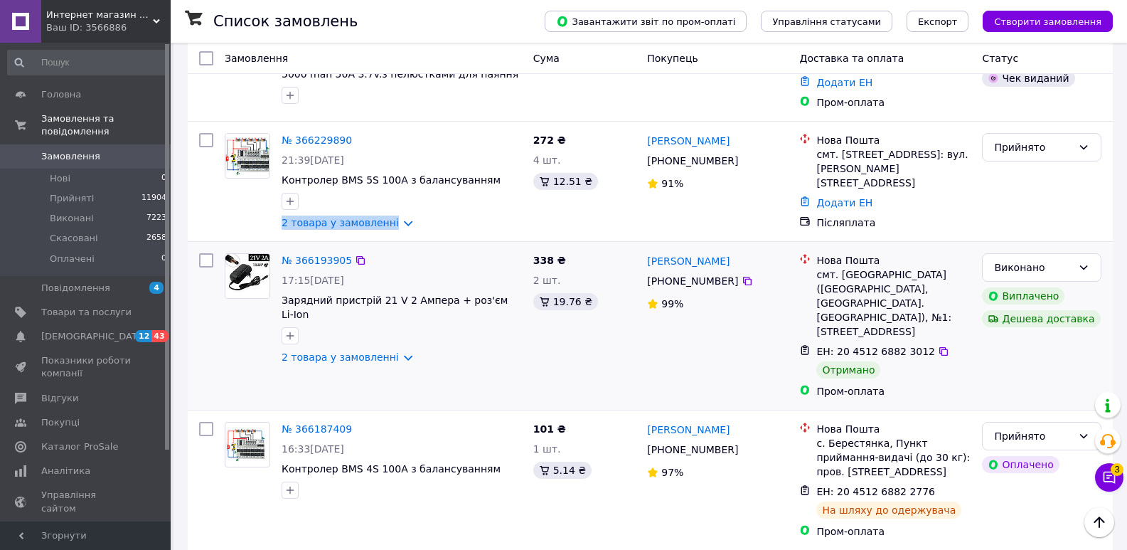
scroll to position [569, 0]
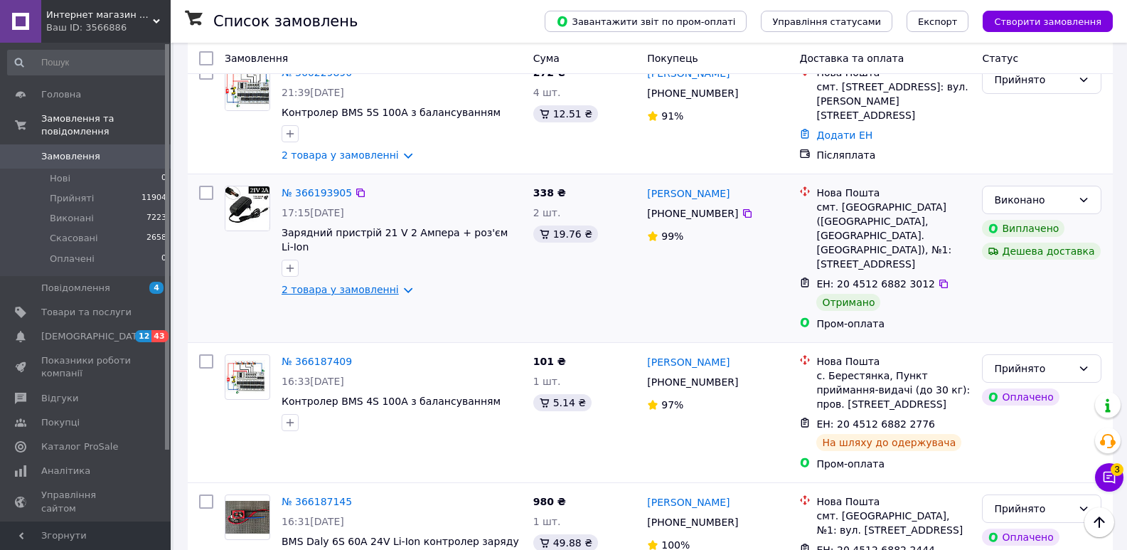
click at [373, 284] on link "2 товара у замовленні" at bounding box center [340, 289] width 117 height 11
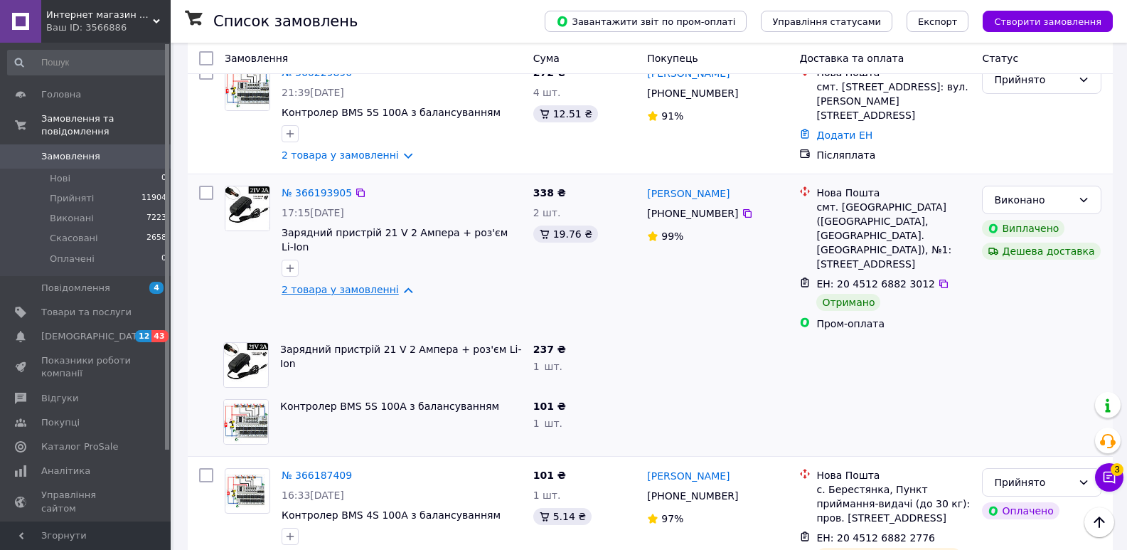
click at [373, 284] on link "2 товара у замовленні" at bounding box center [340, 289] width 117 height 11
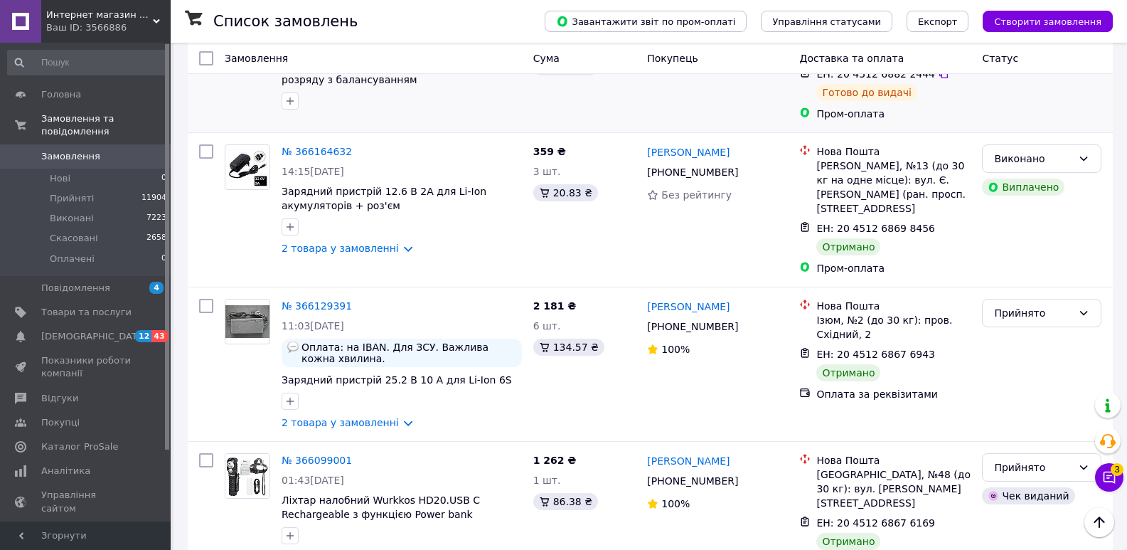
scroll to position [1067, 0]
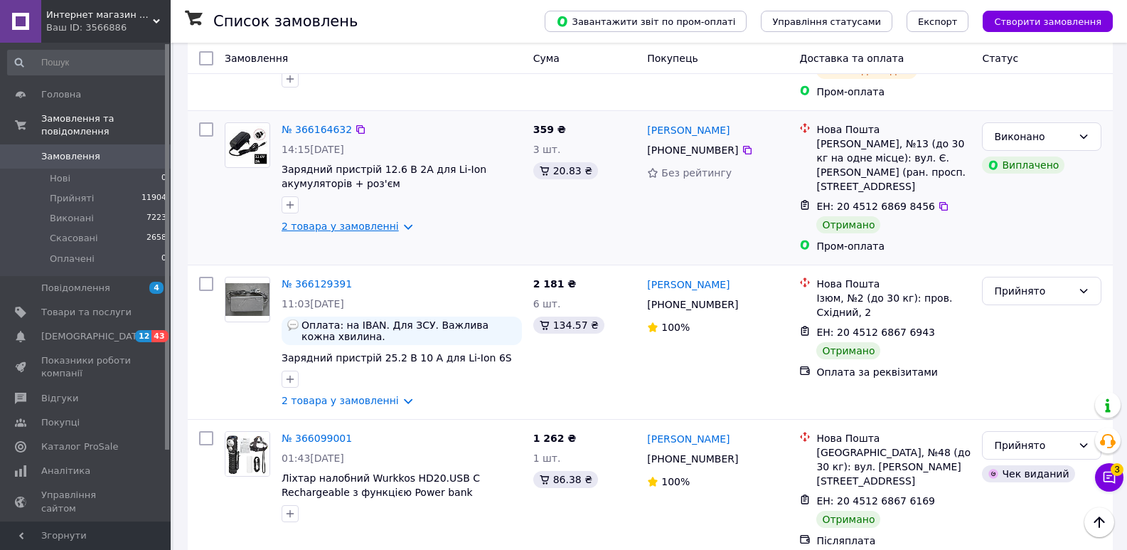
click at [372, 220] on link "2 товара у замовленні" at bounding box center [340, 225] width 117 height 11
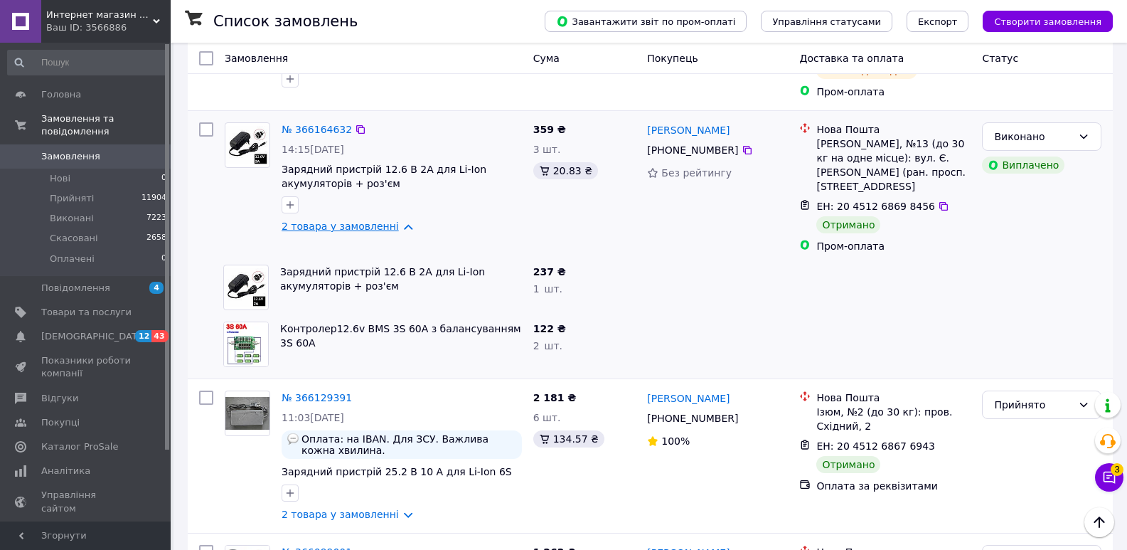
click at [372, 220] on link "2 товара у замовленні" at bounding box center [340, 225] width 117 height 11
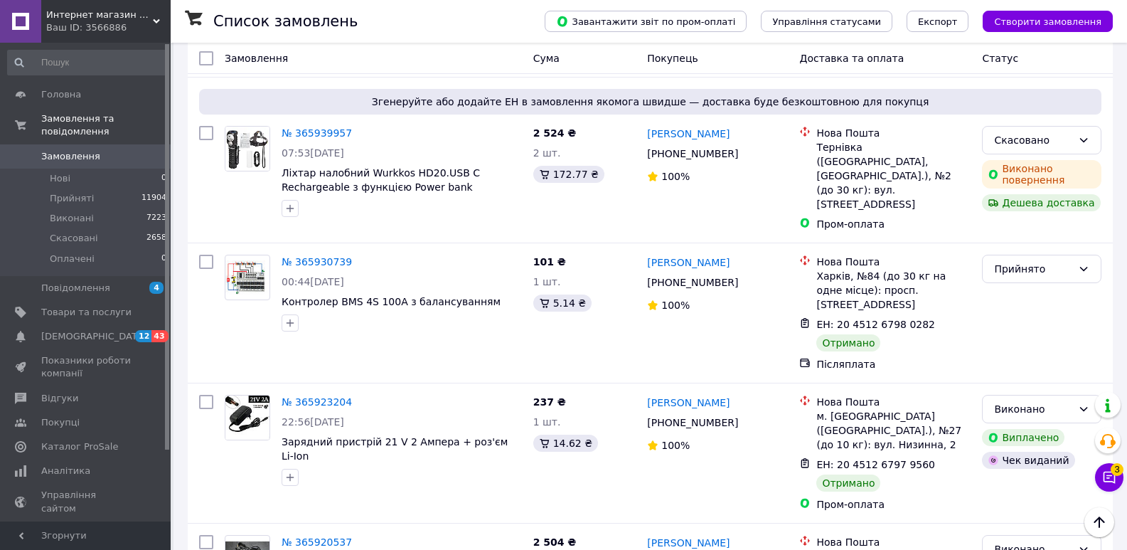
scroll to position [2532, 0]
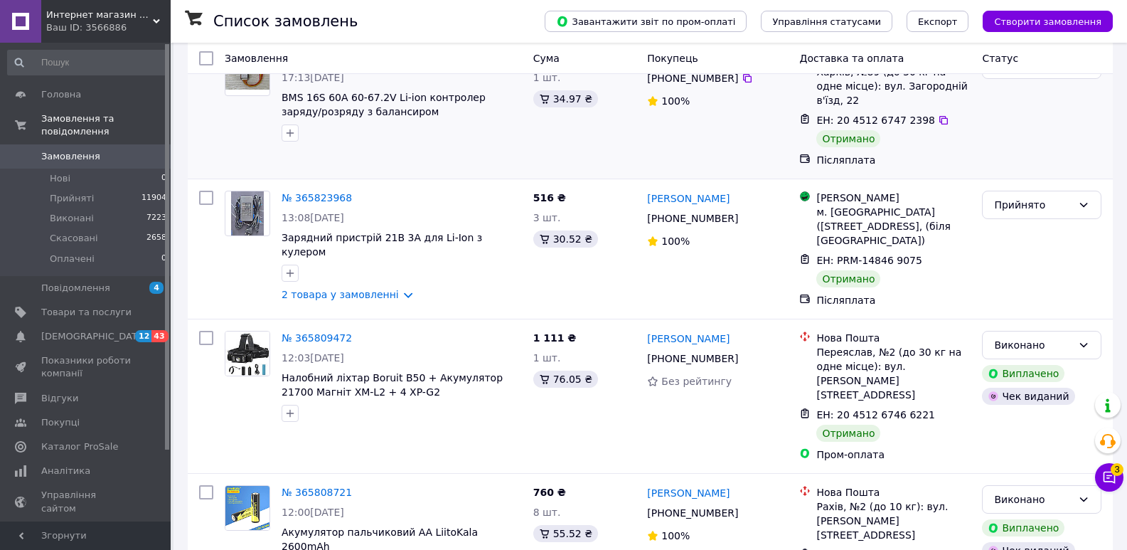
scroll to position [142, 0]
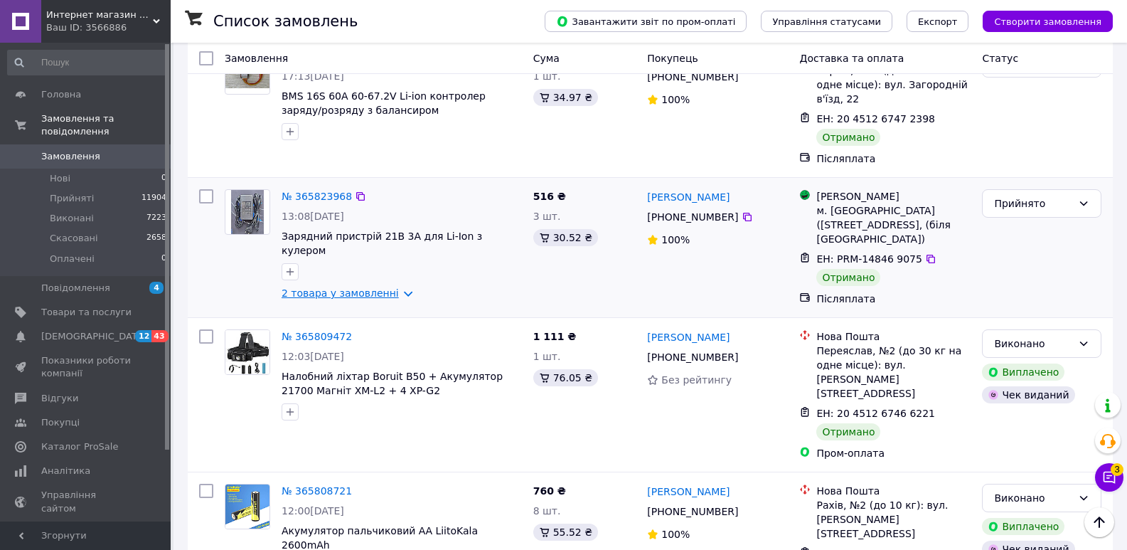
click at [365, 287] on link "2 товара у замовленні" at bounding box center [340, 292] width 117 height 11
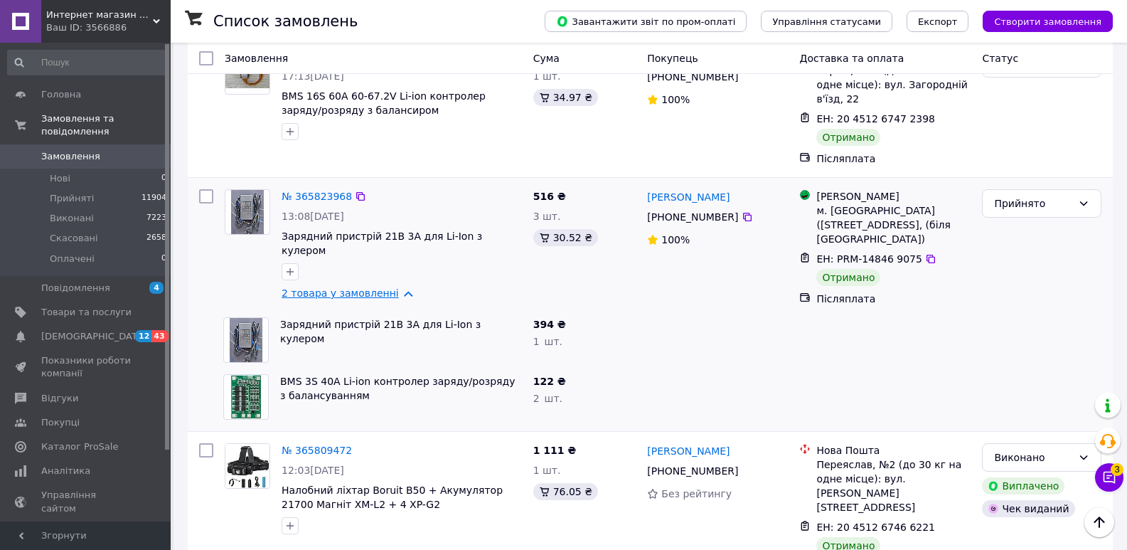
click at [365, 287] on link "2 товара у замовленні" at bounding box center [340, 292] width 117 height 11
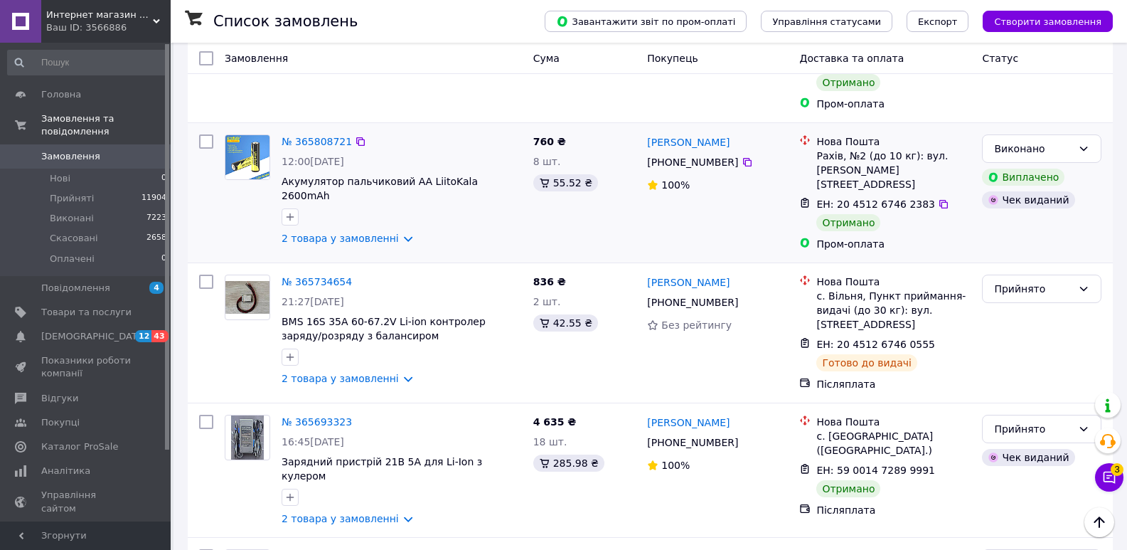
scroll to position [569, 0]
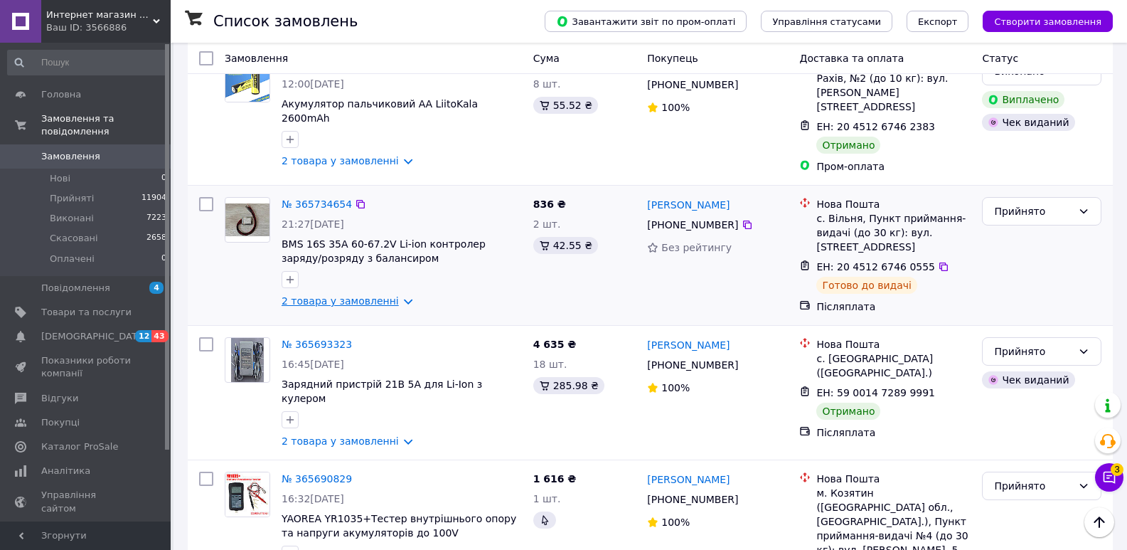
click at [373, 295] on link "2 товара у замовленні" at bounding box center [340, 300] width 117 height 11
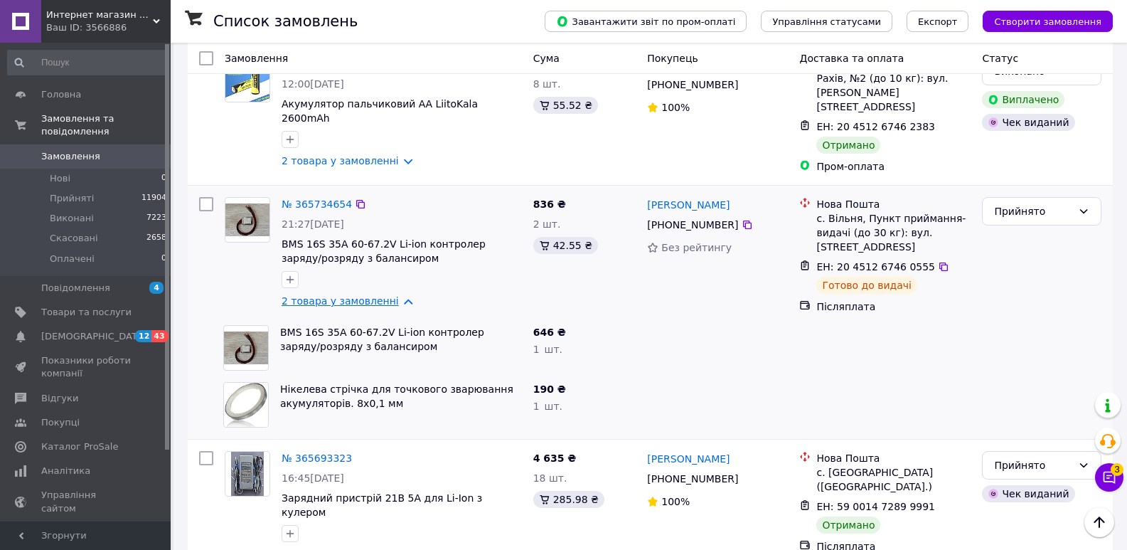
click at [373, 295] on link "2 товара у замовленні" at bounding box center [340, 300] width 117 height 11
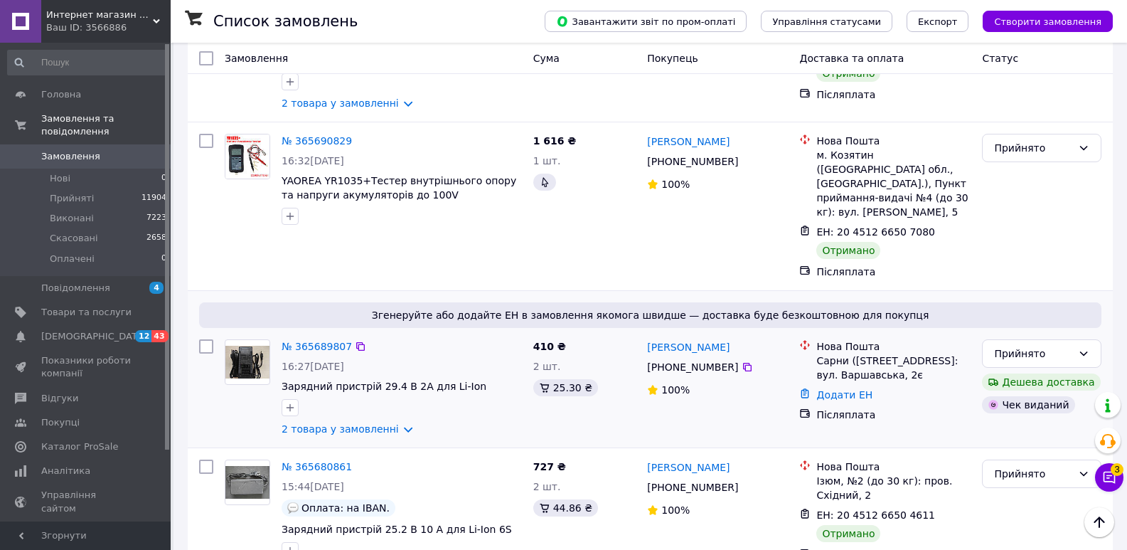
scroll to position [925, 0]
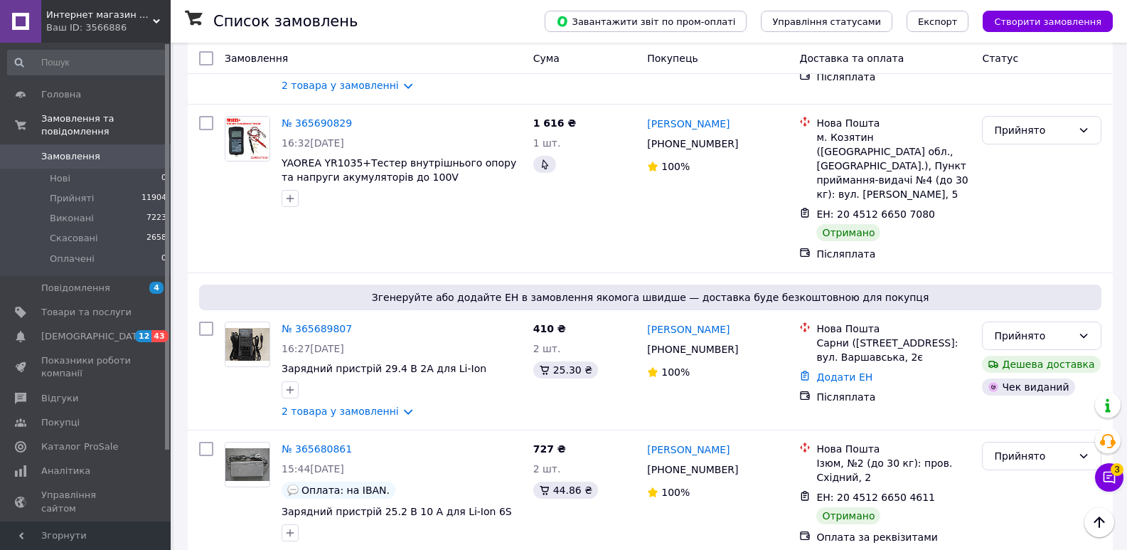
click at [90, 144] on link "Замовлення 0" at bounding box center [87, 156] width 175 height 24
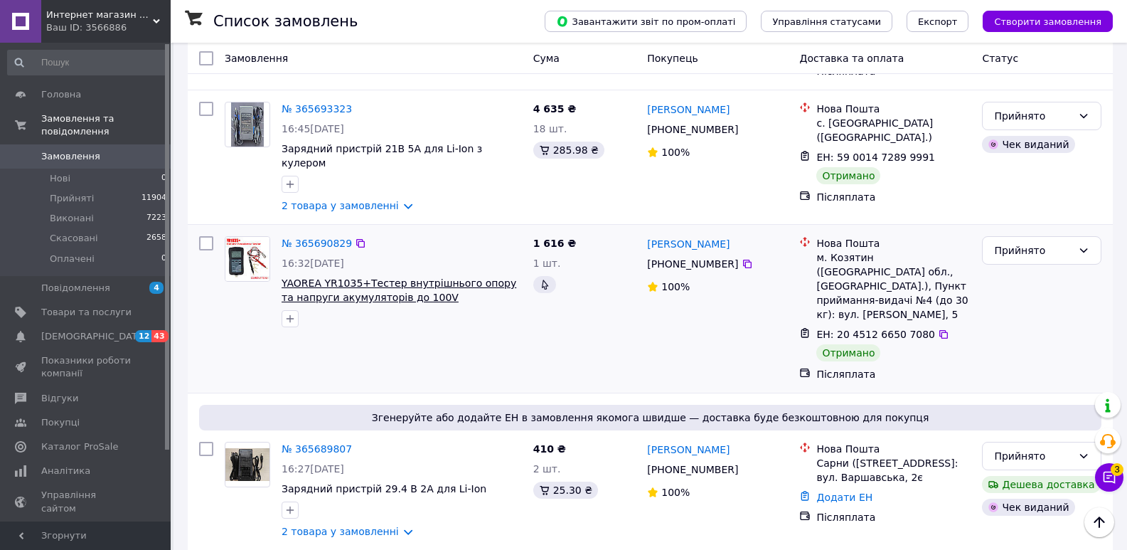
scroll to position [782, 0]
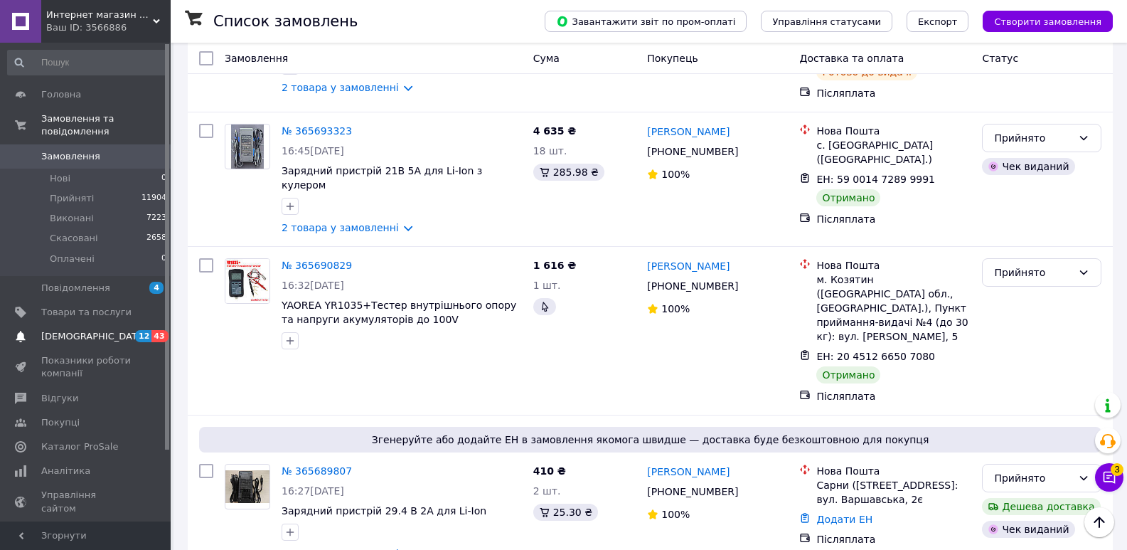
click at [67, 330] on span "[DEMOGRAPHIC_DATA]" at bounding box center [93, 336] width 105 height 13
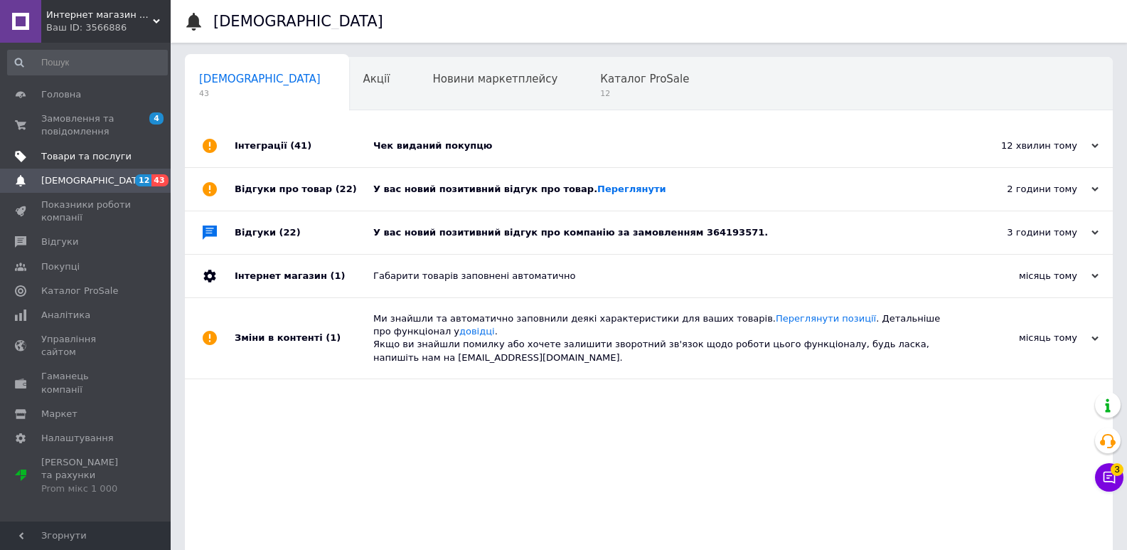
click at [75, 156] on span "Товари та послуги" at bounding box center [86, 156] width 90 height 13
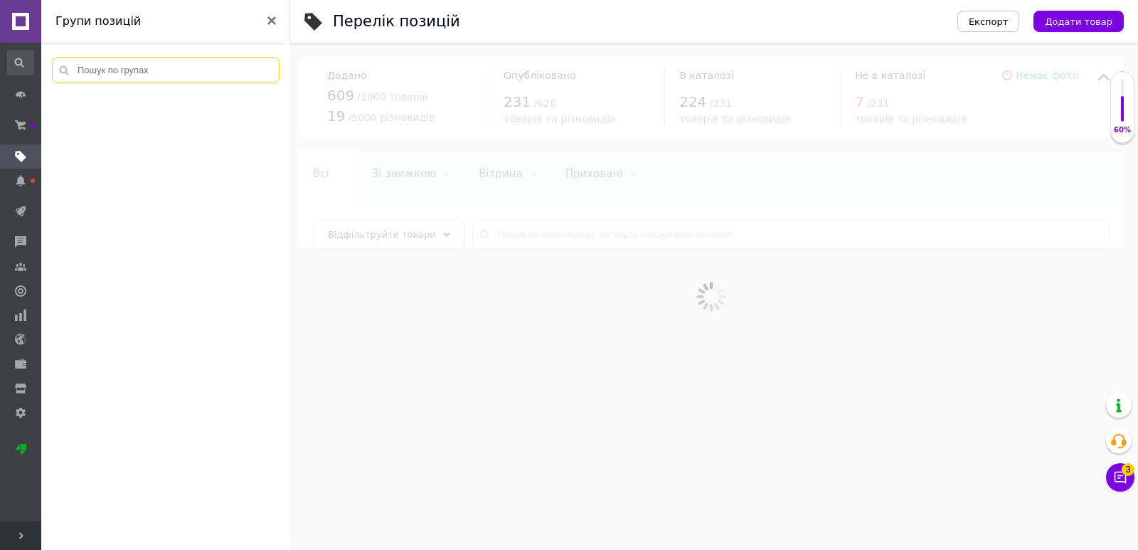
click at [143, 76] on input at bounding box center [166, 70] width 228 height 26
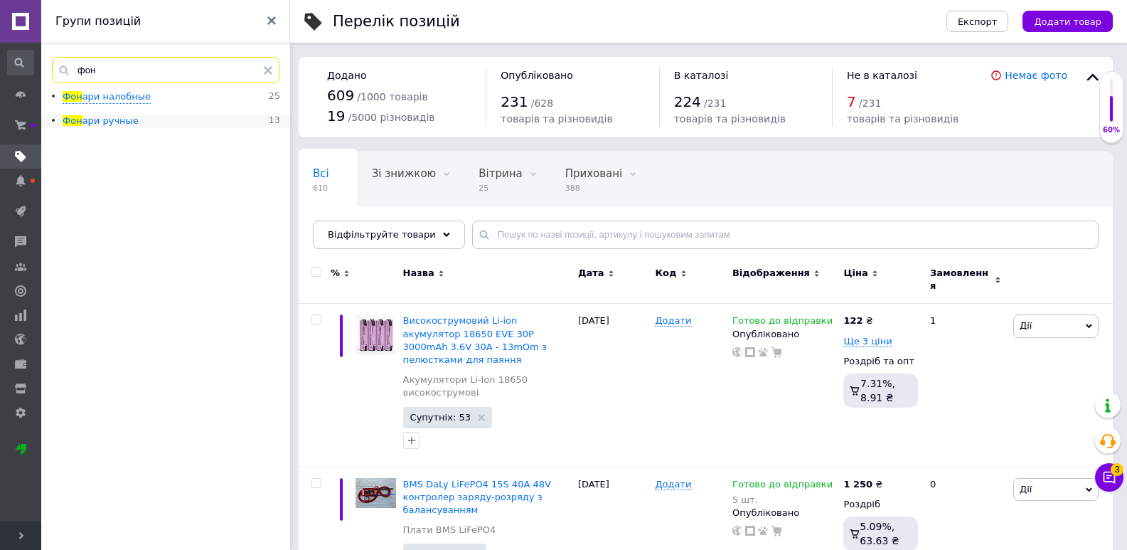
click at [105, 119] on span "ари ручные" at bounding box center [111, 120] width 56 height 11
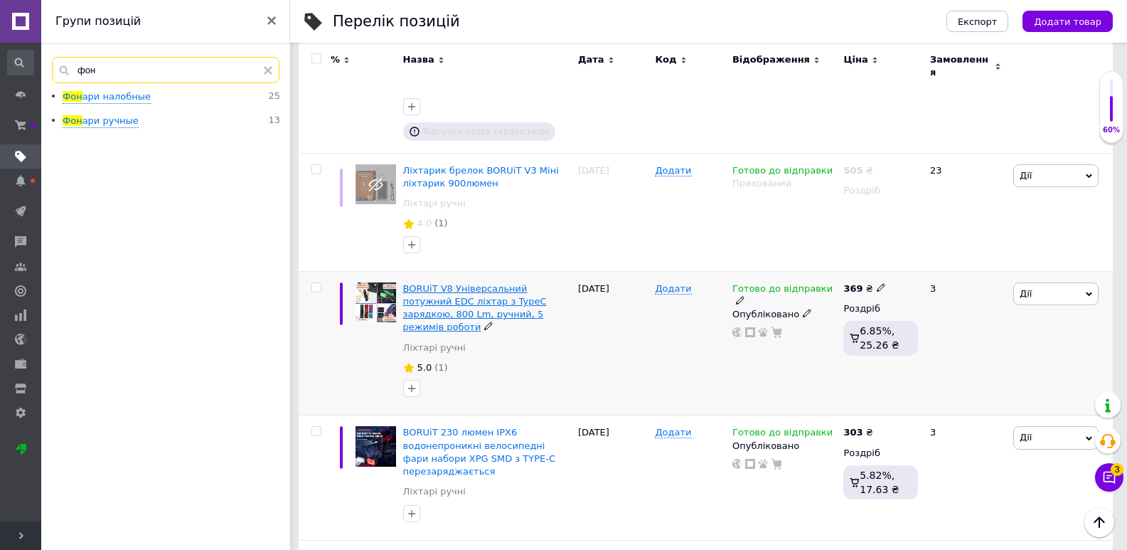
scroll to position [1248, 0]
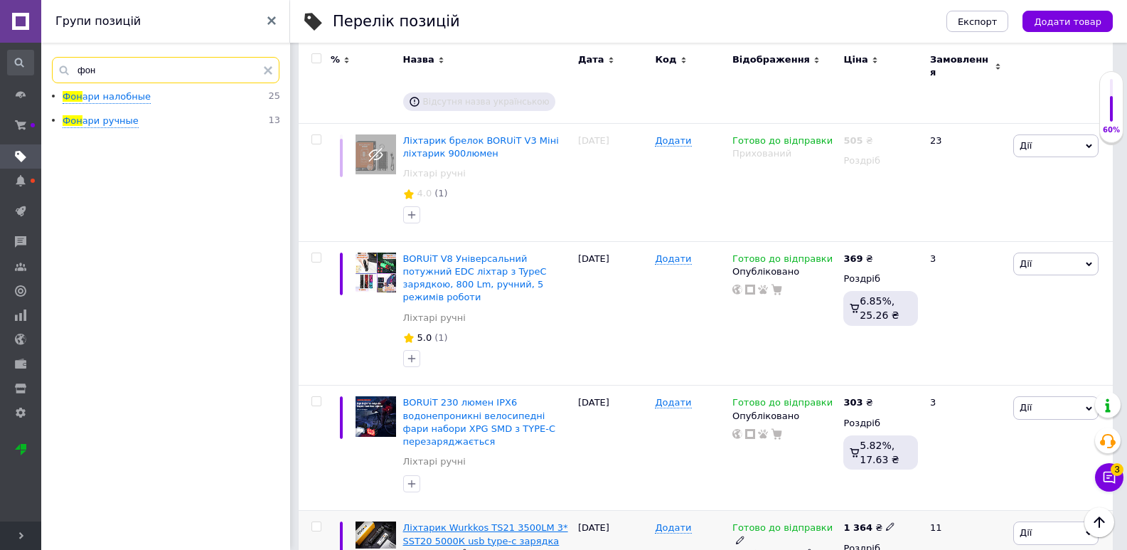
type input "фон"
click at [474, 522] on span "Ліхтарик Wurkkos TS21 3500LM 3* SST20 5000К usb type-c зарядка powerbank" at bounding box center [485, 540] width 165 height 36
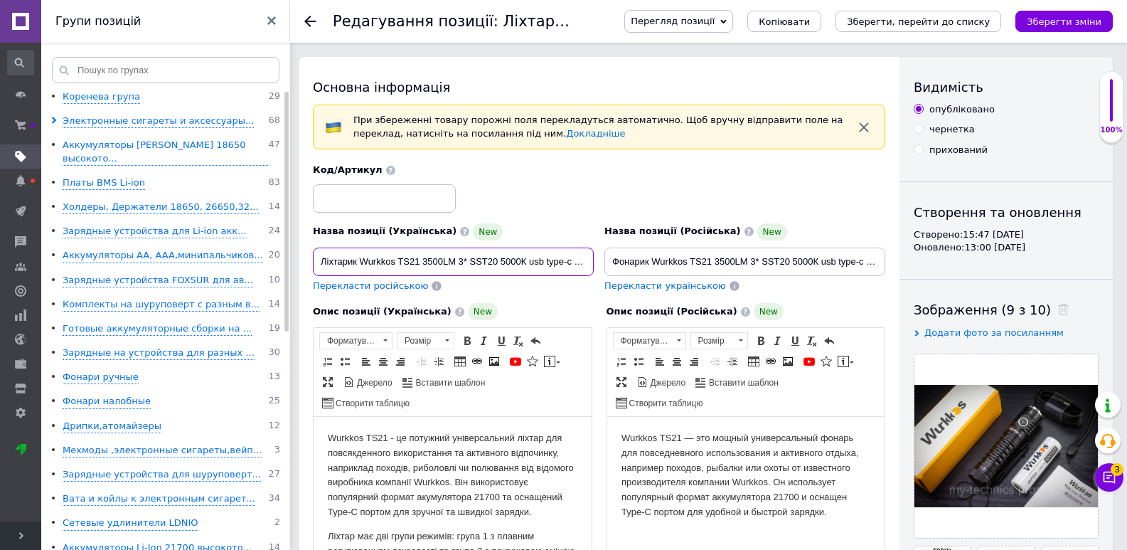
drag, startPoint x: 320, startPoint y: 260, endPoint x: 420, endPoint y: 262, distance: 100.3
click at [420, 262] on input "Ліхтарик Wurkkos TS21 3500LM 3* SST20 5000К usb type-c зарядка powerbank" at bounding box center [453, 262] width 281 height 28
